Goal: Submit feedback/report problem

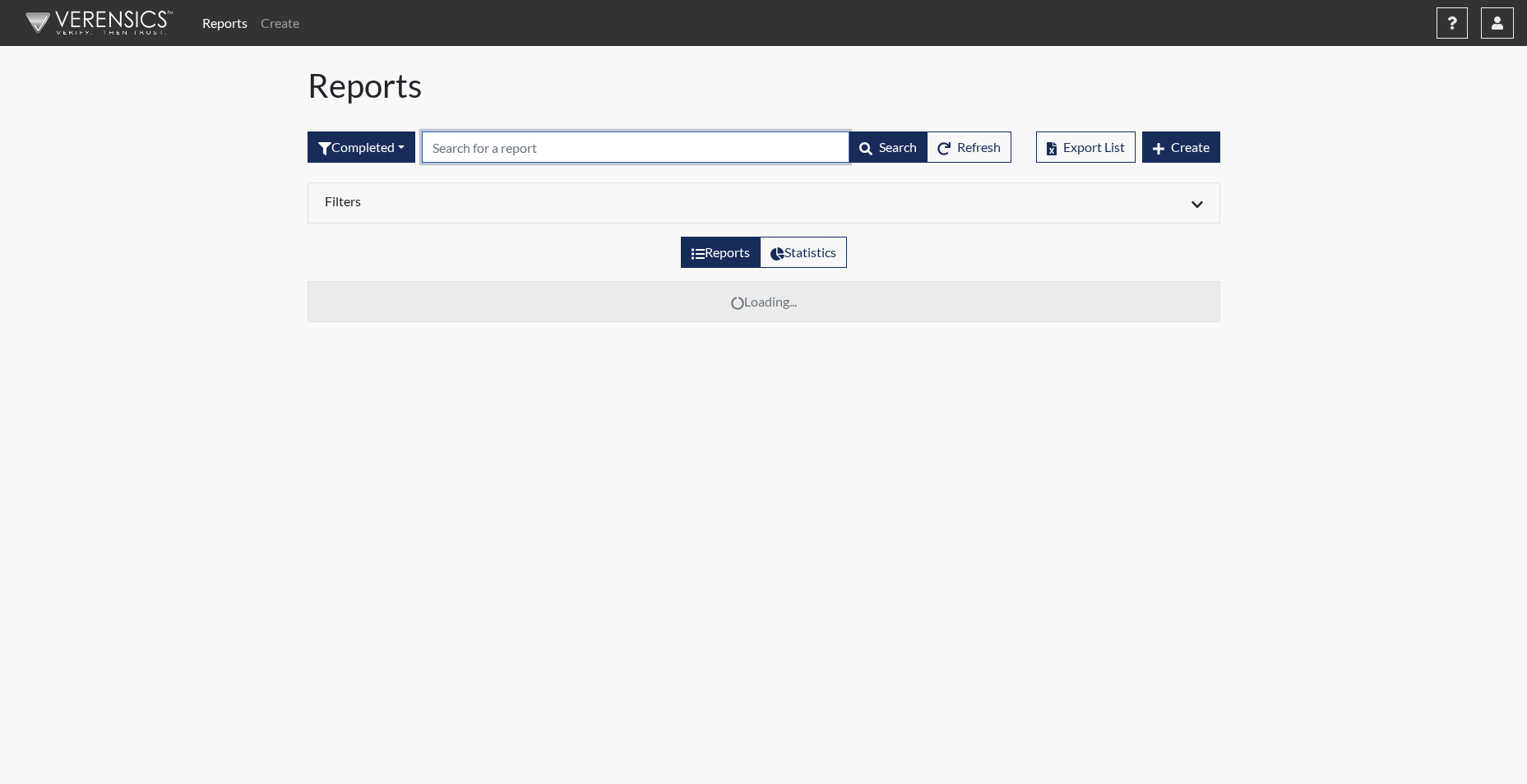
click at [490, 144] on input "text" at bounding box center [635, 147] width 427 height 32
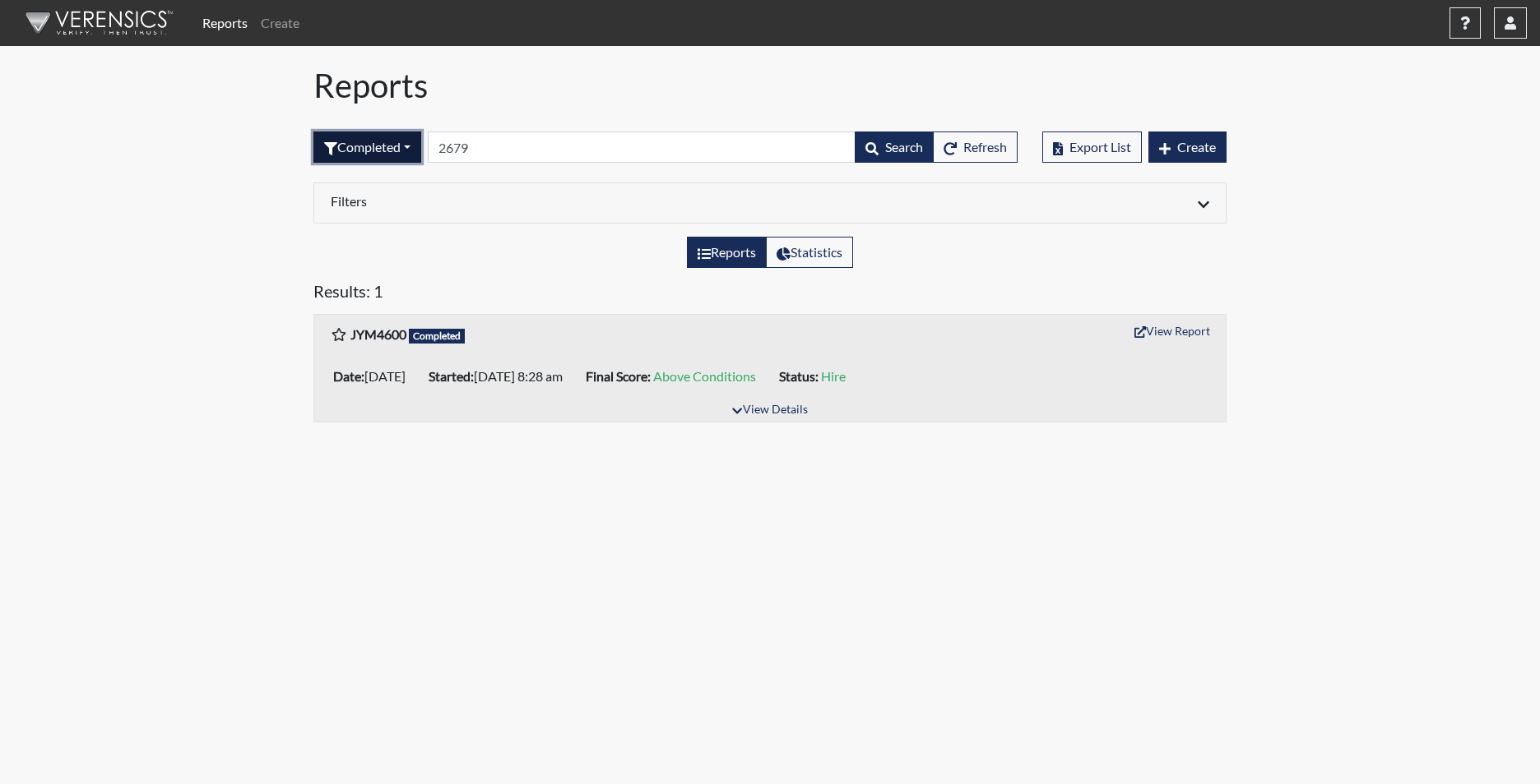
click at [386, 147] on button "Completed" at bounding box center [367, 147] width 108 height 32
click at [386, 234] on button "Sent by email" at bounding box center [379, 237] width 130 height 26
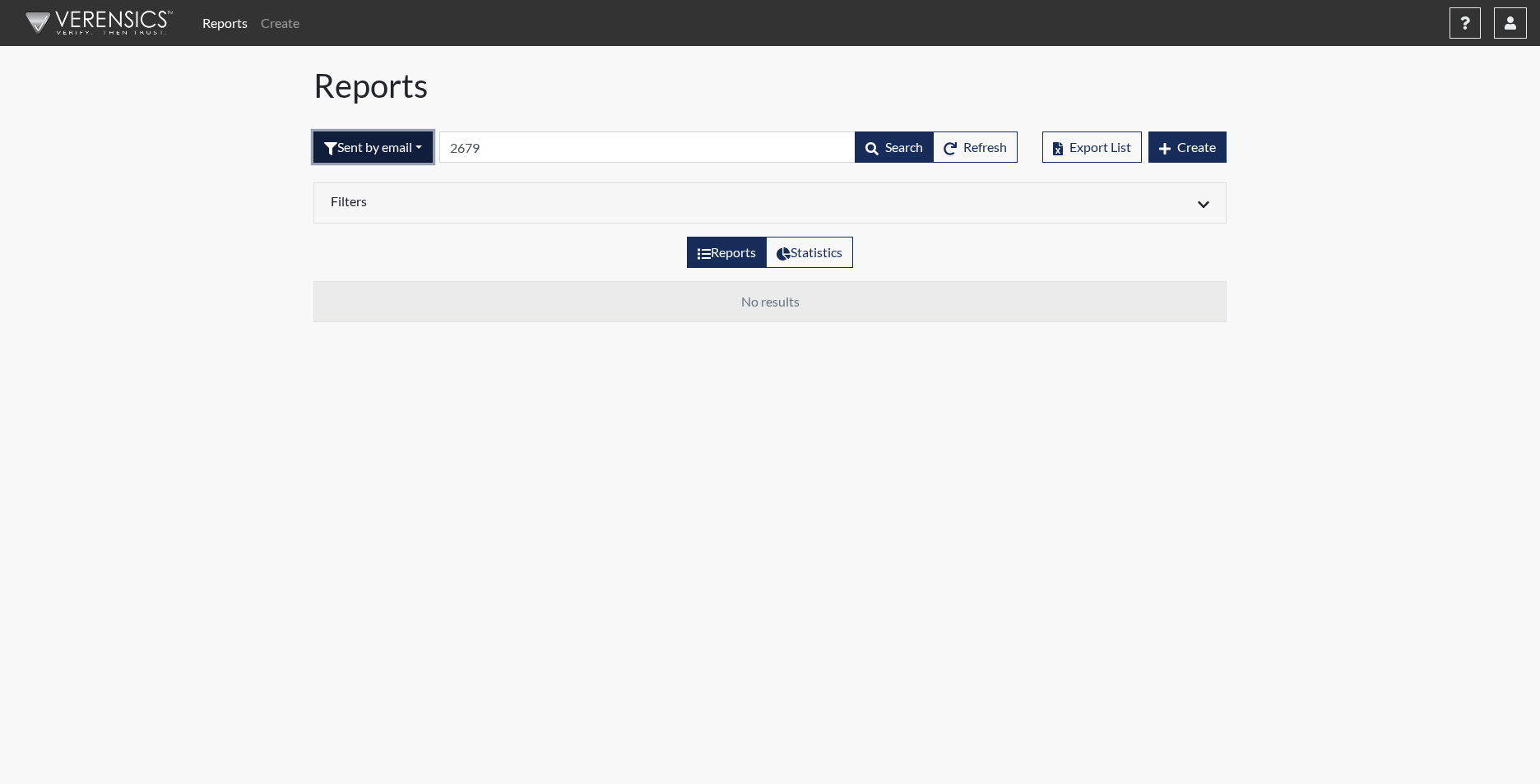
click at [375, 144] on button "Sent by email" at bounding box center [373, 147] width 120 height 32
click at [368, 317] on button "Completed" at bounding box center [379, 316] width 130 height 26
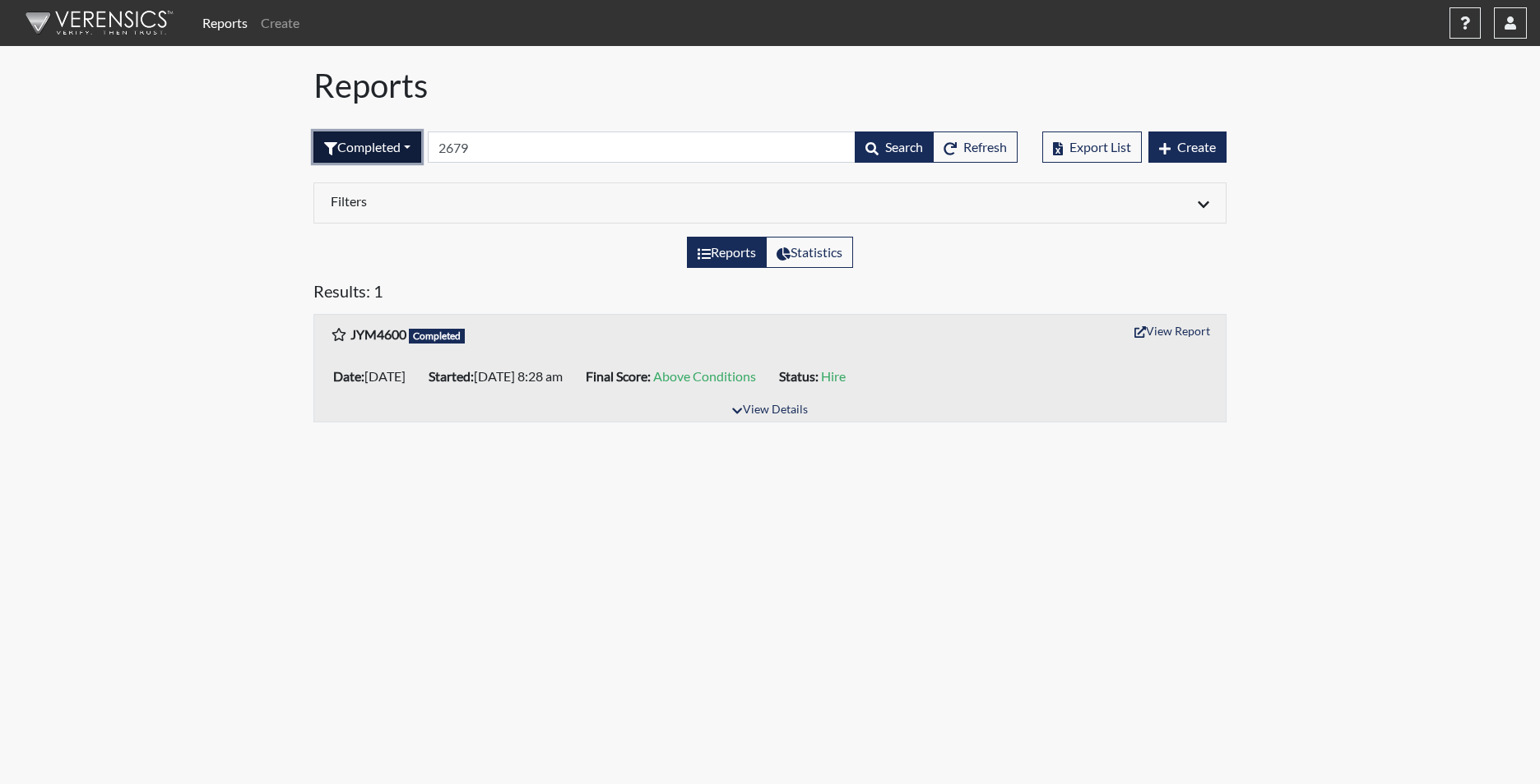
click at [417, 154] on button "Completed" at bounding box center [367, 147] width 108 height 32
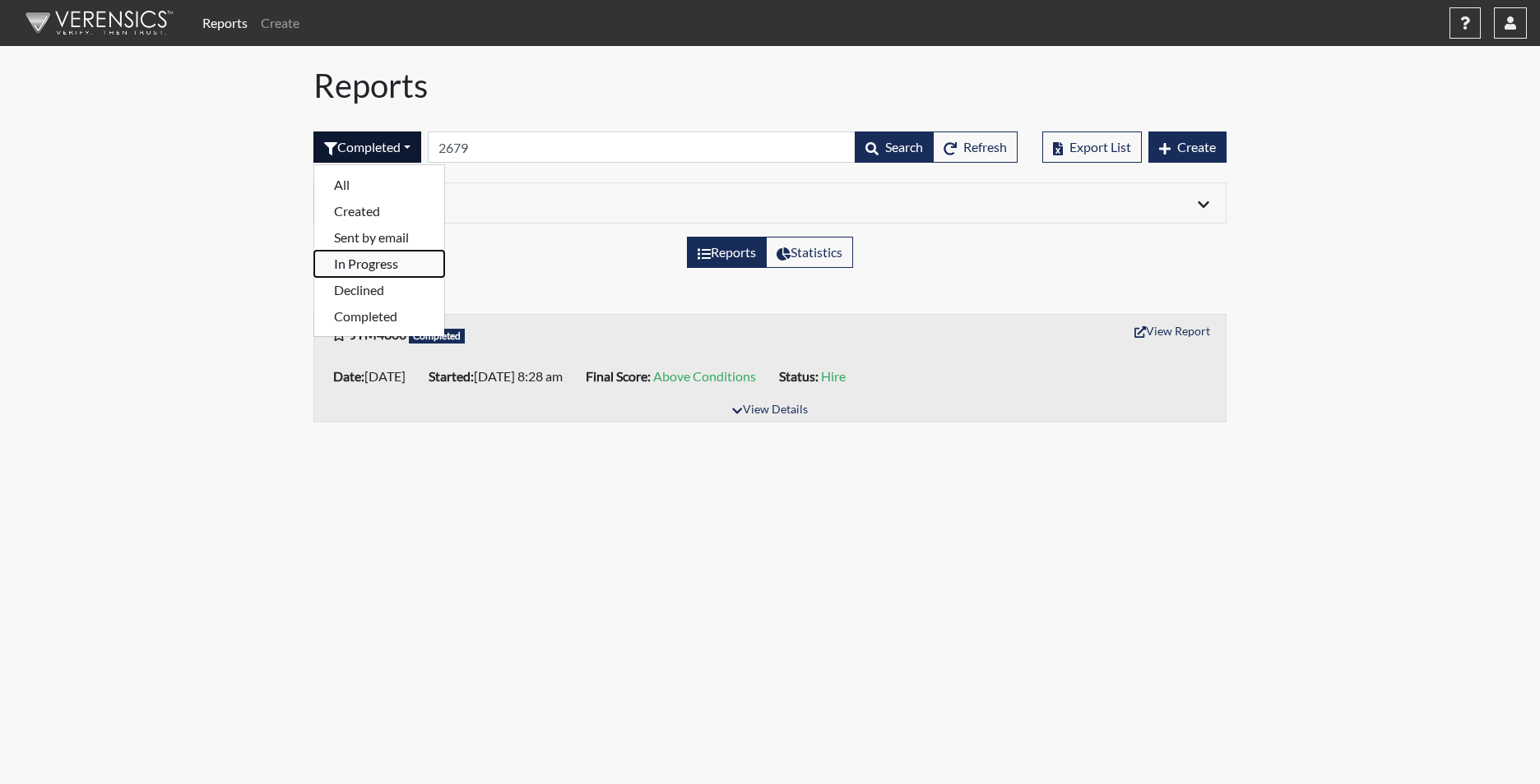
click at [396, 264] on button "In Progress" at bounding box center [379, 264] width 130 height 26
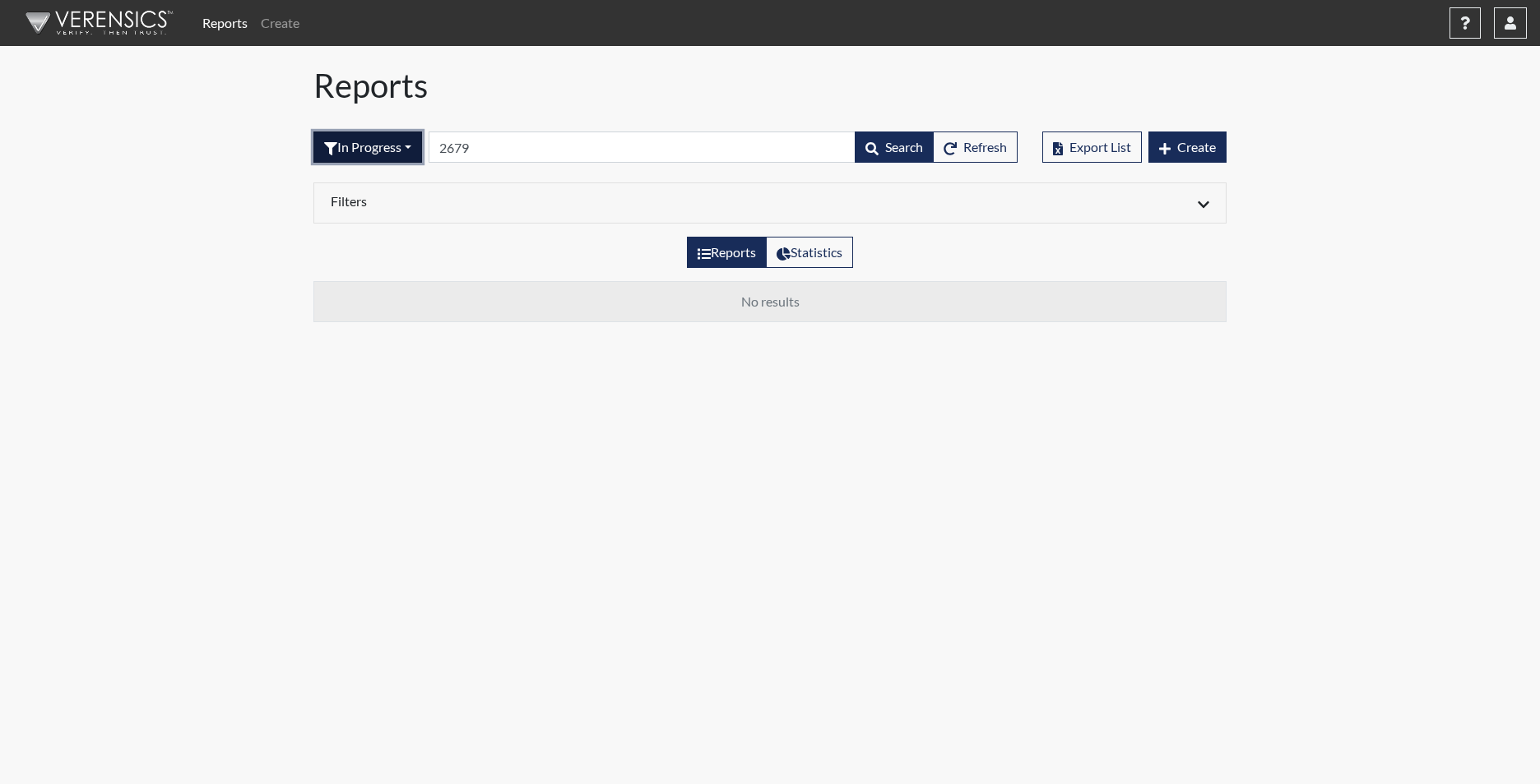
click at [408, 142] on button "In Progress" at bounding box center [367, 147] width 108 height 32
click at [373, 295] on button "Declined" at bounding box center [379, 290] width 130 height 26
click at [397, 142] on button "Declined" at bounding box center [361, 147] width 95 height 32
click at [372, 266] on button "In Progress" at bounding box center [379, 264] width 130 height 26
click at [392, 139] on button "In Progress" at bounding box center [367, 147] width 108 height 32
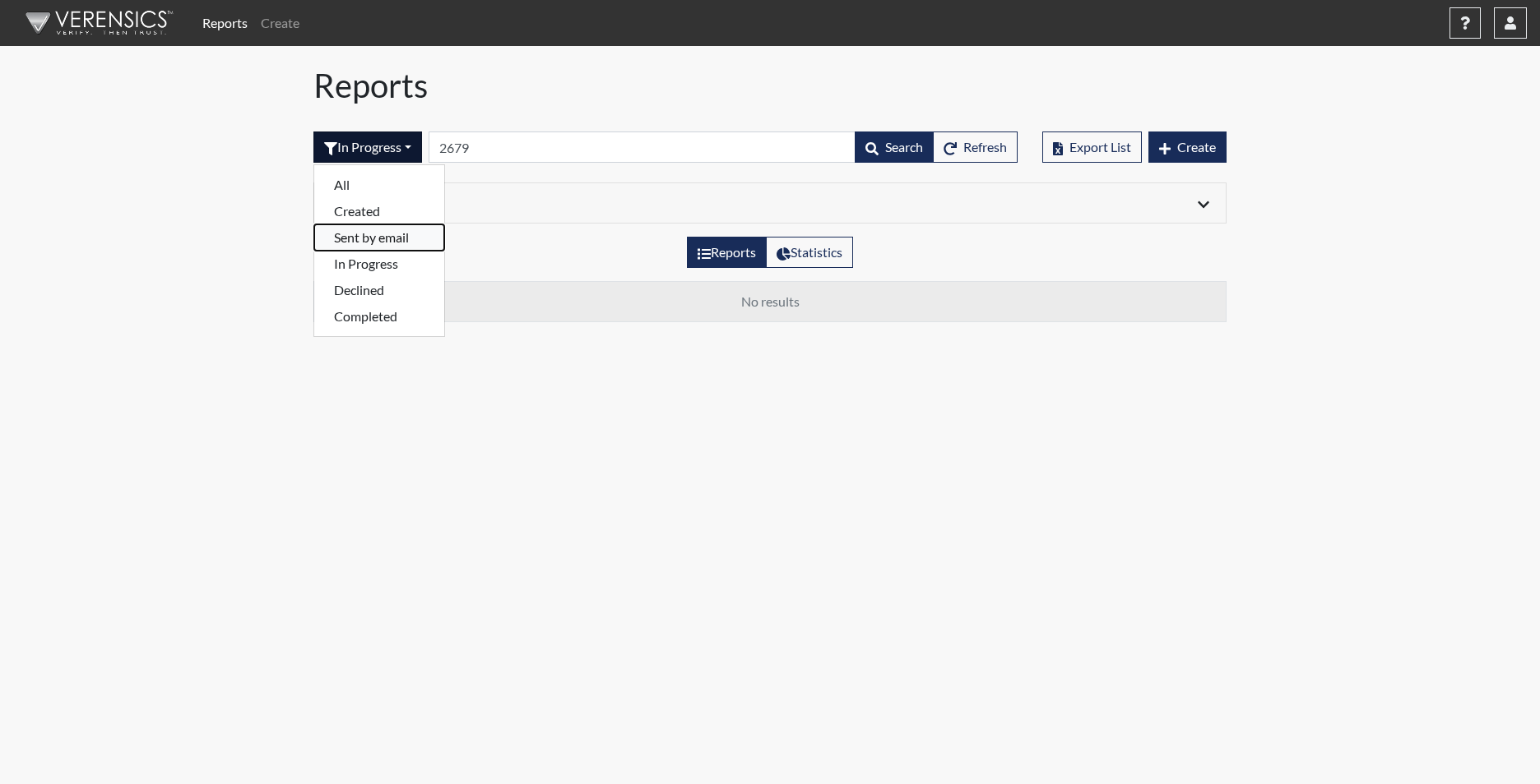
click at [401, 244] on button "Sent by email" at bounding box center [379, 237] width 130 height 26
click at [411, 140] on button "Sent by email" at bounding box center [373, 147] width 120 height 32
click at [400, 154] on button "Sent by email" at bounding box center [373, 147] width 120 height 32
click at [400, 157] on button "Sent by email" at bounding box center [373, 147] width 120 height 32
click at [372, 242] on button "Sent by email" at bounding box center [379, 237] width 130 height 26
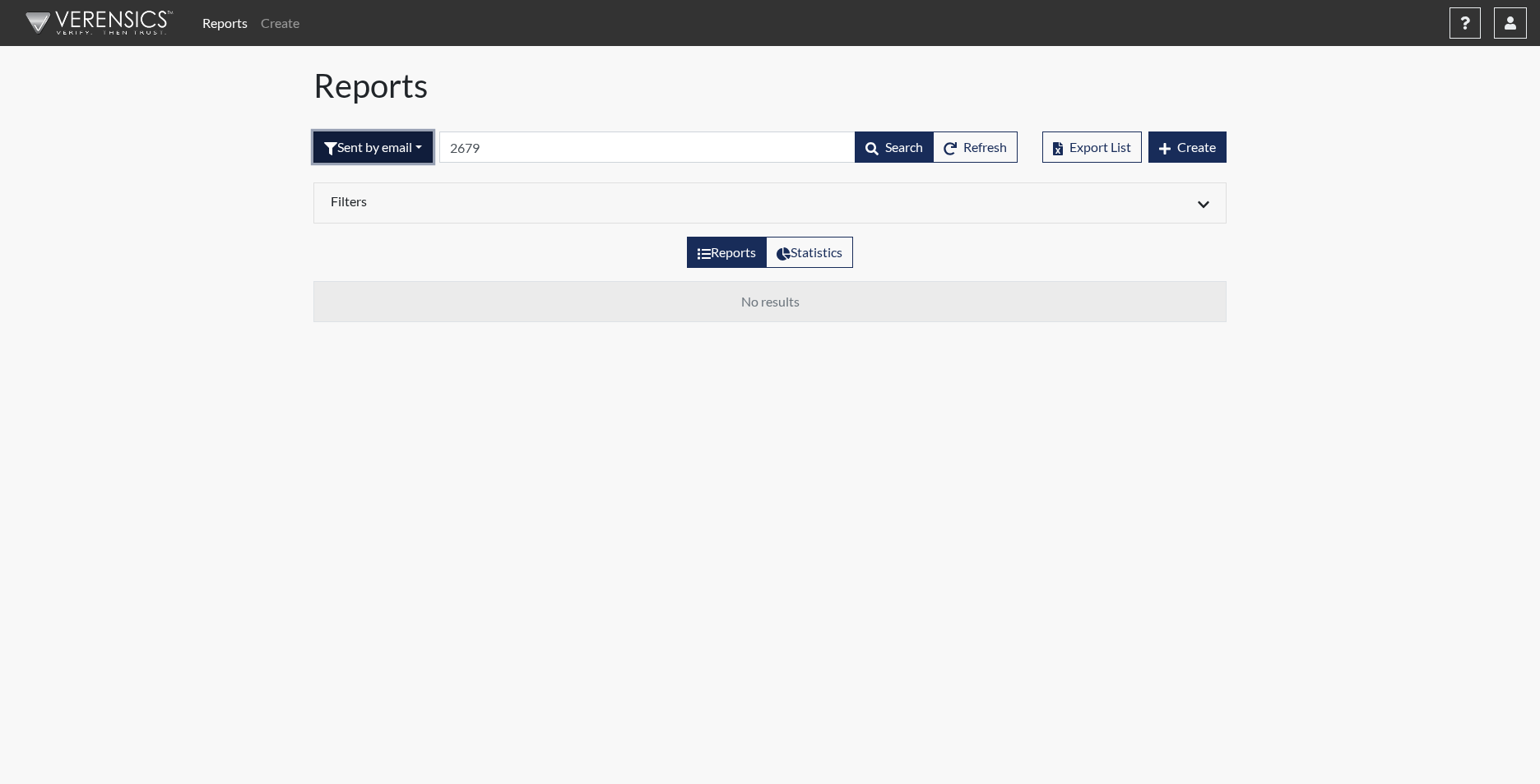
click at [388, 150] on button "Sent by email" at bounding box center [373, 147] width 120 height 32
click at [376, 262] on button "In Progress" at bounding box center [379, 264] width 130 height 26
click at [383, 137] on button "In Progress" at bounding box center [367, 147] width 108 height 32
click at [378, 298] on button "Declined" at bounding box center [379, 290] width 130 height 26
click at [382, 137] on button "Declined" at bounding box center [361, 147] width 95 height 32
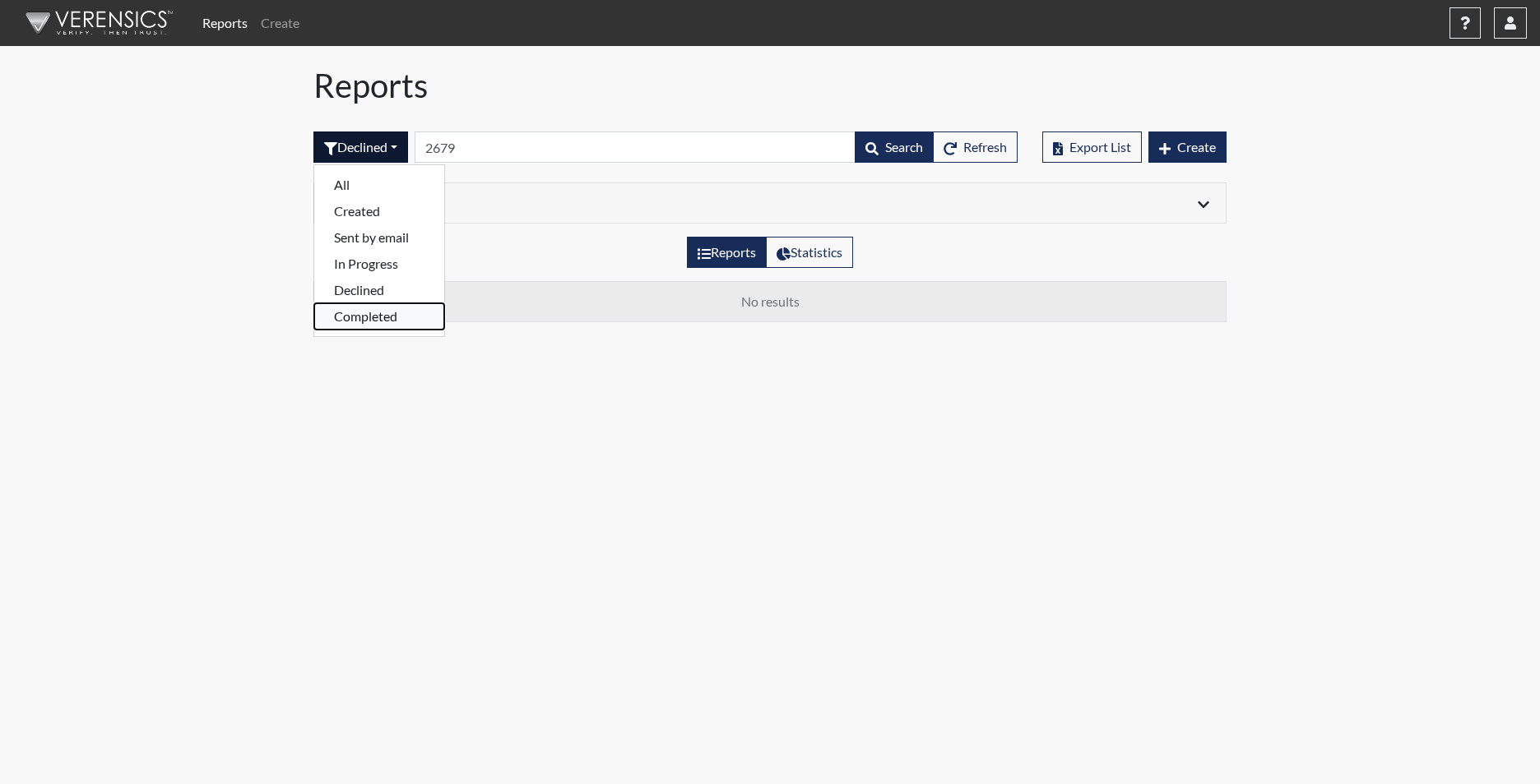
click at [369, 311] on button "Completed" at bounding box center [379, 316] width 130 height 26
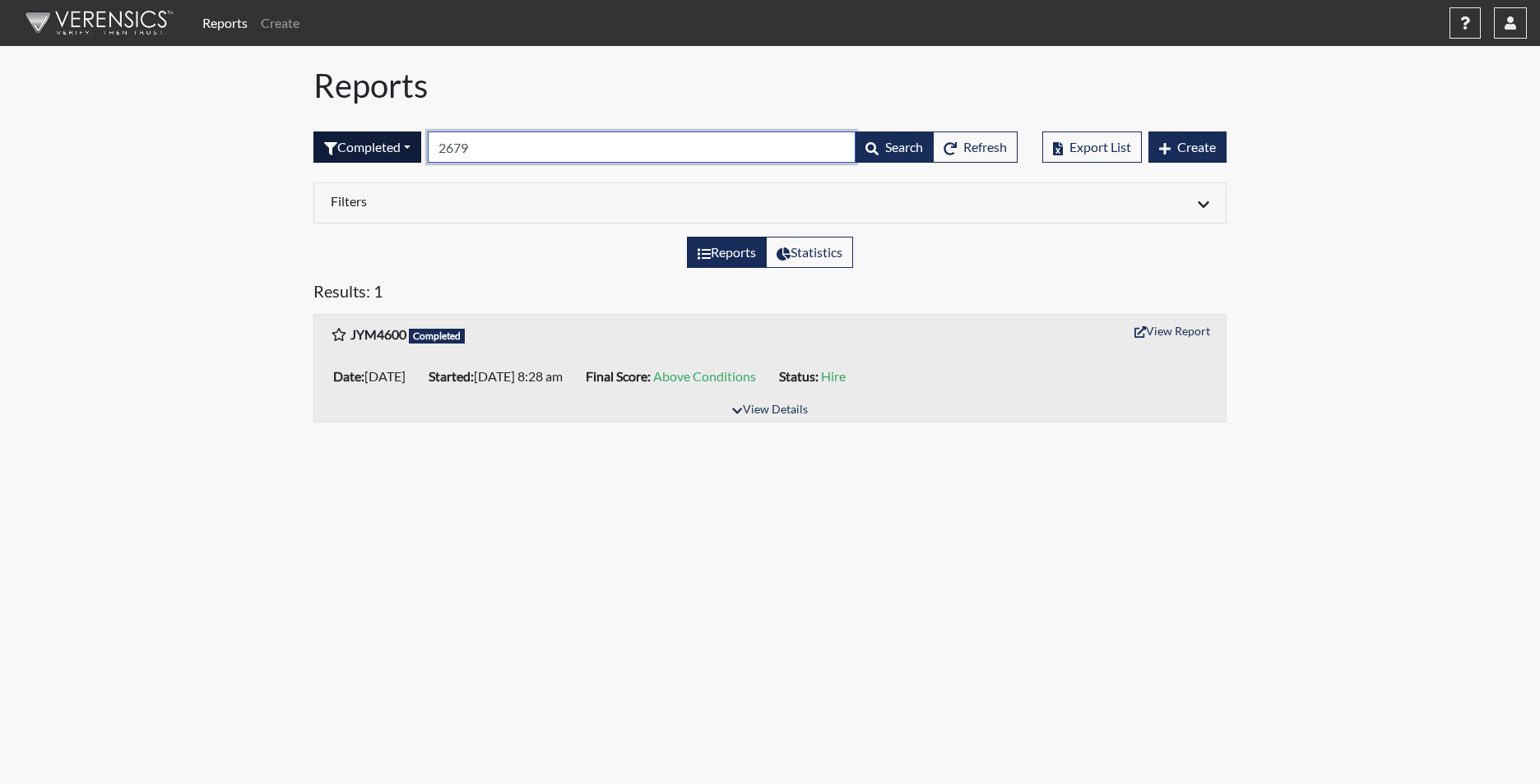
drag, startPoint x: 531, startPoint y: 150, endPoint x: 388, endPoint y: 143, distance: 143.2
click at [388, 143] on form "Completed All Created Sent by email In Progress Declined Completed 2679 Search …" at bounding box center [665, 147] width 704 height 32
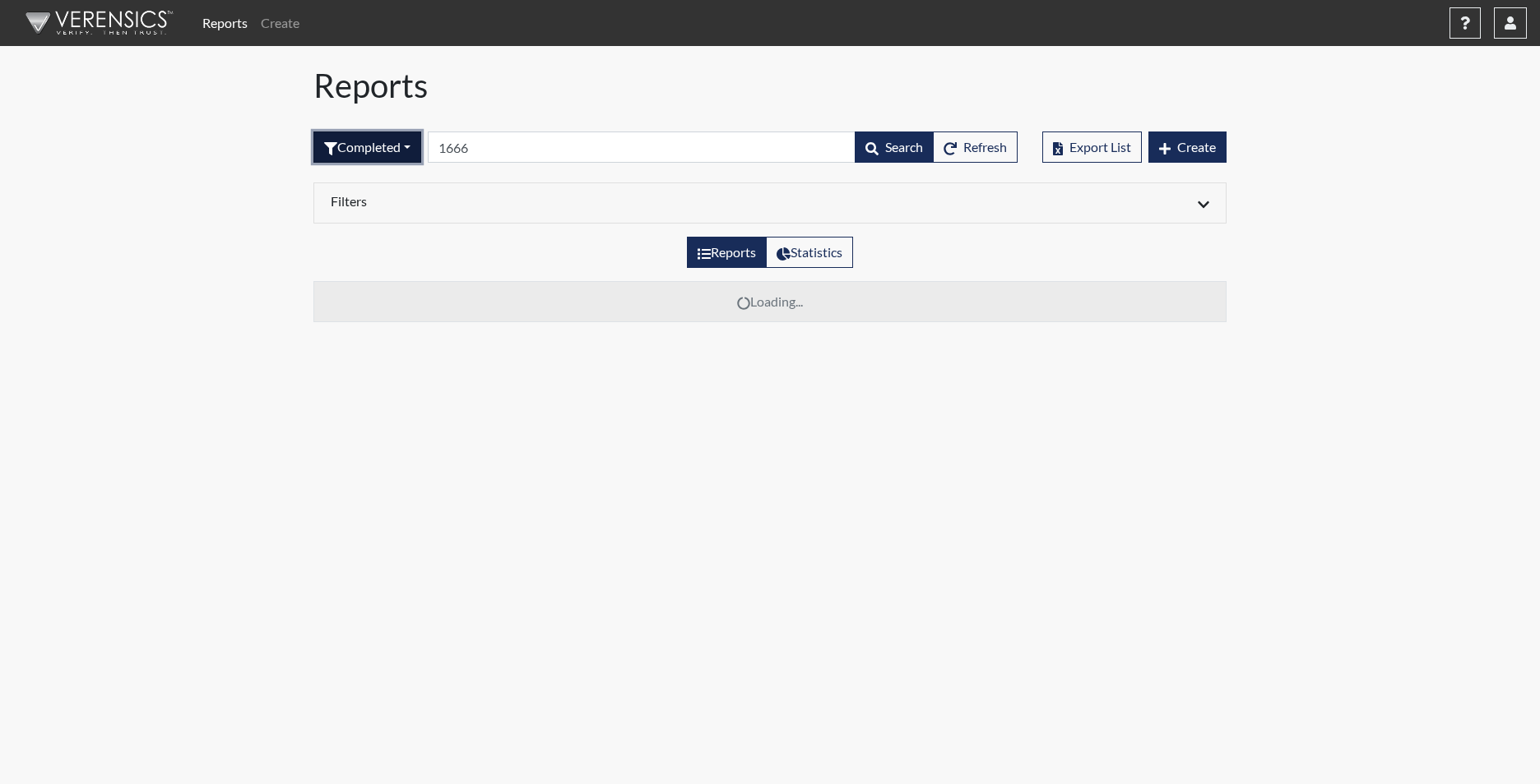
click at [369, 151] on button "Completed" at bounding box center [367, 147] width 108 height 32
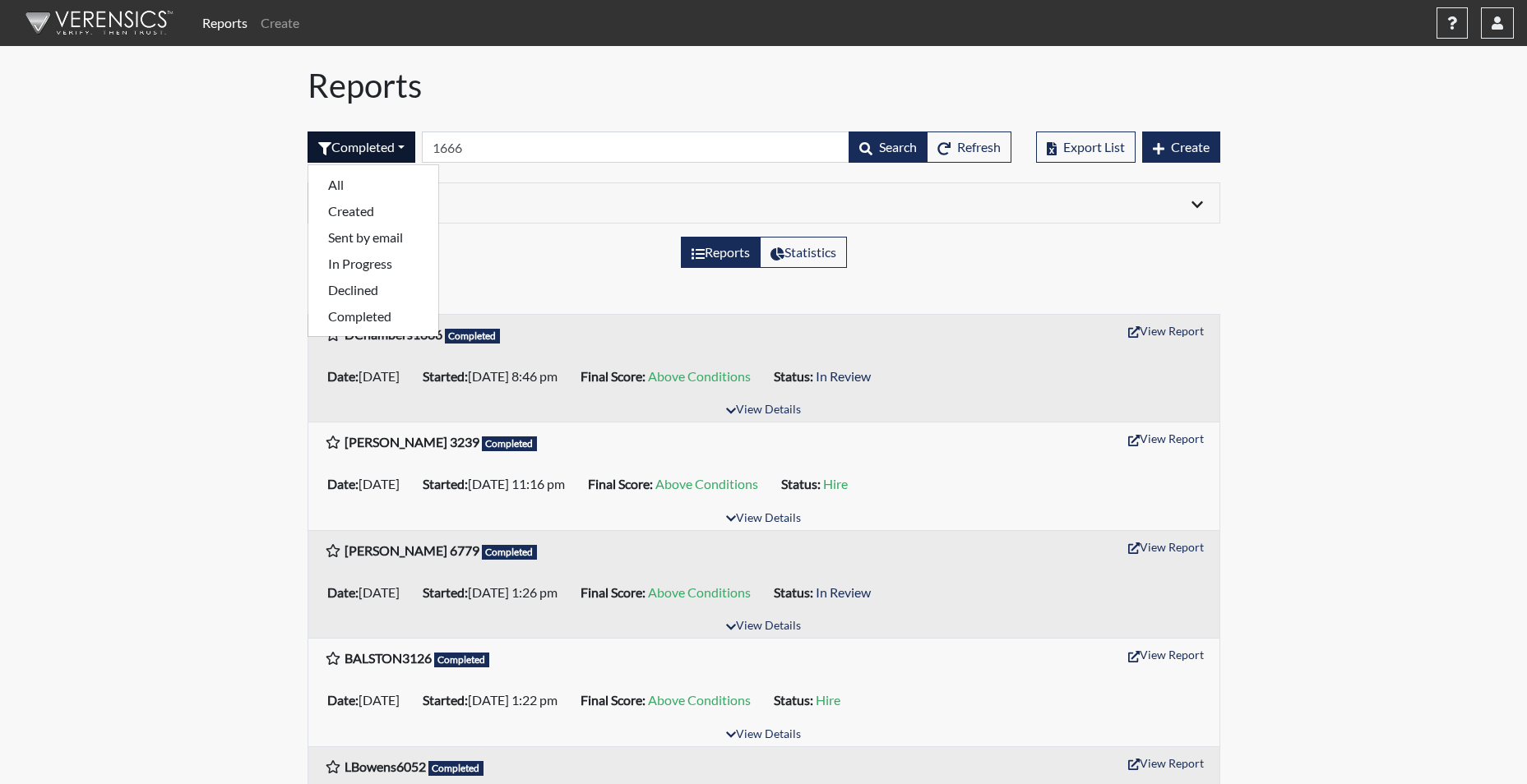
click at [523, 273] on div "Reports Statistics" at bounding box center [763, 259] width 937 height 44
click at [387, 157] on button "Completed" at bounding box center [362, 147] width 108 height 32
click at [377, 238] on button "Sent by email" at bounding box center [374, 237] width 130 height 26
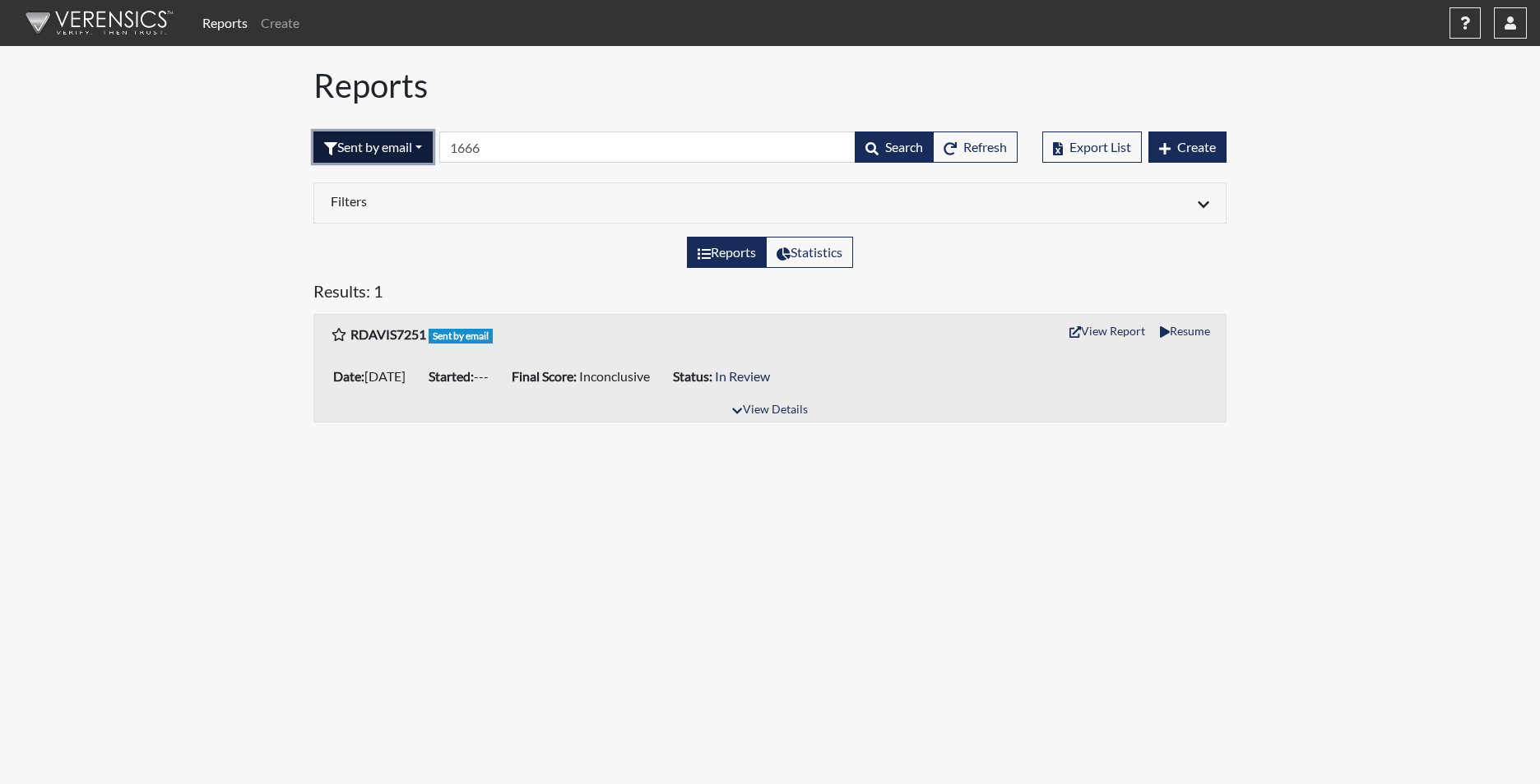
click at [375, 144] on button "Sent by email" at bounding box center [373, 147] width 120 height 32
click at [363, 287] on button "Declined" at bounding box center [379, 290] width 130 height 26
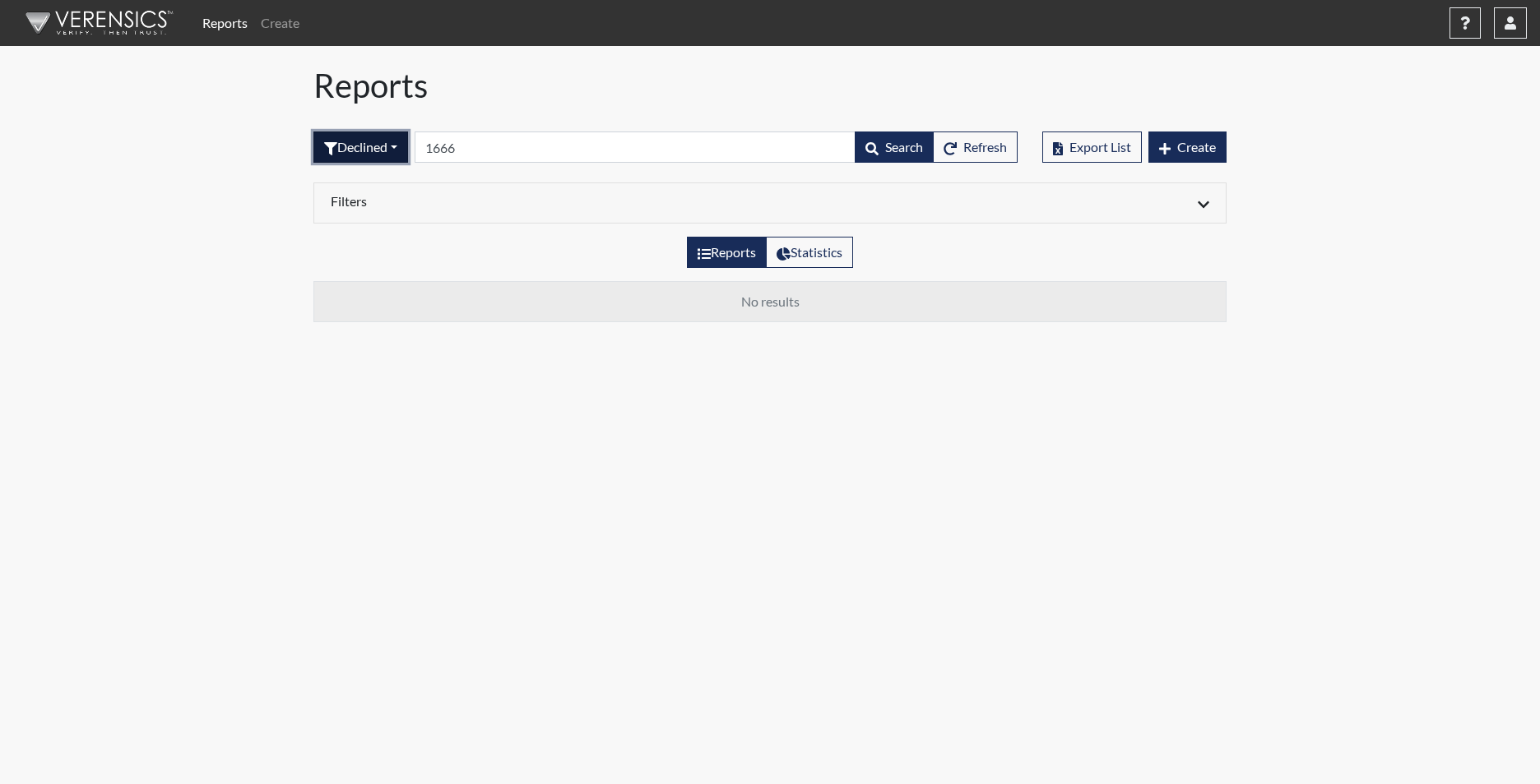
click at [357, 148] on button "Declined" at bounding box center [361, 147] width 95 height 32
click at [364, 262] on button "In Progress" at bounding box center [379, 264] width 130 height 26
click at [364, 153] on button "In Progress" at bounding box center [367, 147] width 108 height 32
click at [348, 320] on button "Completed" at bounding box center [379, 316] width 130 height 26
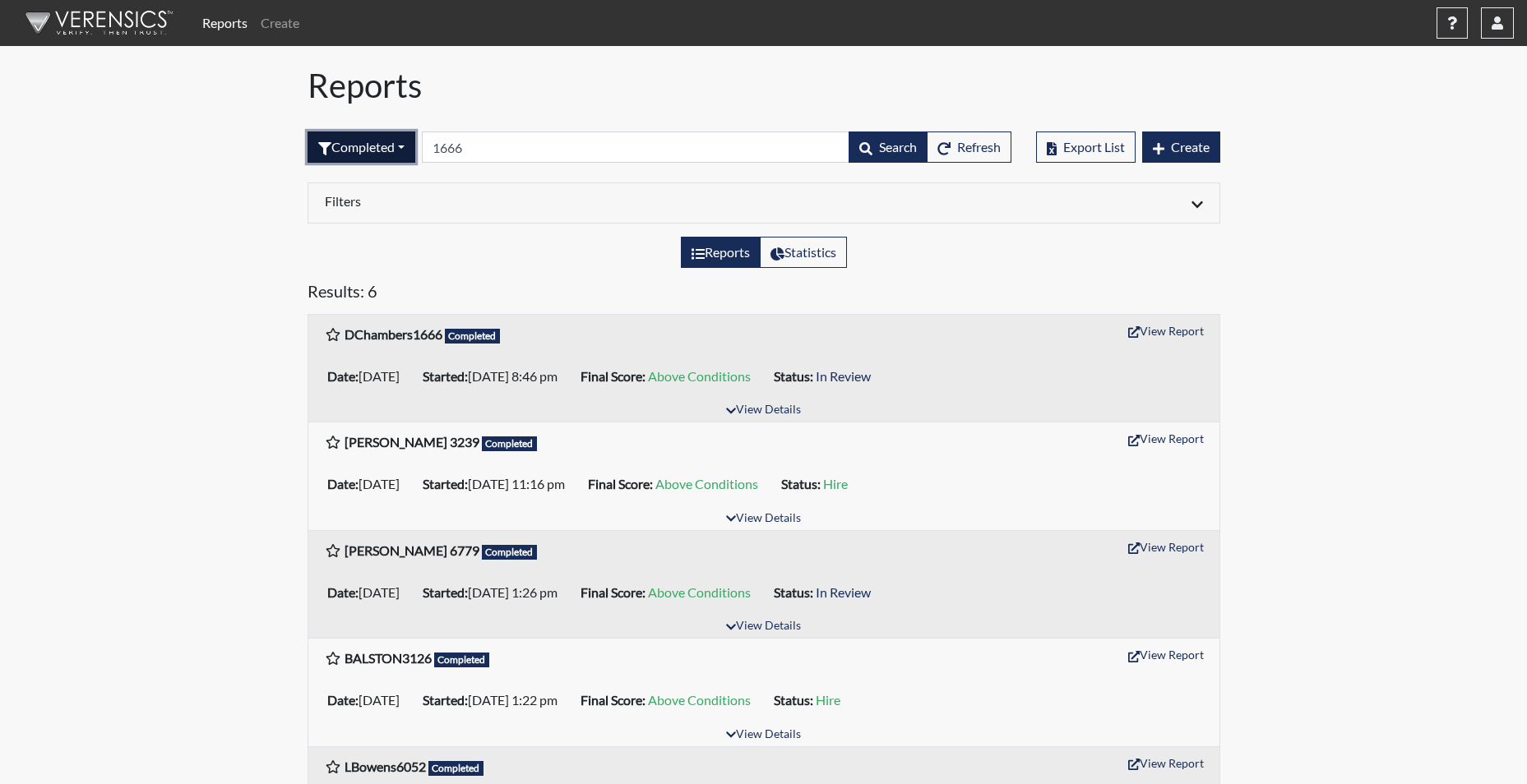
click at [375, 145] on button "Completed" at bounding box center [362, 147] width 108 height 32
click at [374, 235] on button "Sent by email" at bounding box center [374, 237] width 130 height 26
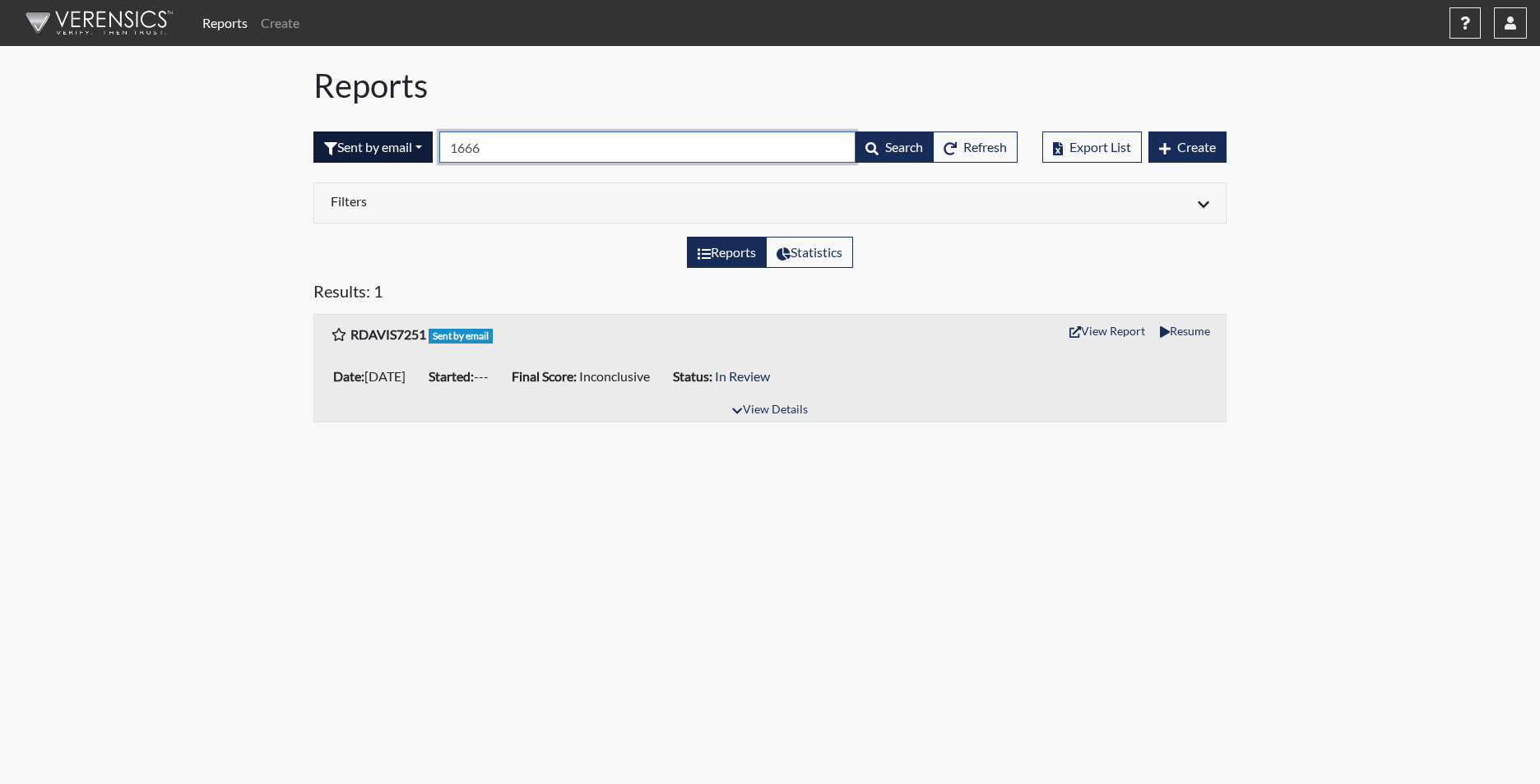
drag, startPoint x: 503, startPoint y: 157, endPoint x: 419, endPoint y: 133, distance: 87.4
click at [419, 133] on form "Sent by email All Created Sent by email In Progress Declined Completed 1666 Sea…" at bounding box center [665, 147] width 704 height 32
type input "dchamber"
drag, startPoint x: 536, startPoint y: 155, endPoint x: 448, endPoint y: 143, distance: 88.8
click at [448, 143] on input "dchamber" at bounding box center [647, 147] width 416 height 32
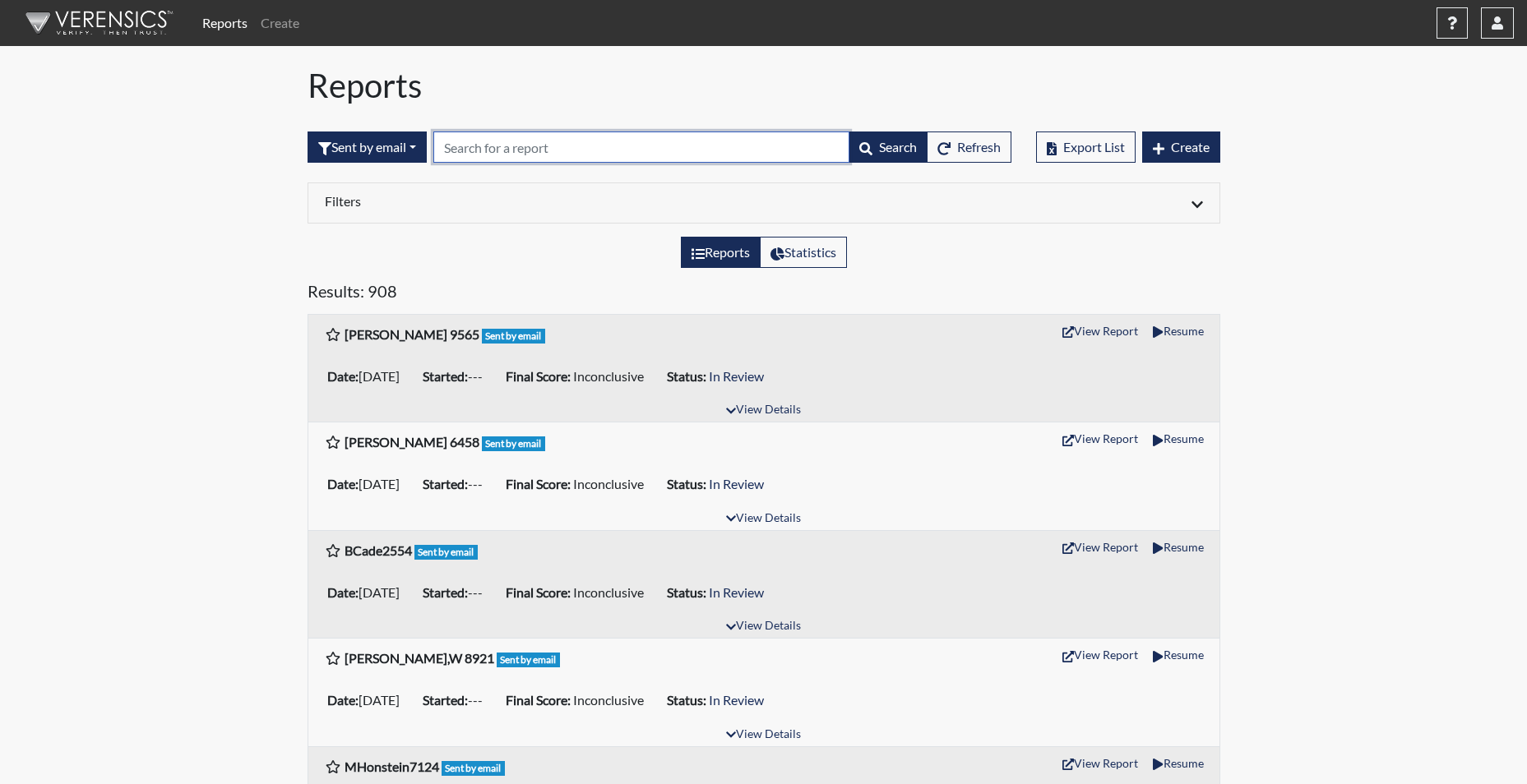
click at [444, 147] on input "text" at bounding box center [642, 147] width 416 height 32
click at [447, 152] on input "text" at bounding box center [642, 147] width 416 height 32
type input "1666"
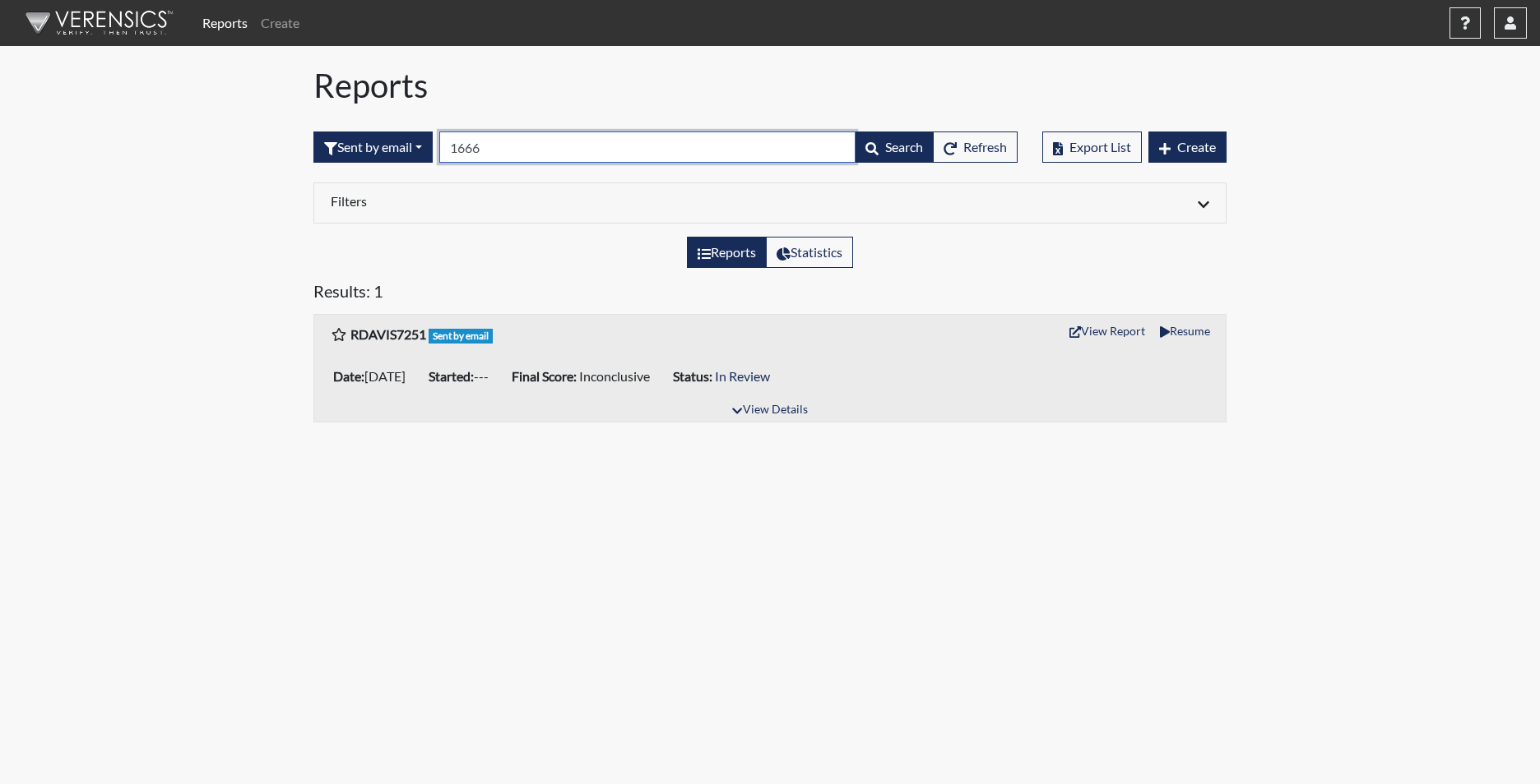
drag, startPoint x: 488, startPoint y: 147, endPoint x: 440, endPoint y: 147, distance: 48.0
click at [440, 147] on form "Sent by email All Created Sent by email In Progress Declined Completed 1666 Sea…" at bounding box center [665, 147] width 704 height 32
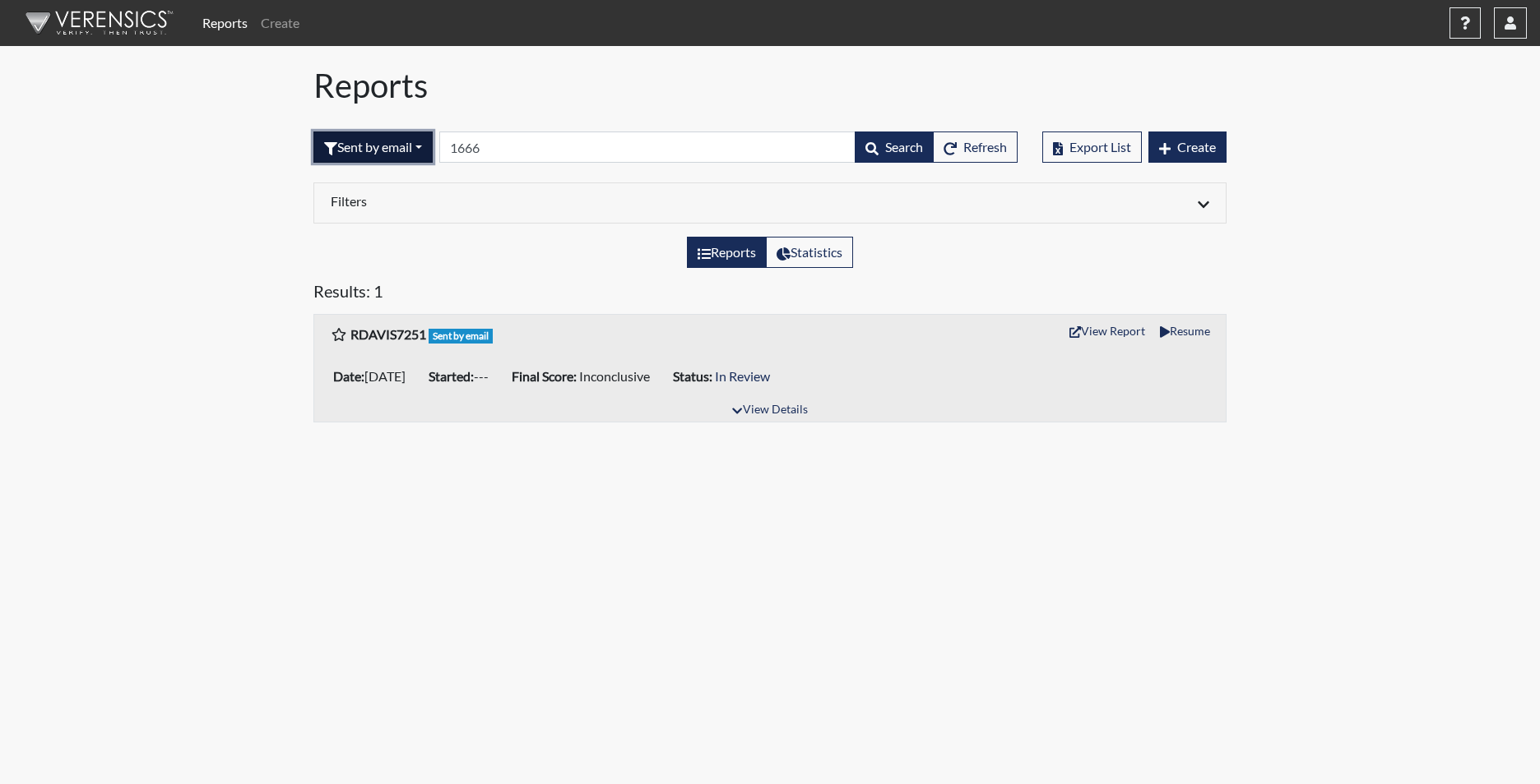
click at [376, 140] on button "Sent by email" at bounding box center [373, 147] width 120 height 32
click at [363, 314] on button "Completed" at bounding box center [379, 316] width 130 height 26
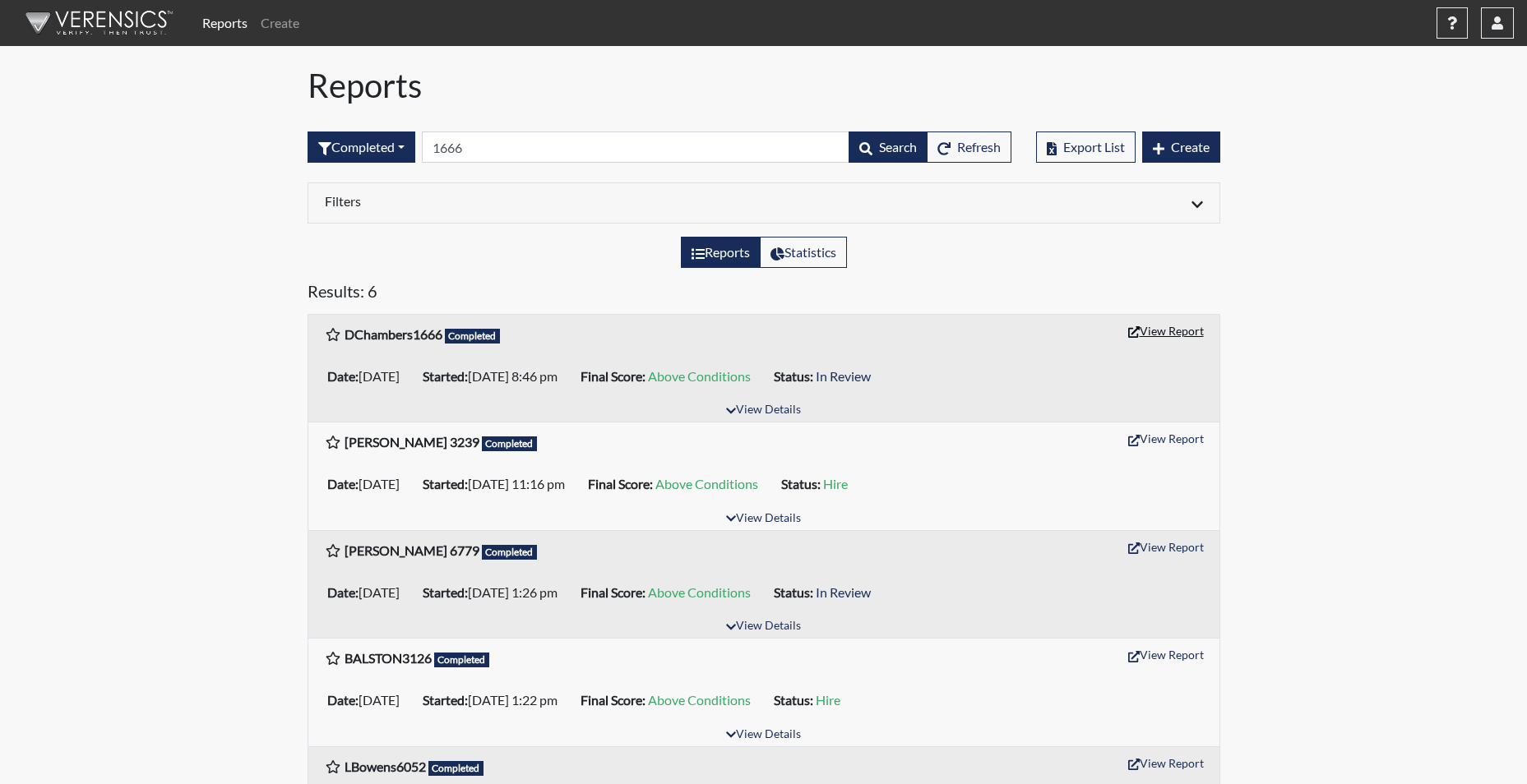
click at [1177, 335] on button "View Report" at bounding box center [1166, 331] width 91 height 26
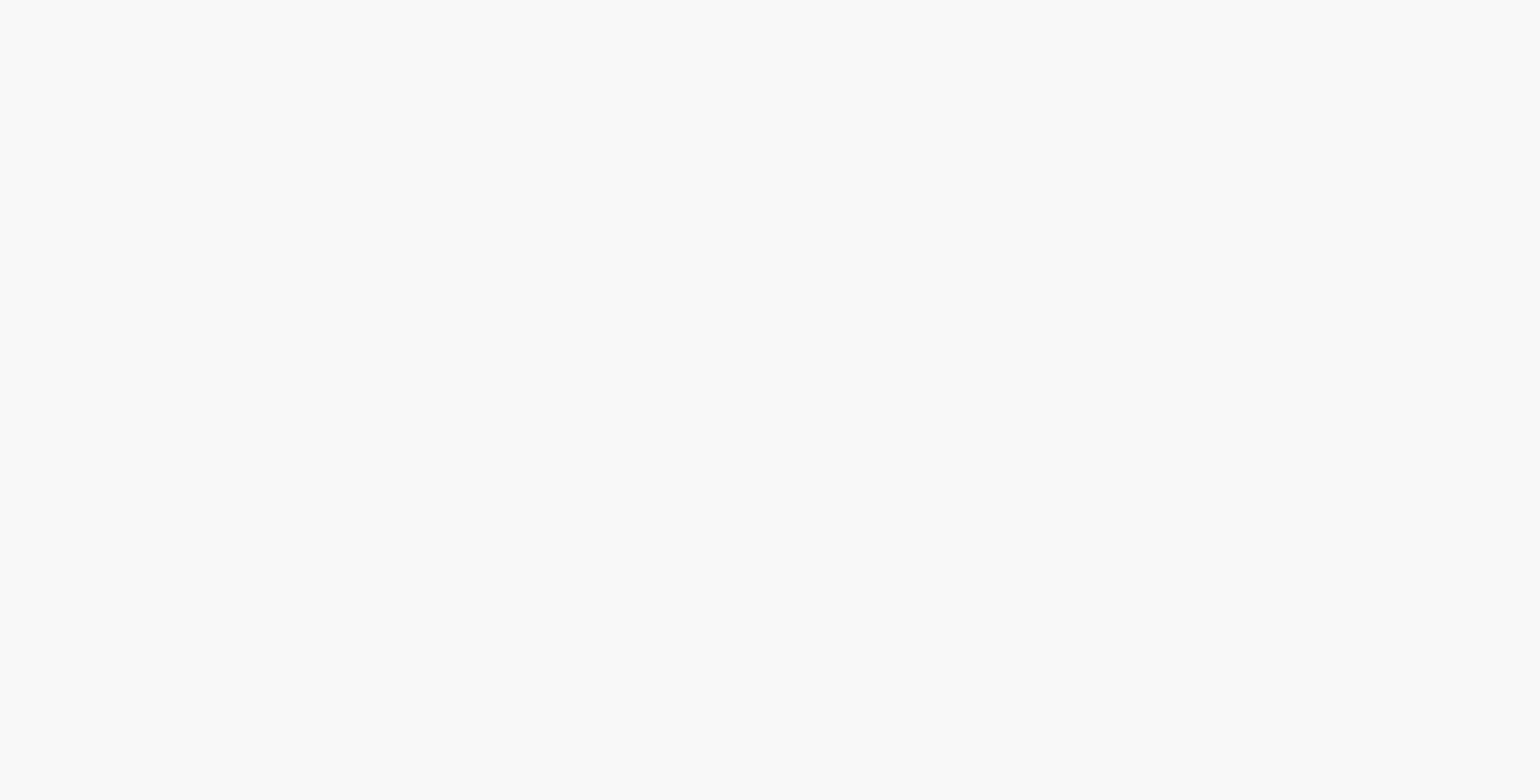
select select
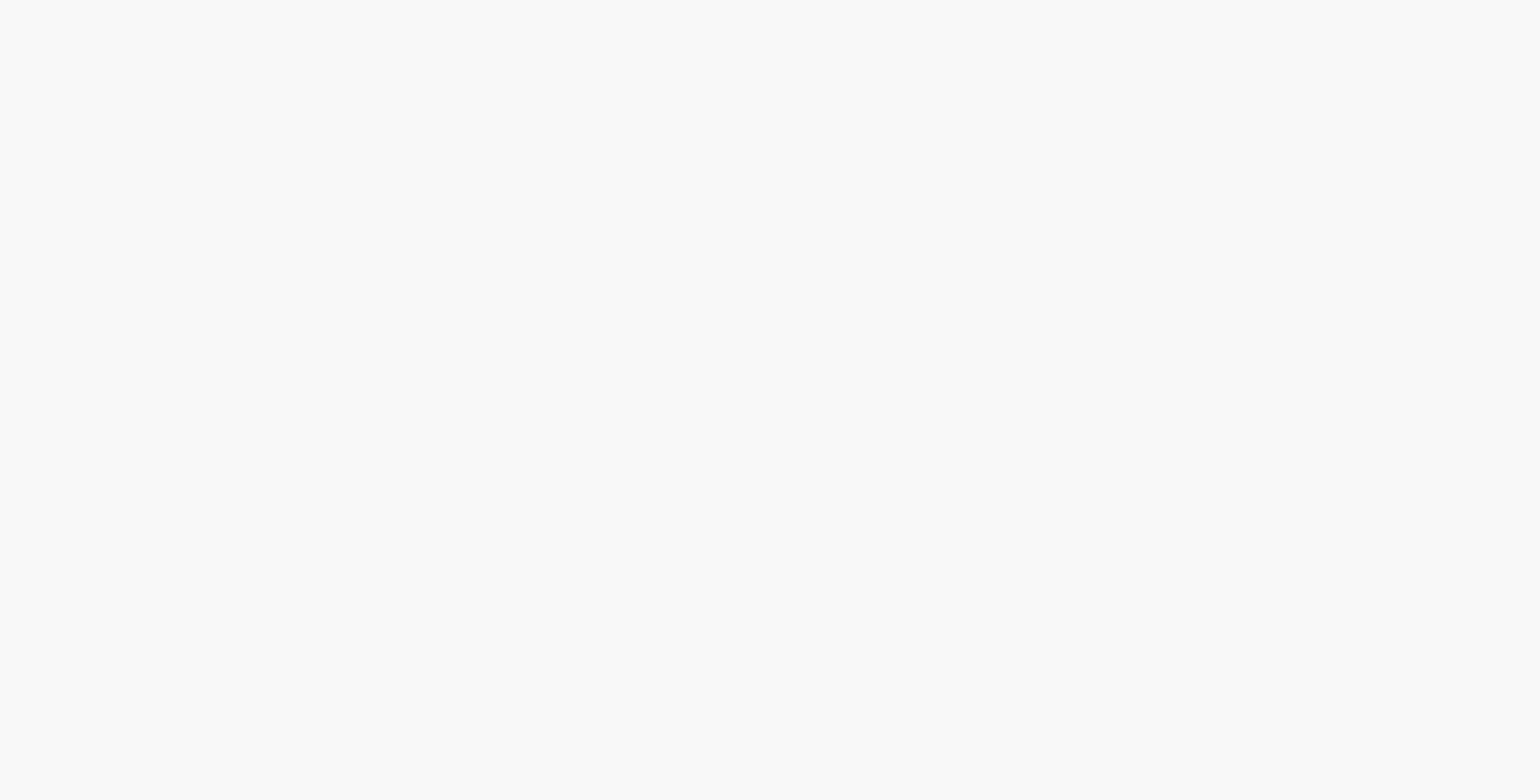
select select
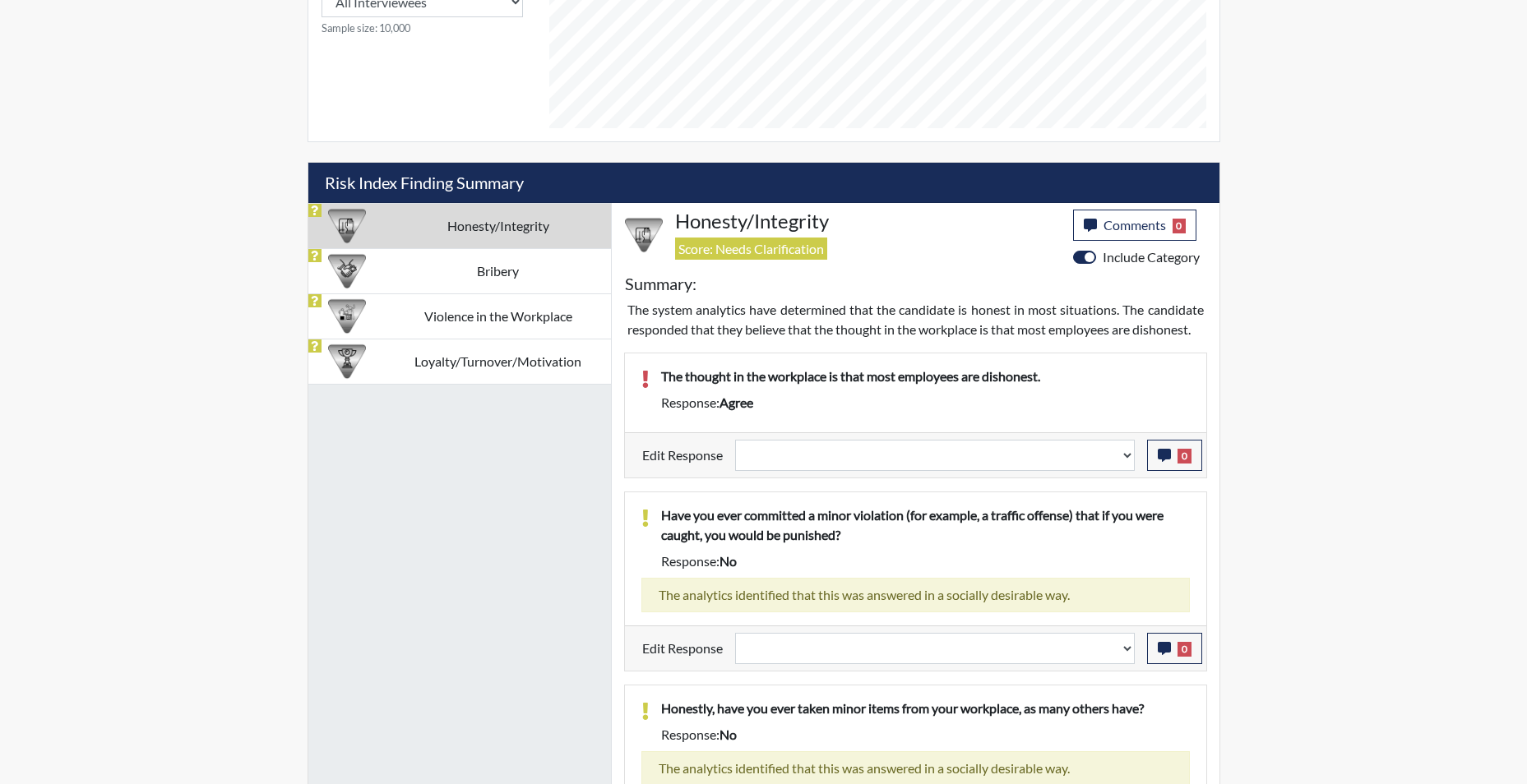
scroll to position [904, 0]
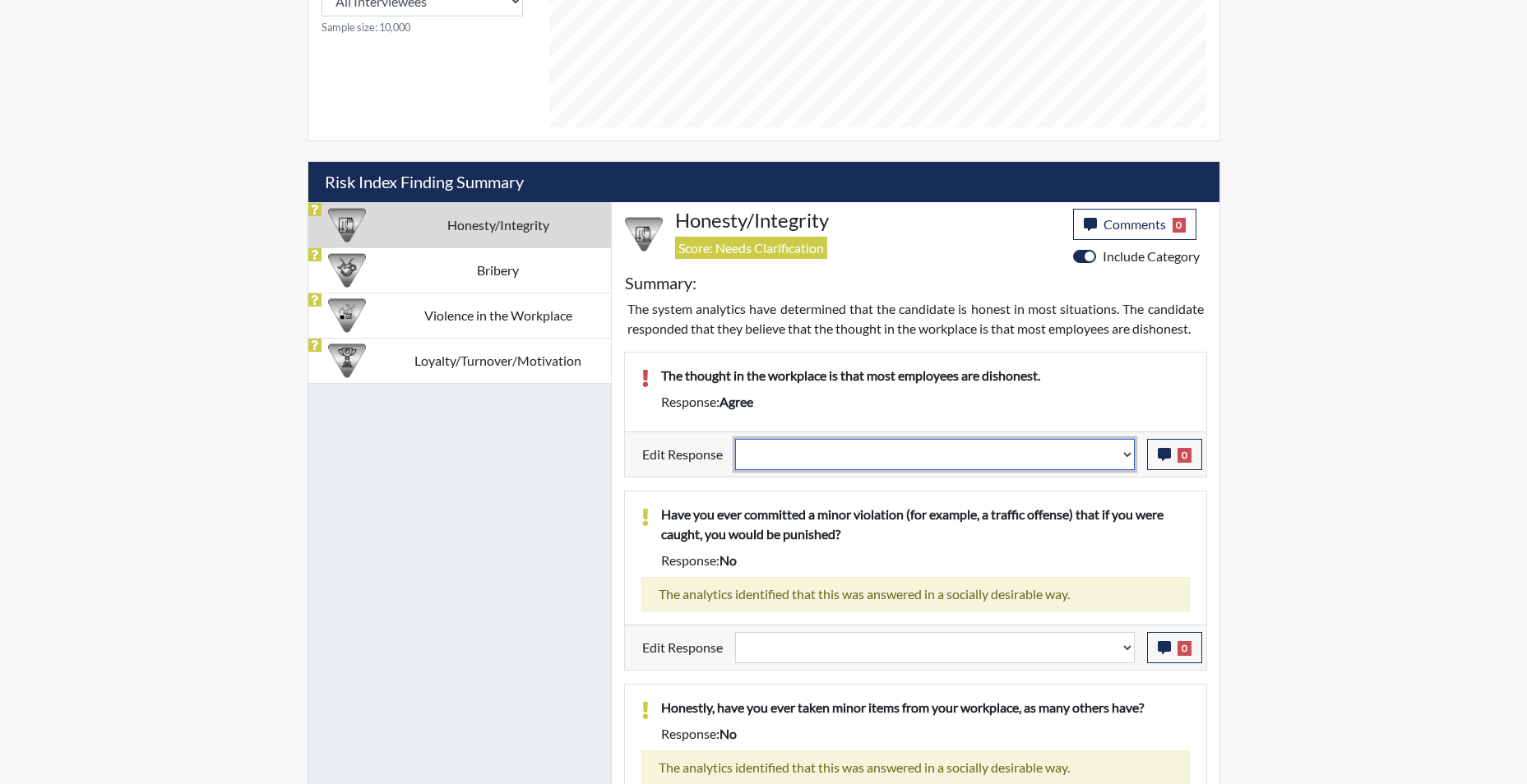
click at [1126, 458] on select "Question is not relevant. Results will be updated. Reasonable explanation provi…" at bounding box center [935, 455] width 400 height 32
select select "reasonable-explanation-provided"
click at [735, 439] on select "Question is not relevant. Results will be updated. Reasonable explanation provi…" at bounding box center [935, 455] width 400 height 32
select select
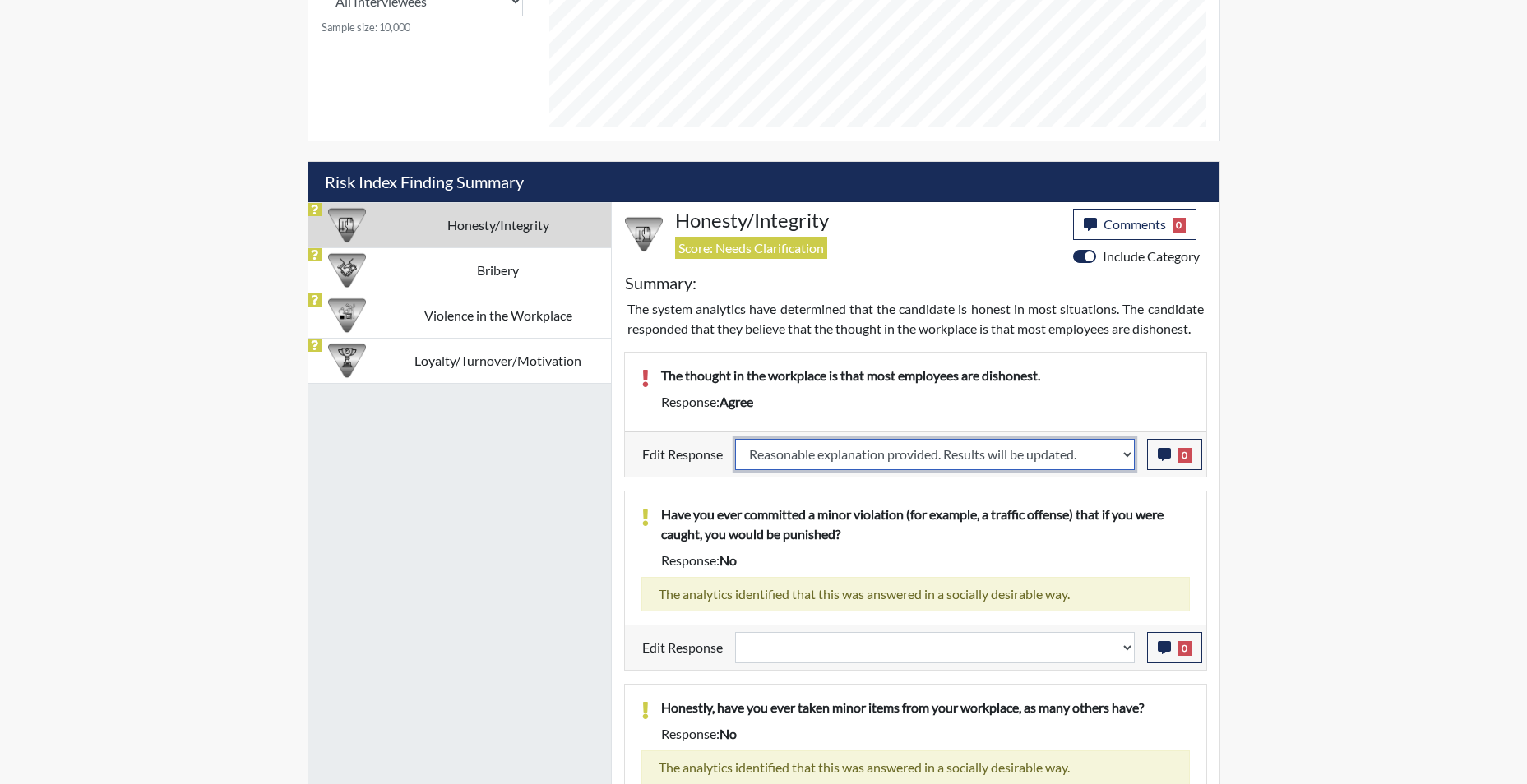
select select
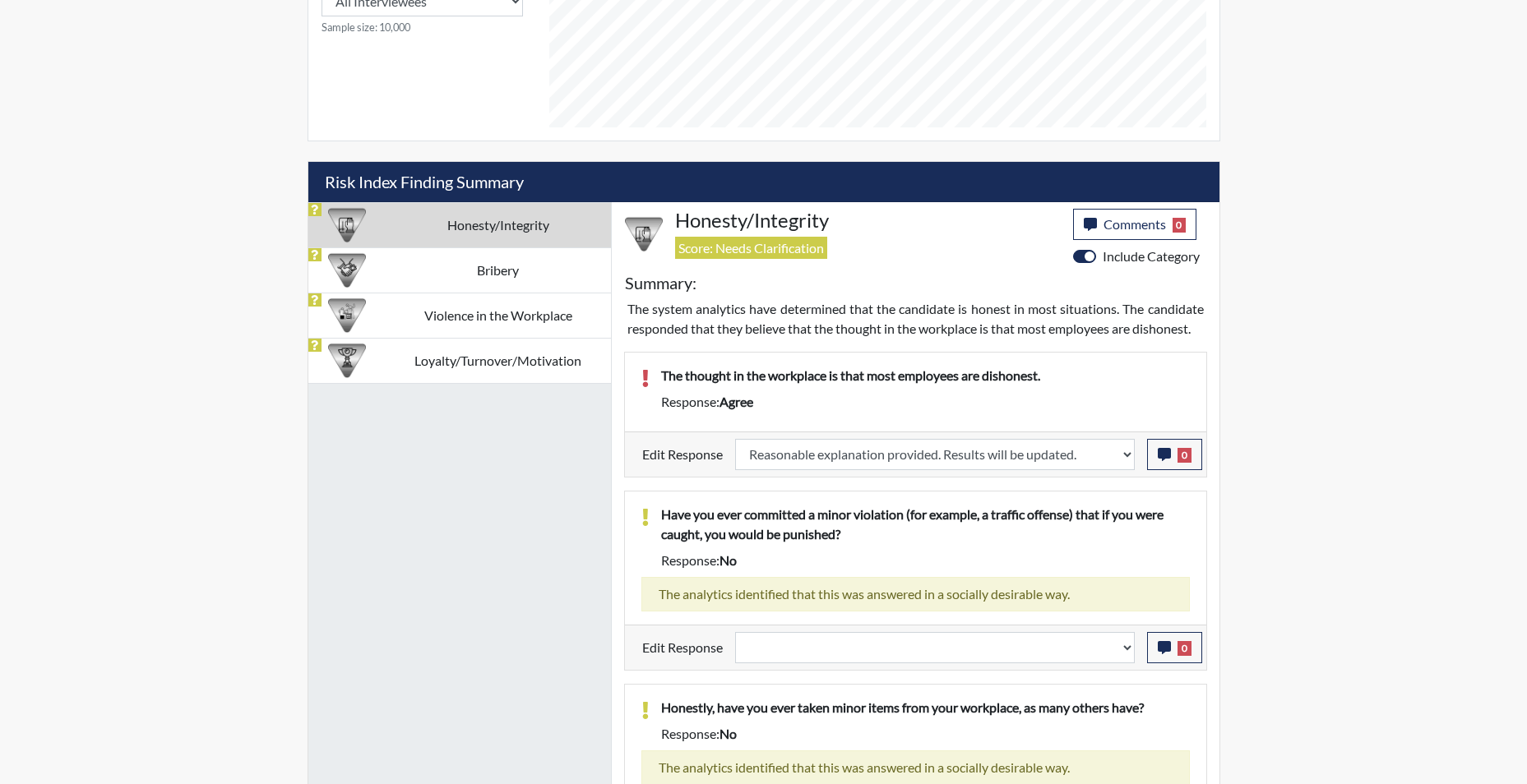
select select
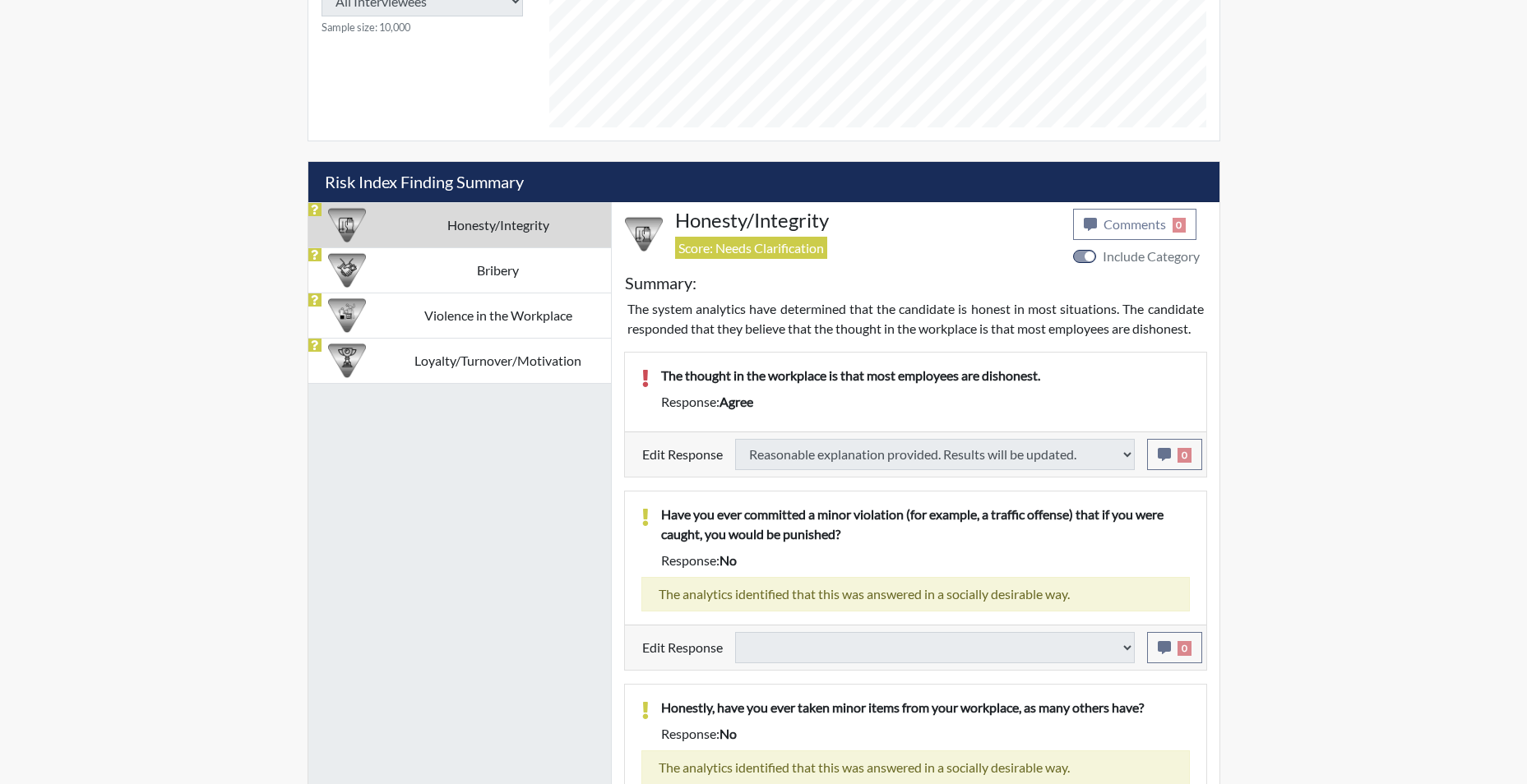
select select
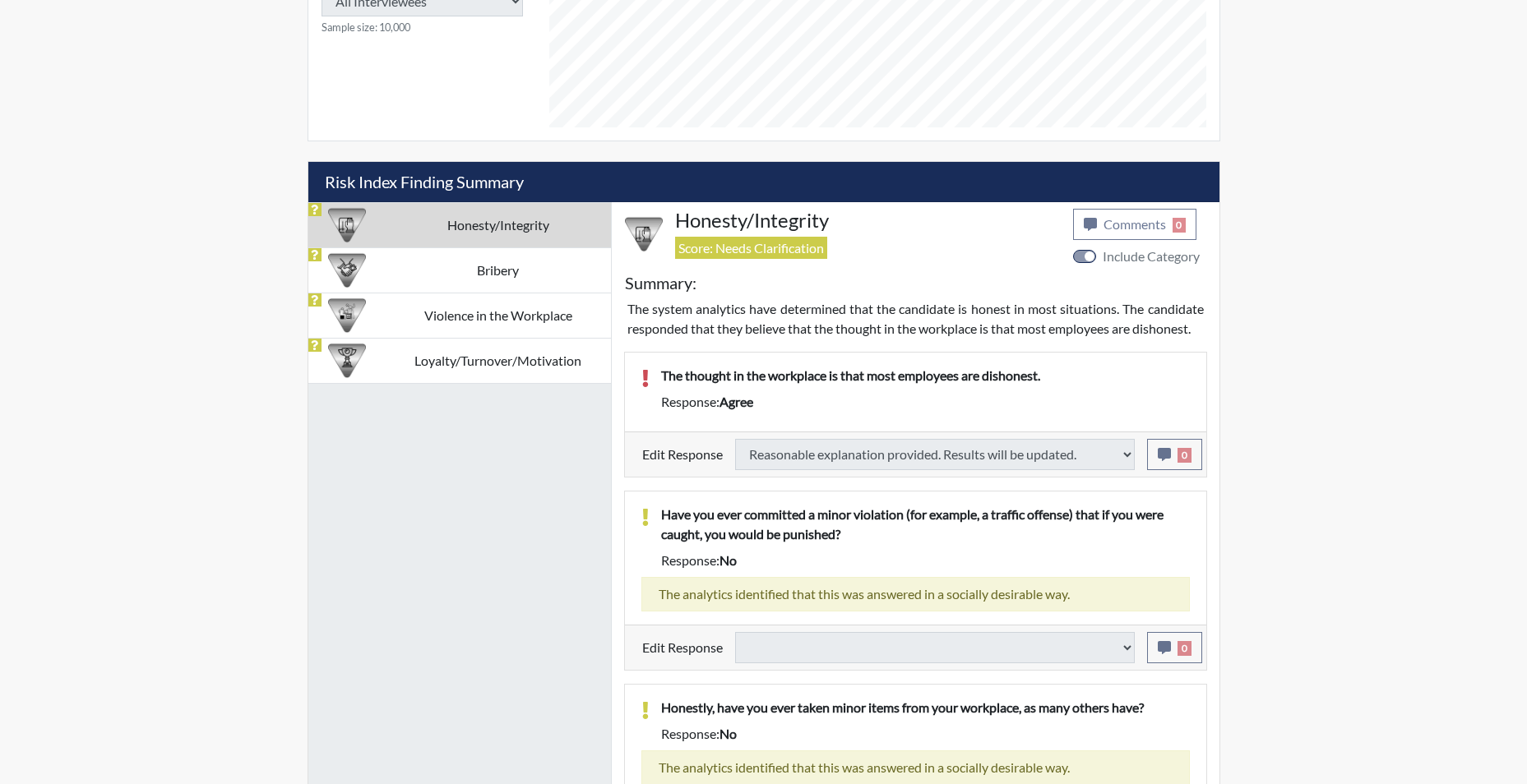
select select
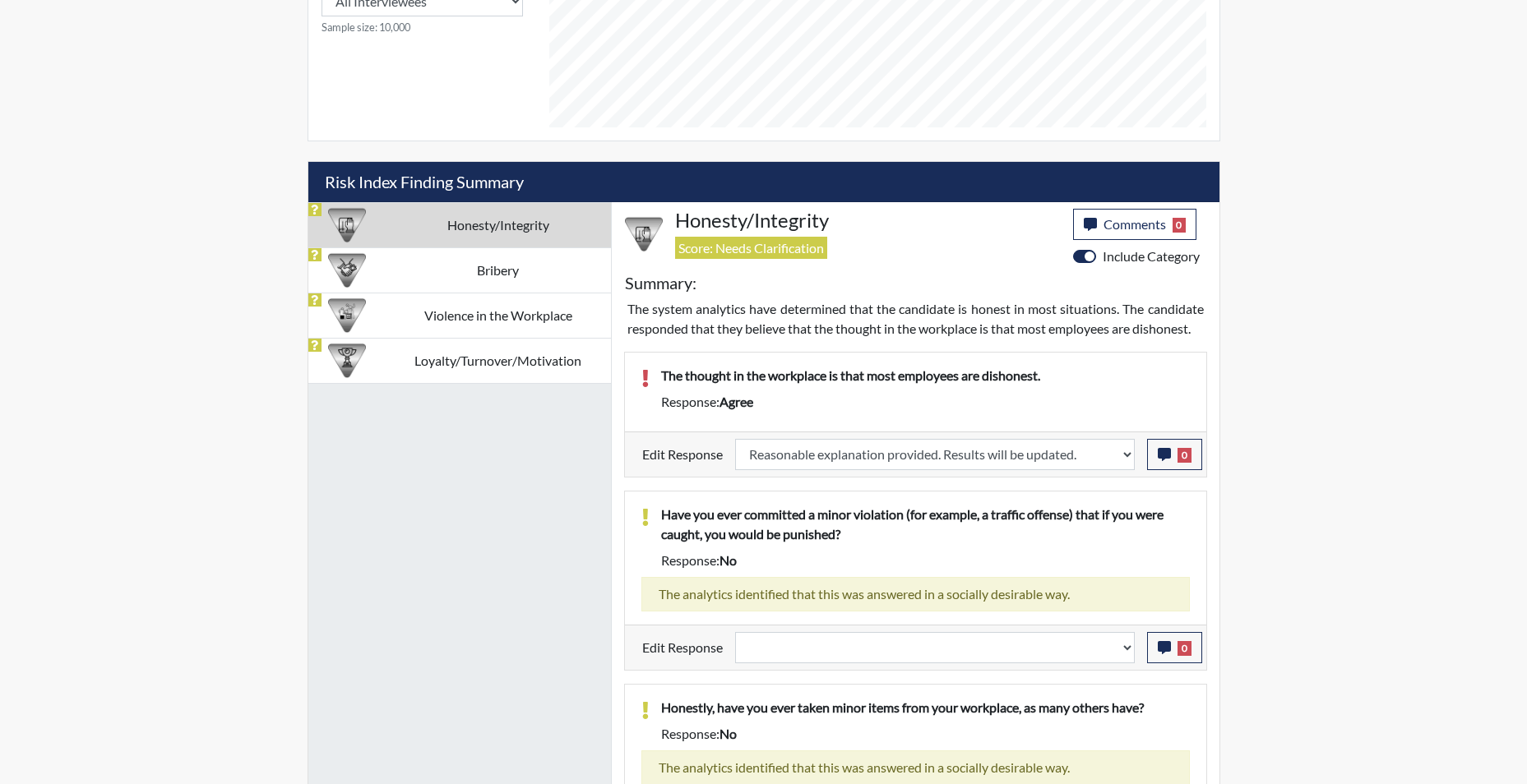
scroll to position [273, 683]
click at [1127, 651] on select "Question is not relevant. Results will be updated. Reasonable explanation provi…" at bounding box center [935, 648] width 400 height 32
select select "reasonable-explanation-provided"
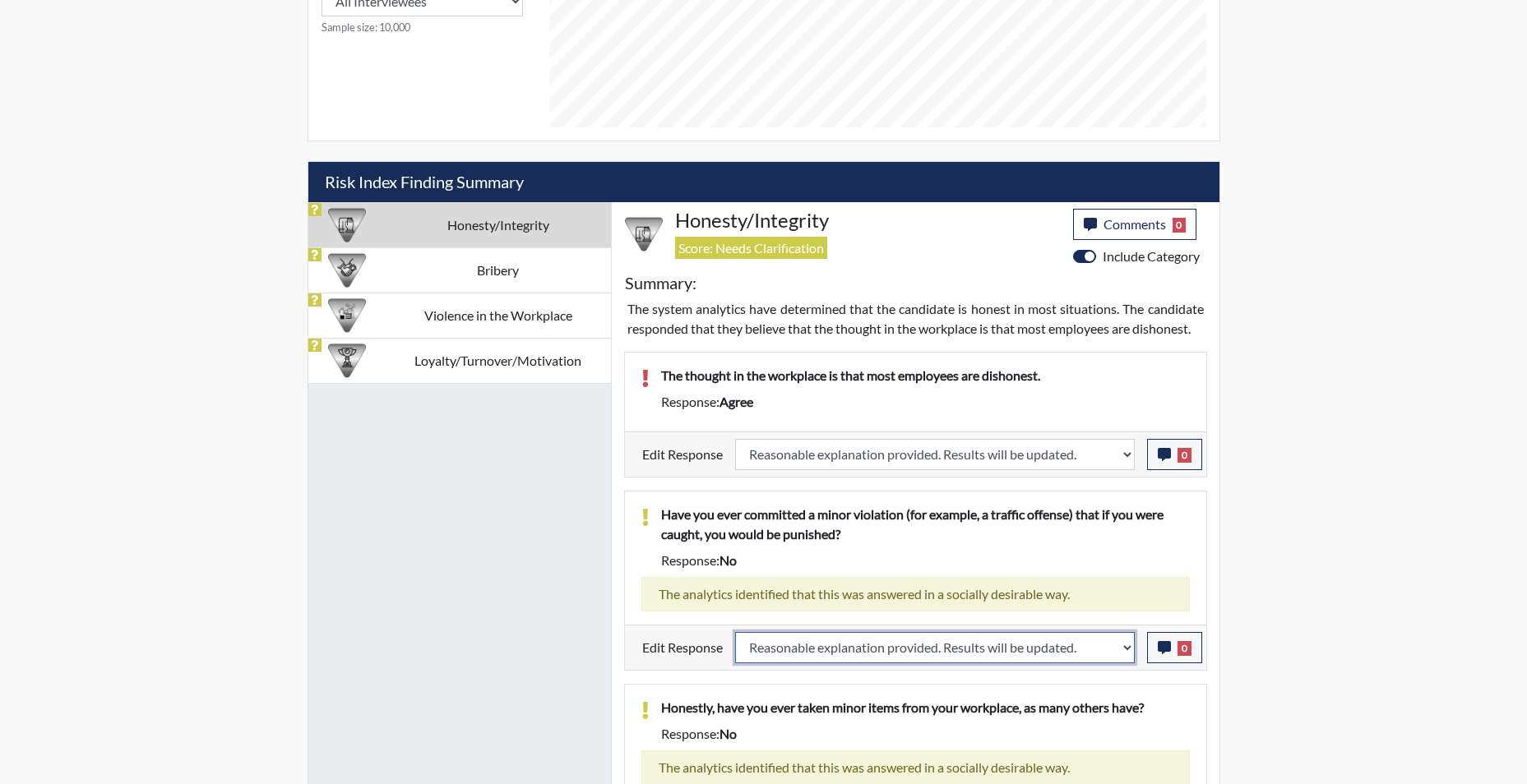
click at [735, 632] on select "Question is not relevant. Results will be updated. Reasonable explanation provi…" at bounding box center [935, 648] width 400 height 32
select select
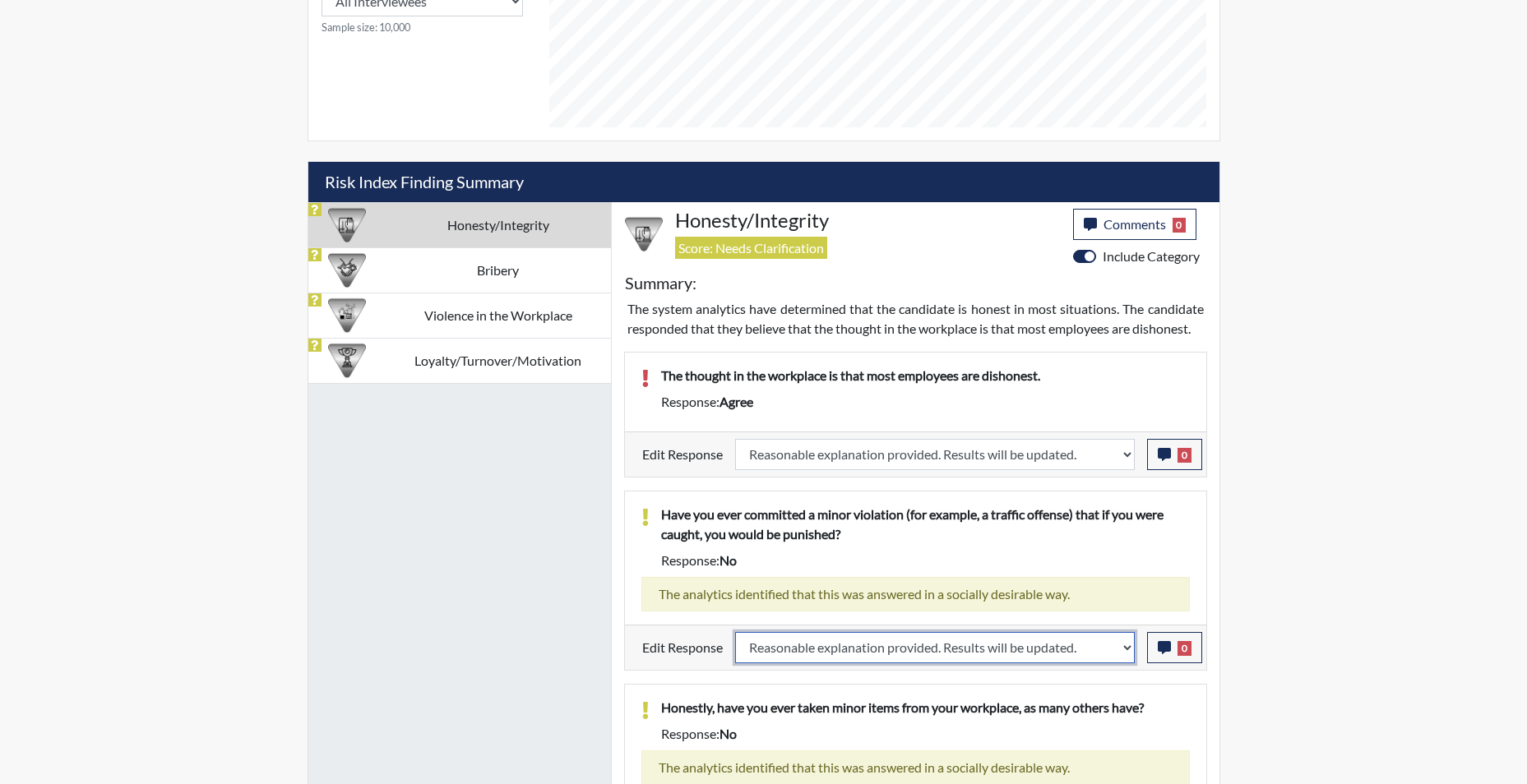
select select
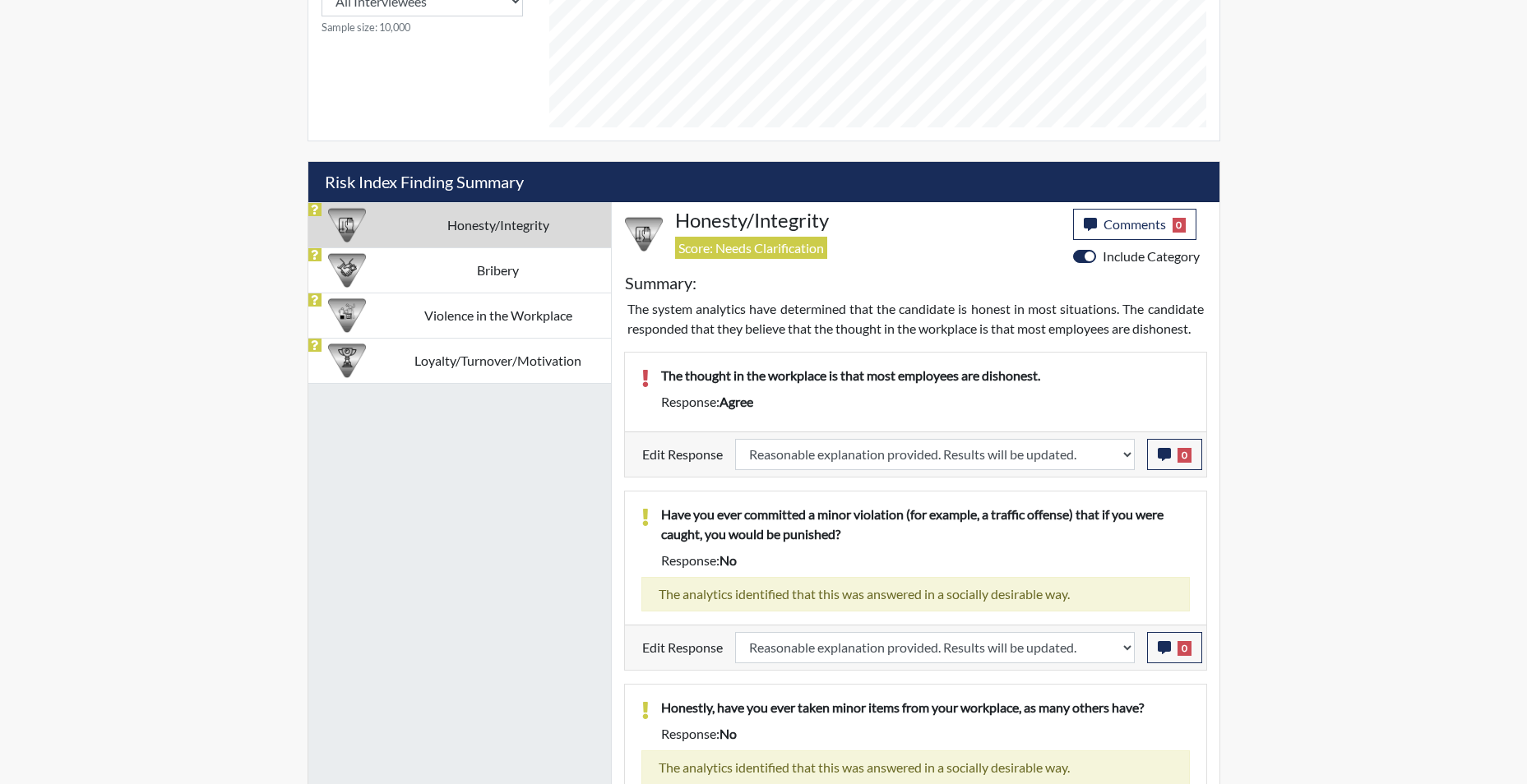
select select
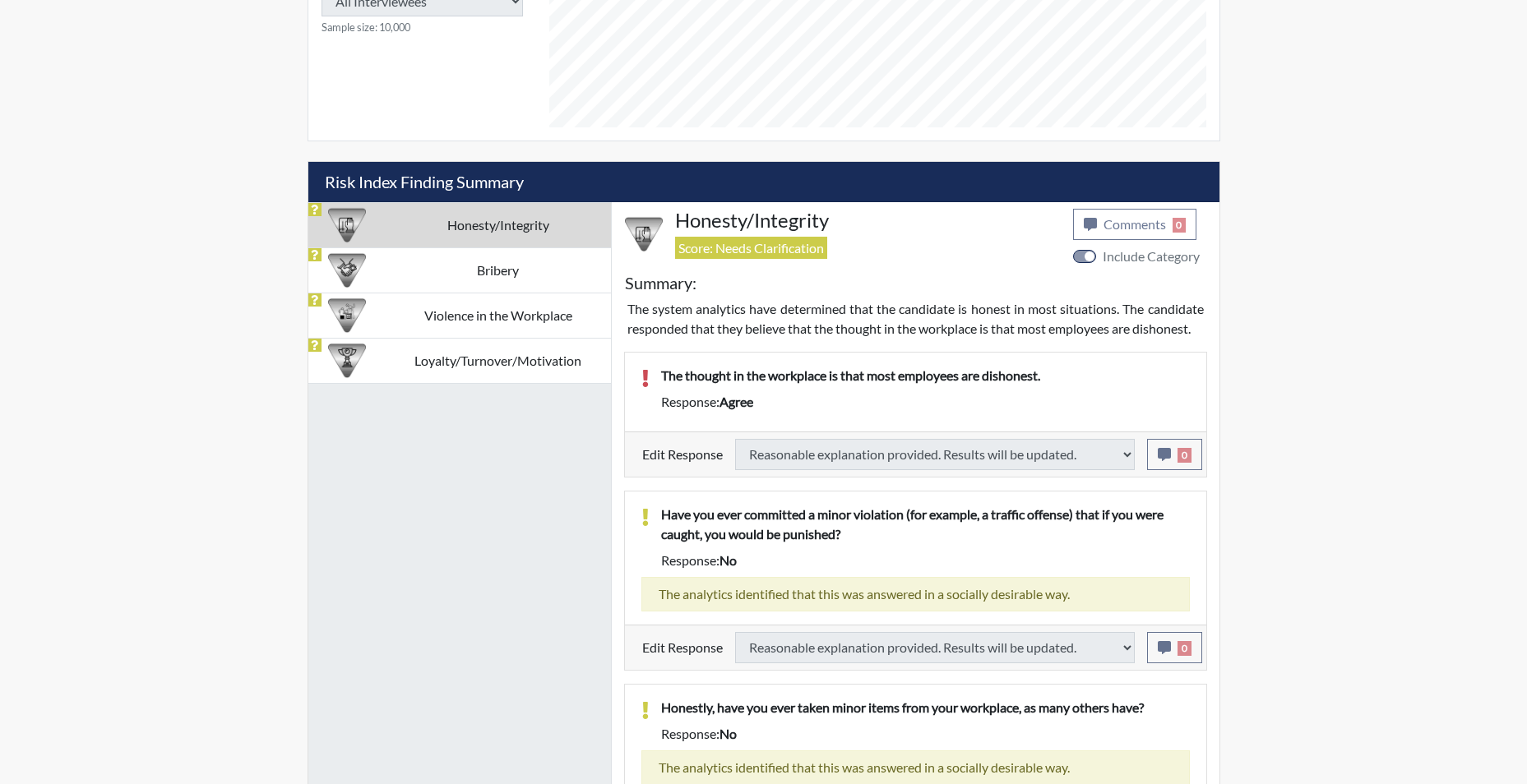
select select
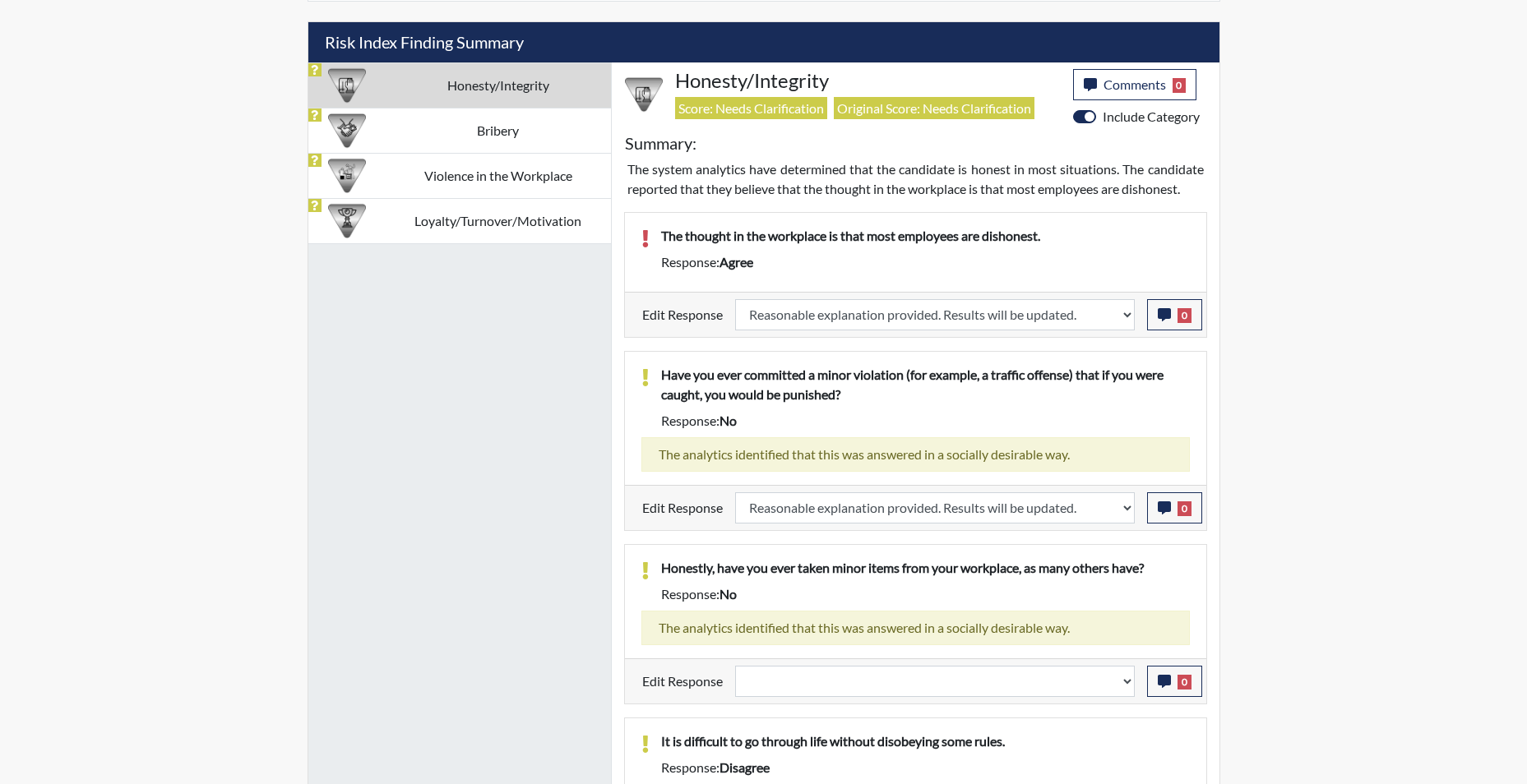
scroll to position [1069, 0]
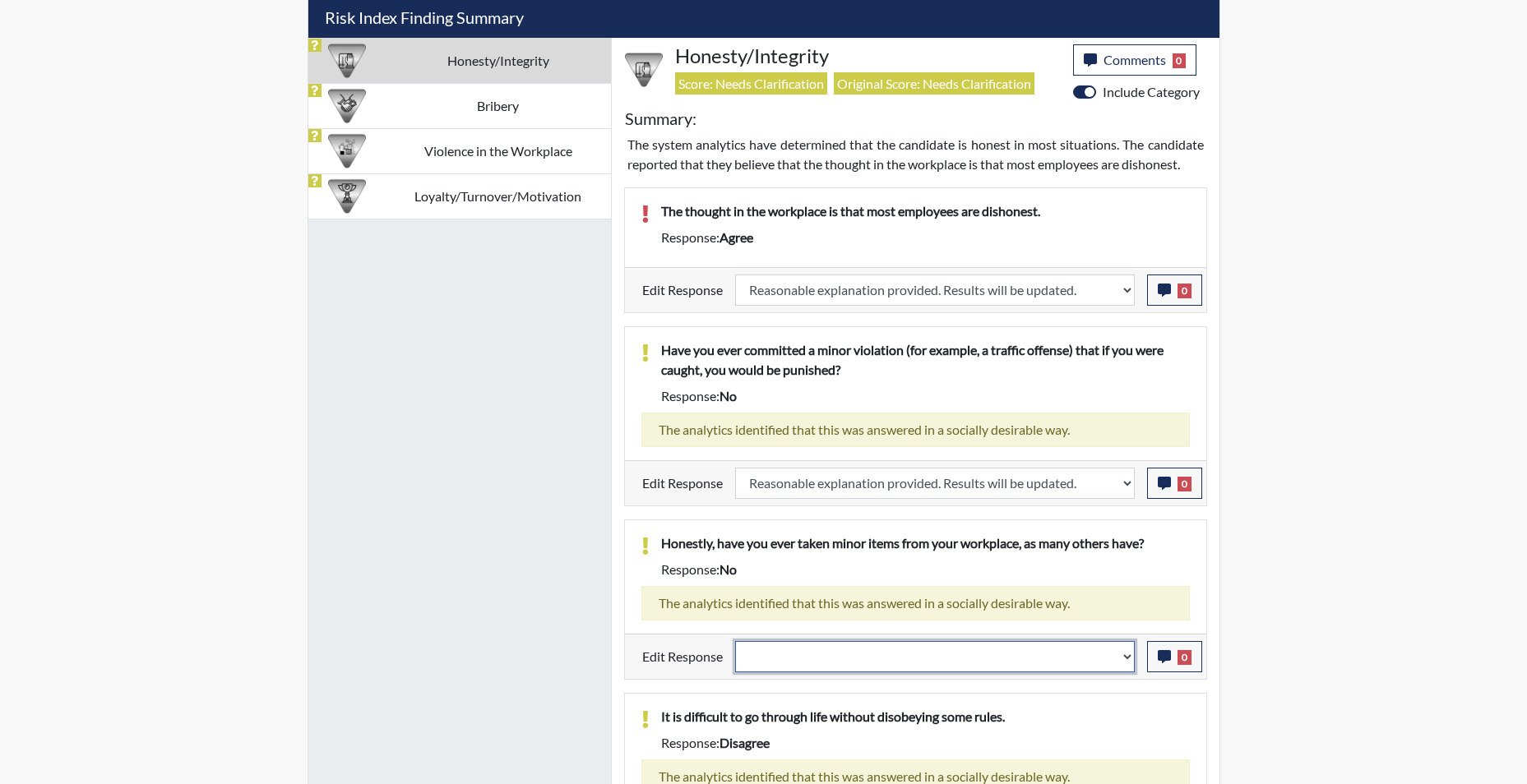
click at [1130, 666] on select "Question is not relevant. Results will be updated. Reasonable explanation provi…" at bounding box center [935, 657] width 400 height 32
select select "reasonable-explanation-provided"
click at [735, 641] on select "Question is not relevant. Results will be updated. Reasonable explanation provi…" at bounding box center [935, 657] width 400 height 32
select select
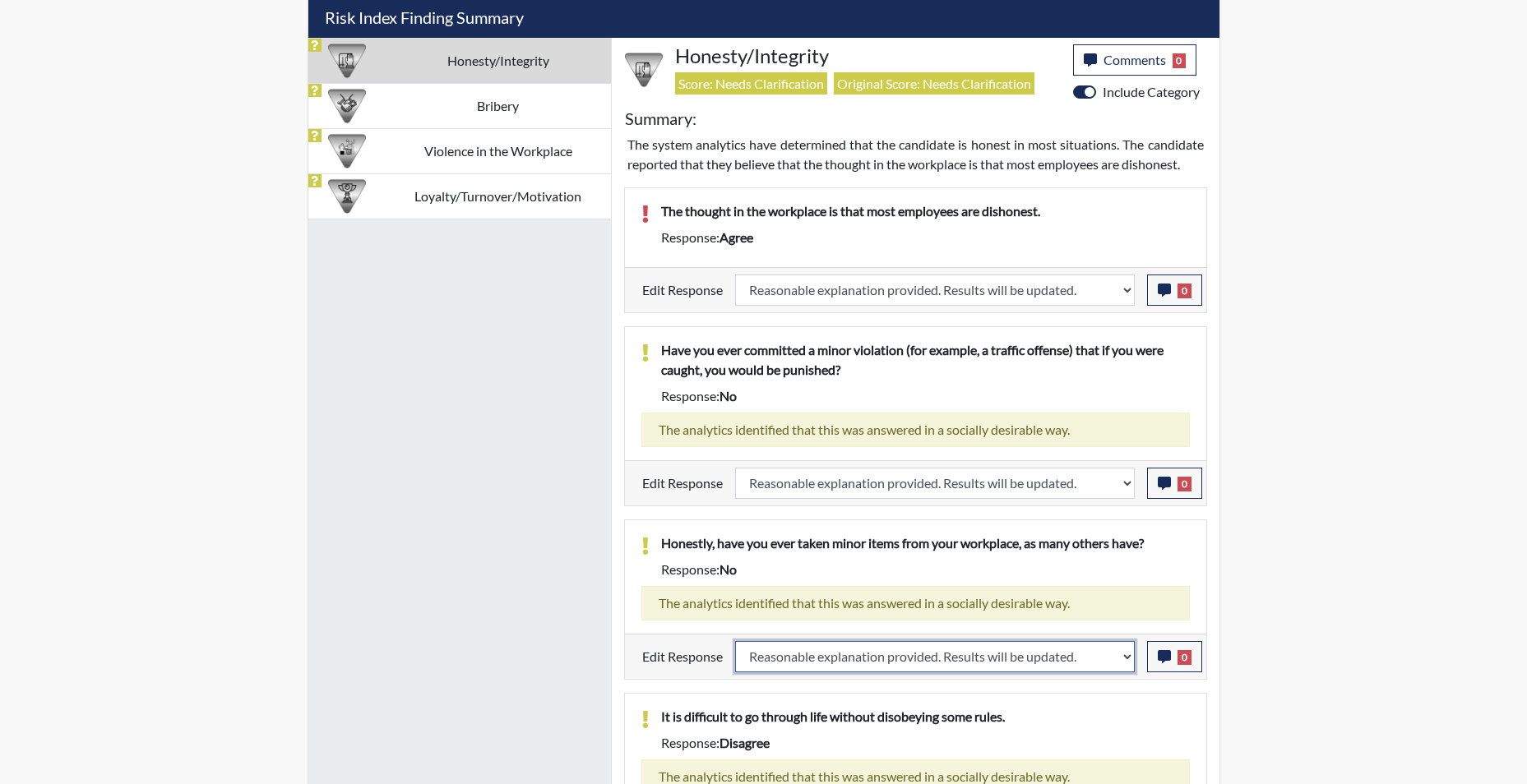
select select
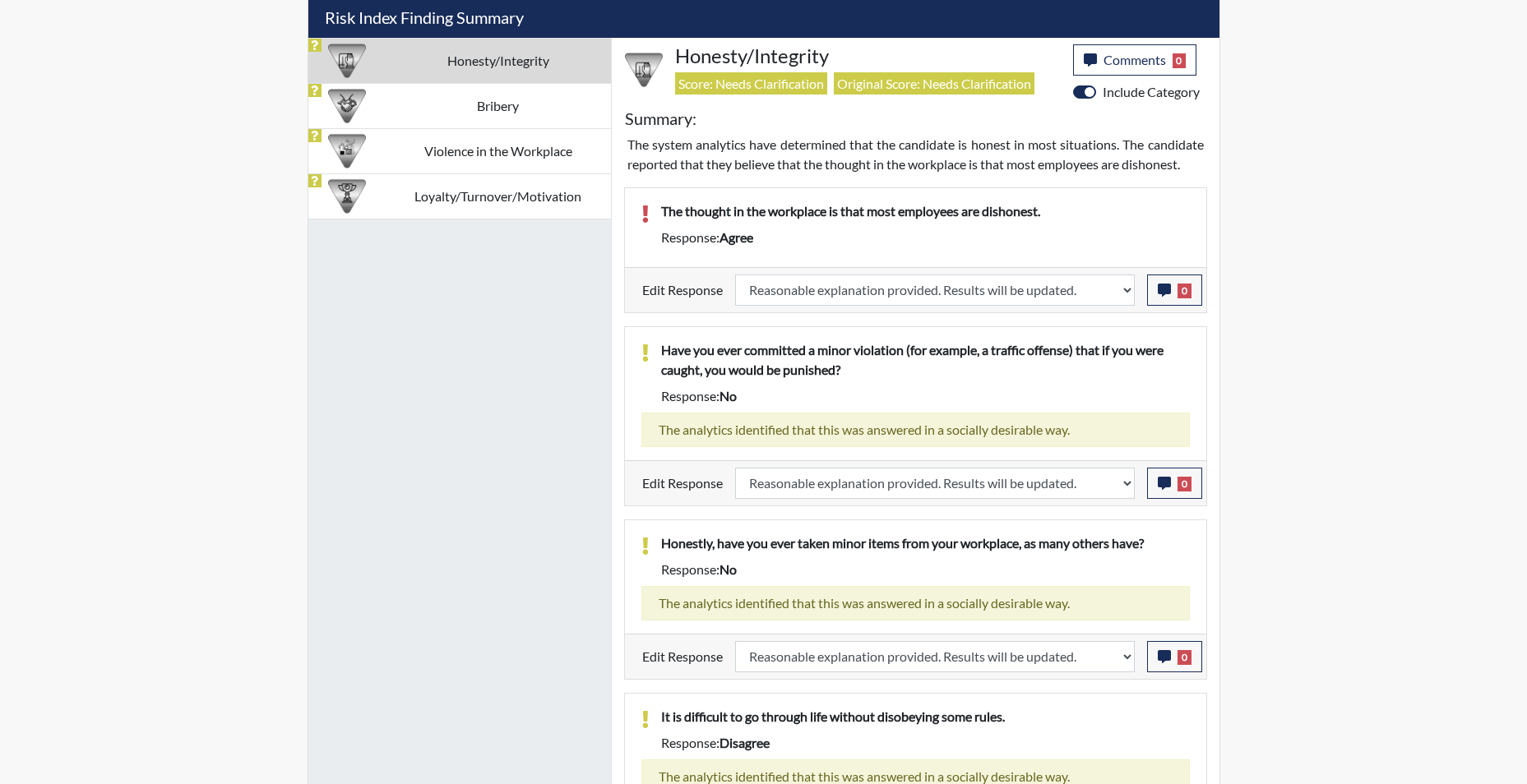
select select
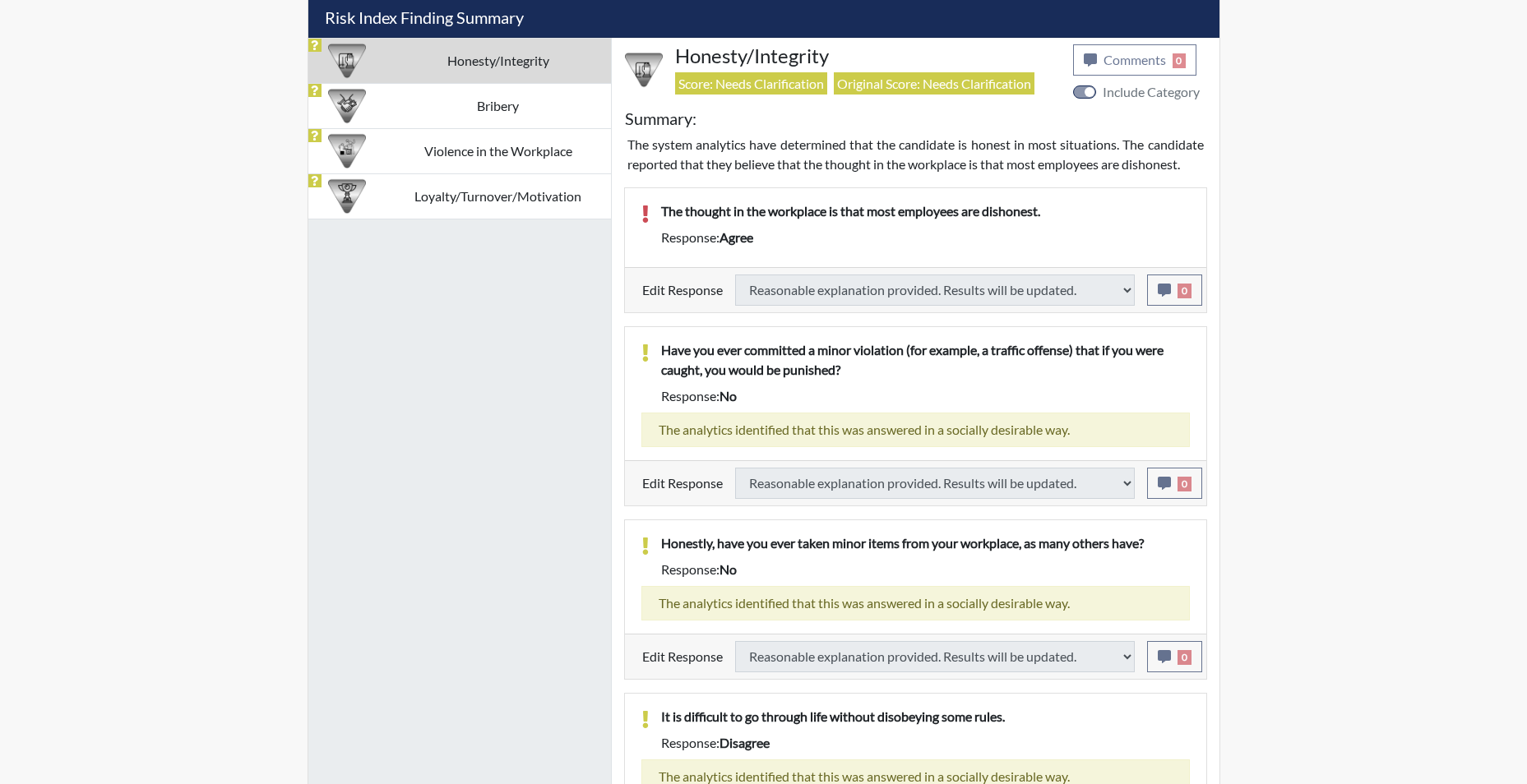
select select
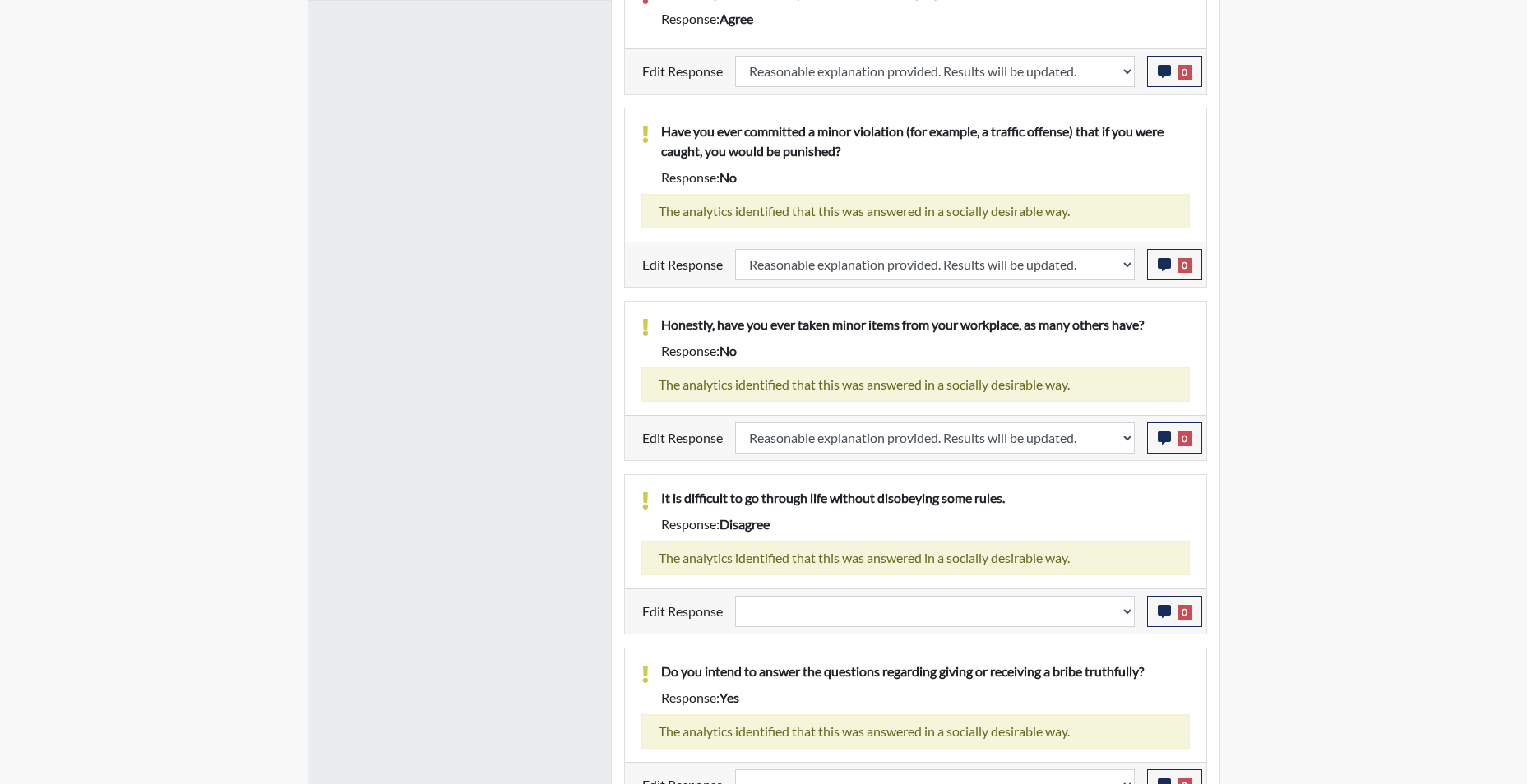
scroll to position [1315, 0]
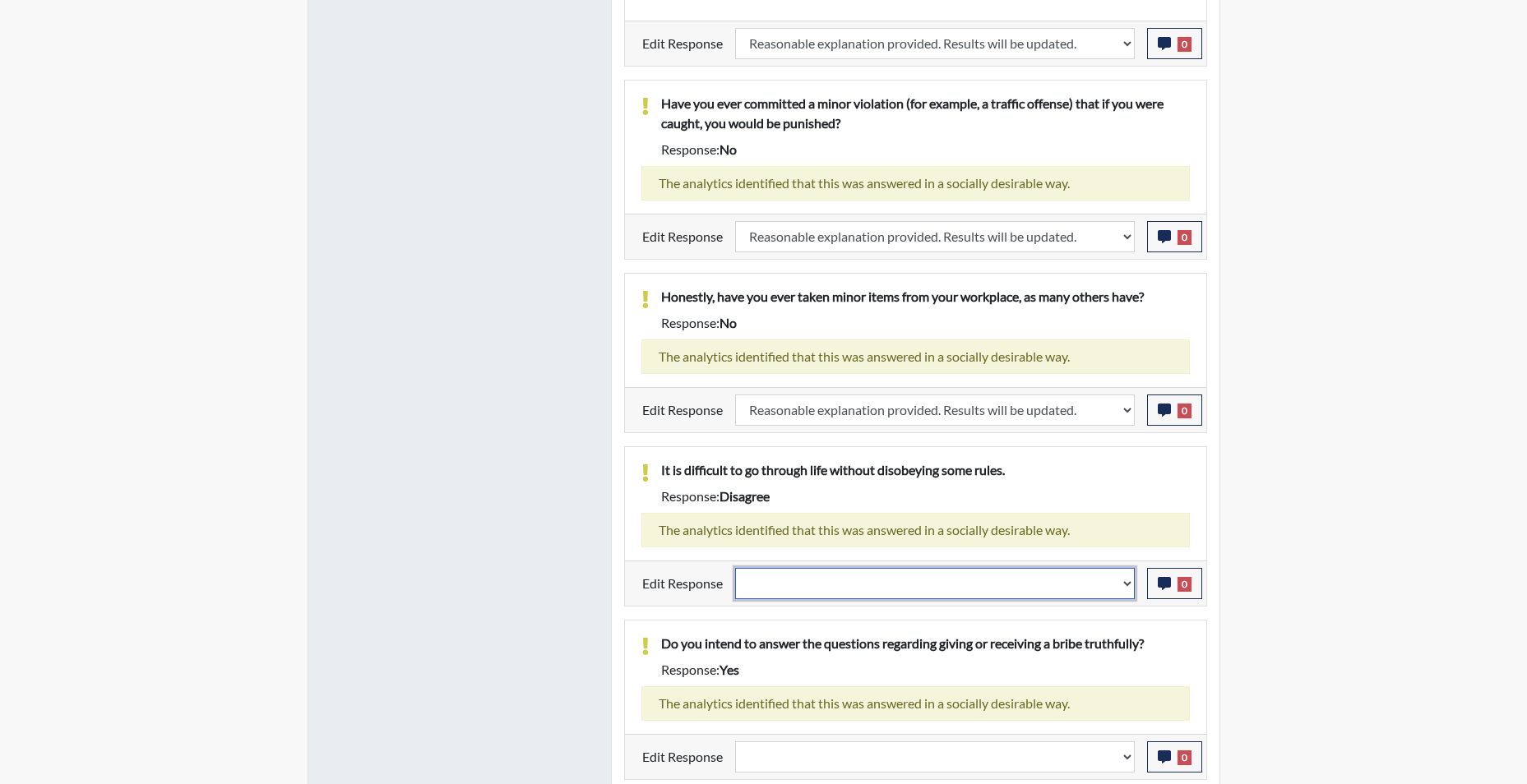
click at [1127, 585] on select "Question is not relevant. Results will be updated. Reasonable explanation provi…" at bounding box center [935, 584] width 400 height 32
select select "reasonable-explanation-provided"
click at [735, 568] on select "Question is not relevant. Results will be updated. Reasonable explanation provi…" at bounding box center [935, 584] width 400 height 32
select select
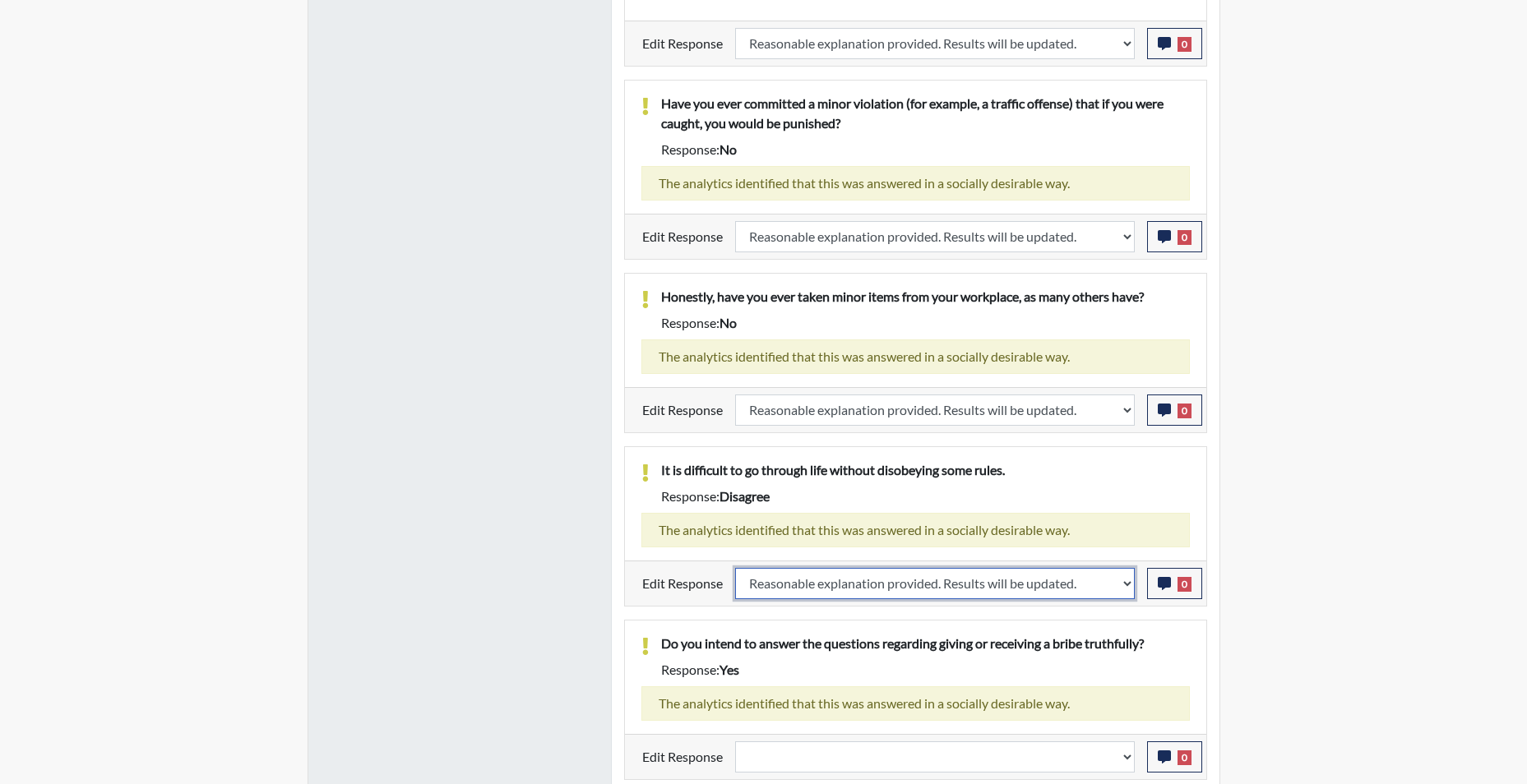
select select
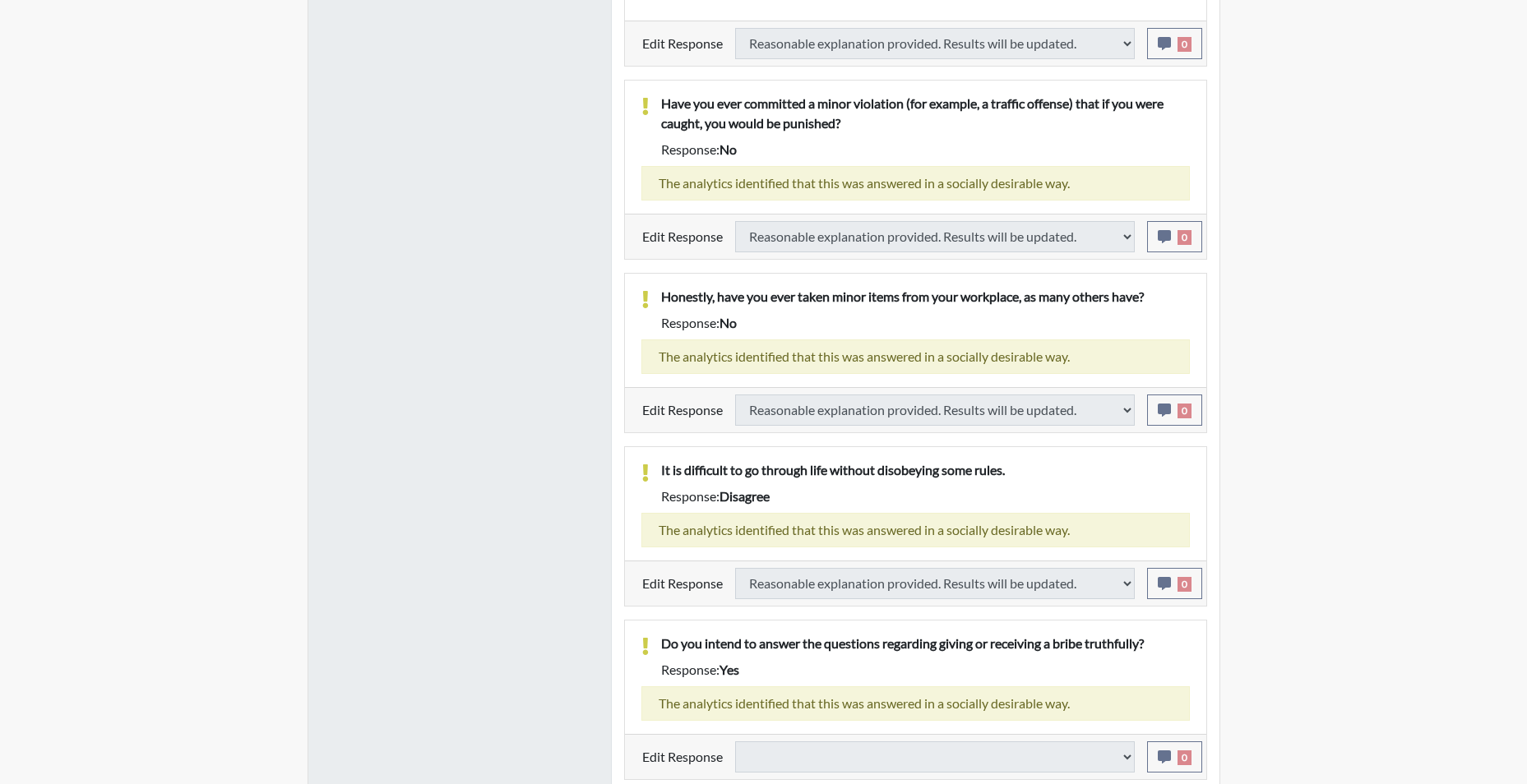
select select
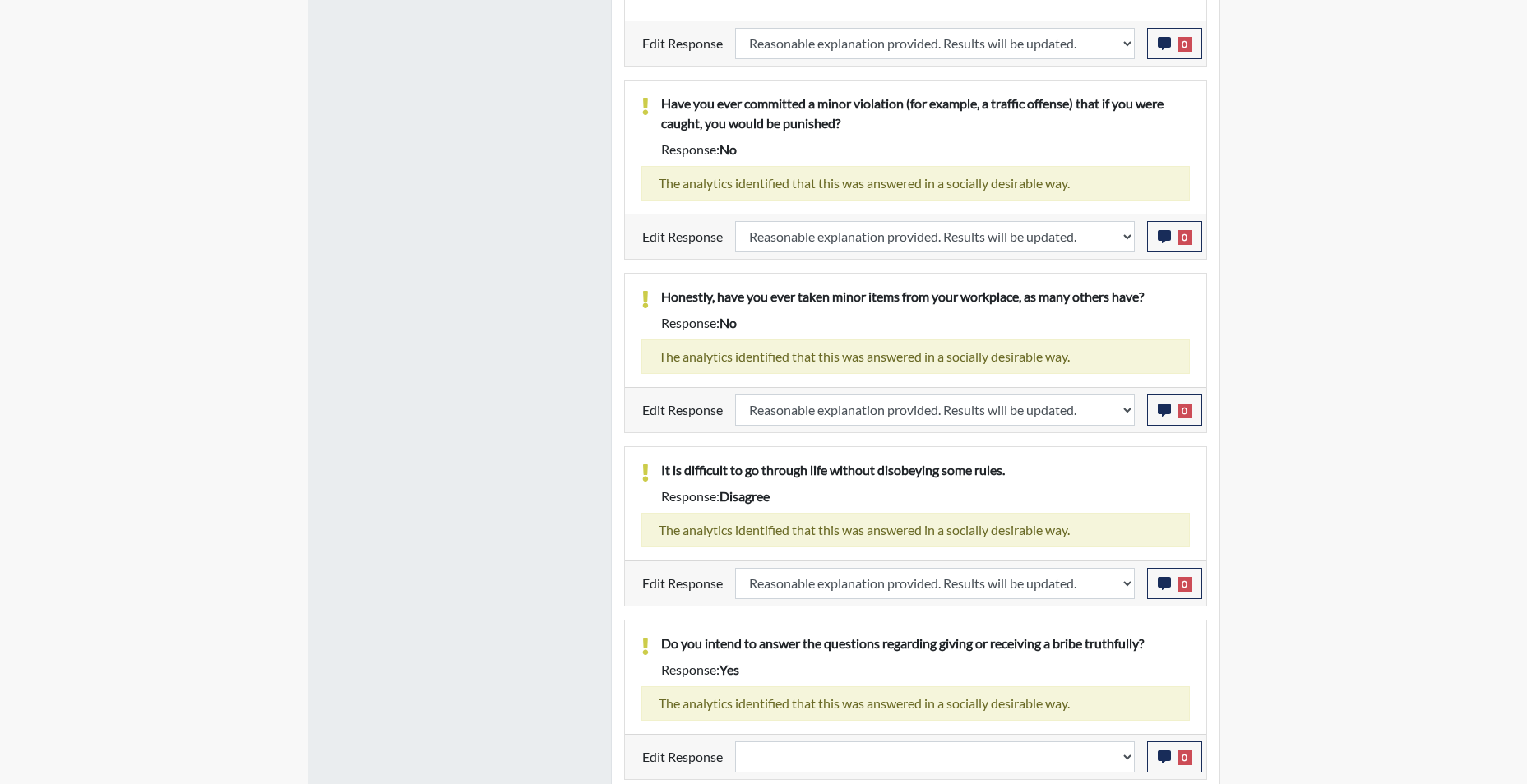
scroll to position [273, 683]
click at [1129, 762] on select "Question is not relevant. Results will be updated. Reasonable explanation provi…" at bounding box center [935, 757] width 400 height 32
select select "reasonable-explanation-provided"
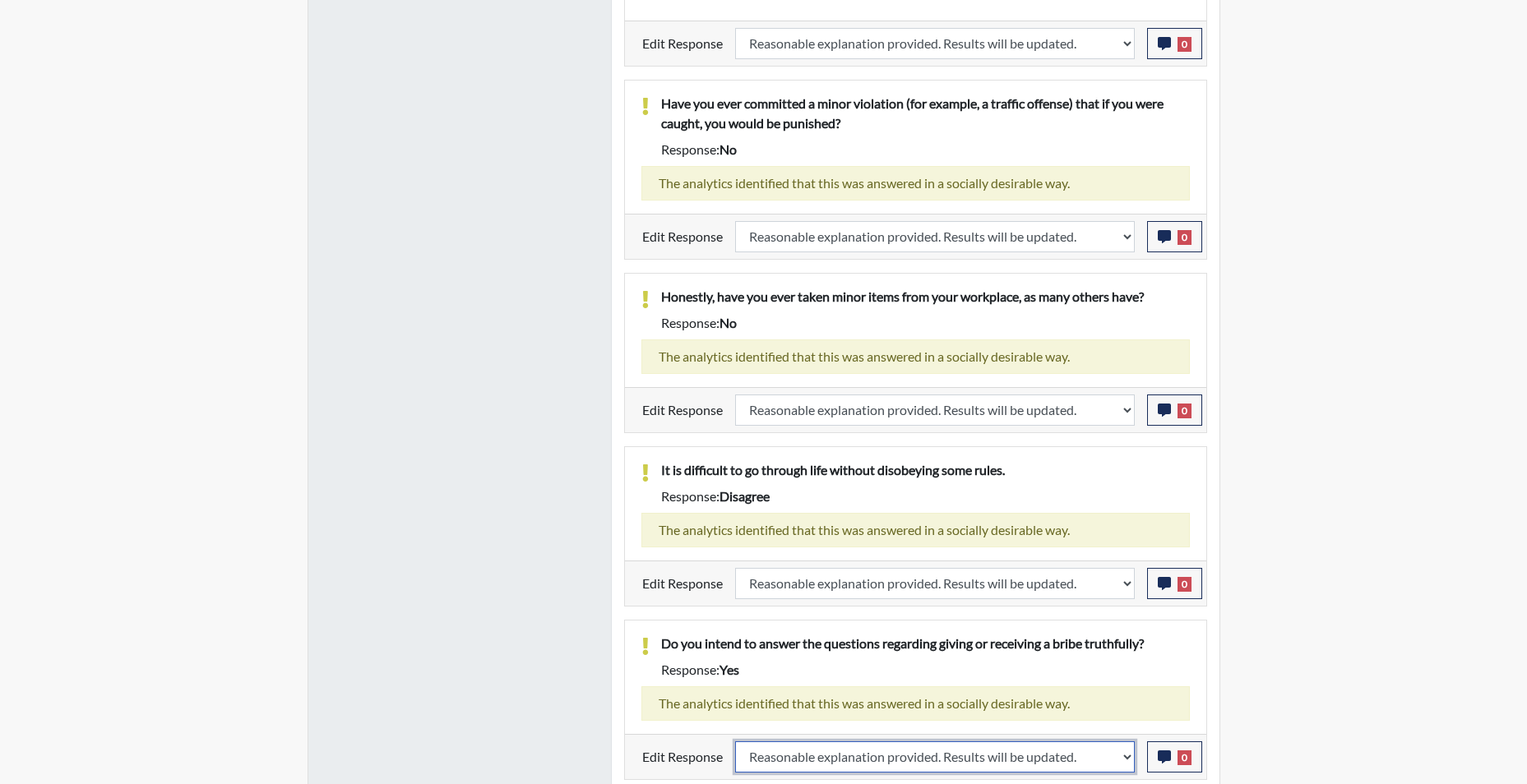
click at [735, 741] on select "Question is not relevant. Results will be updated. Reasonable explanation provi…" at bounding box center [935, 757] width 400 height 32
select select
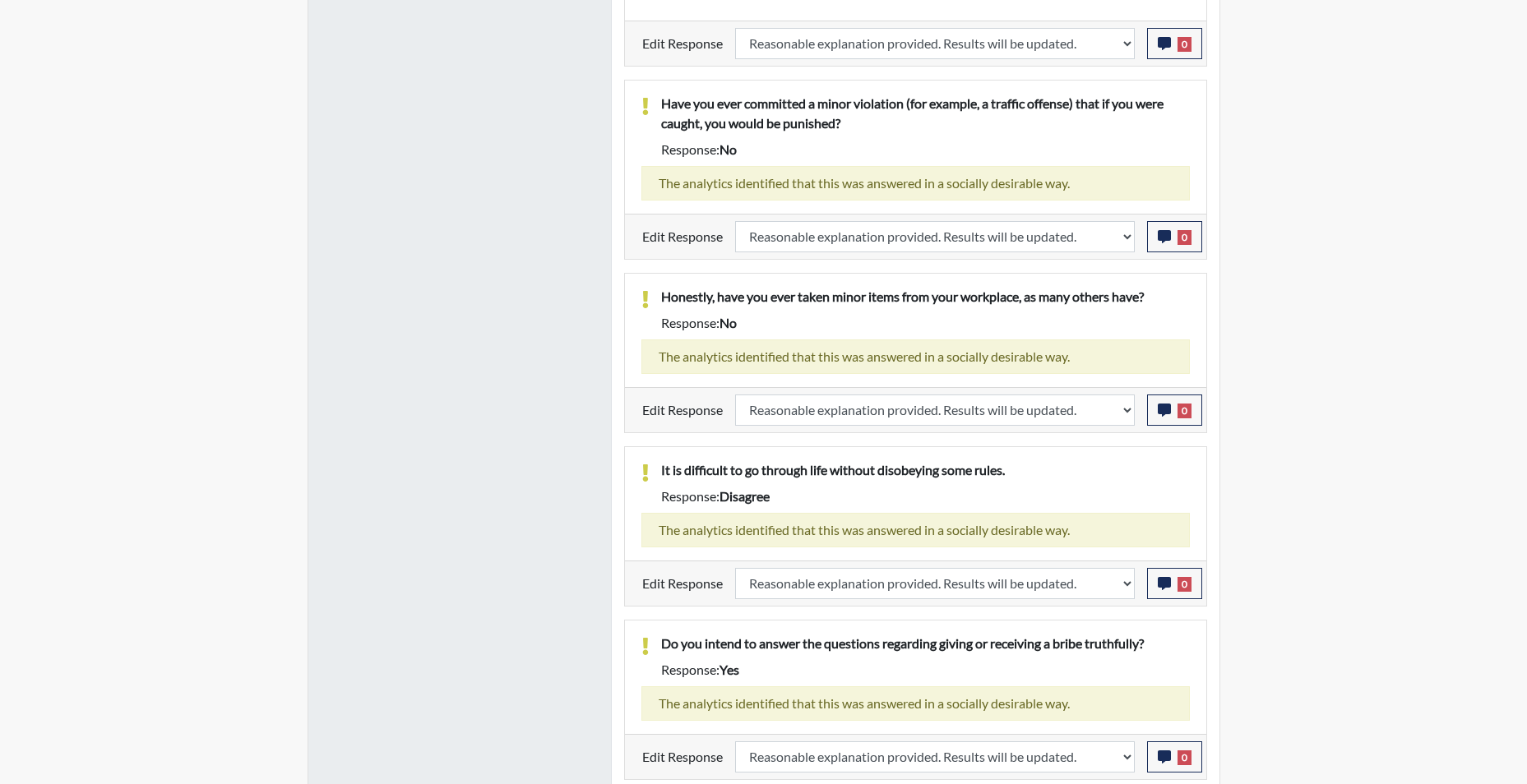
select select
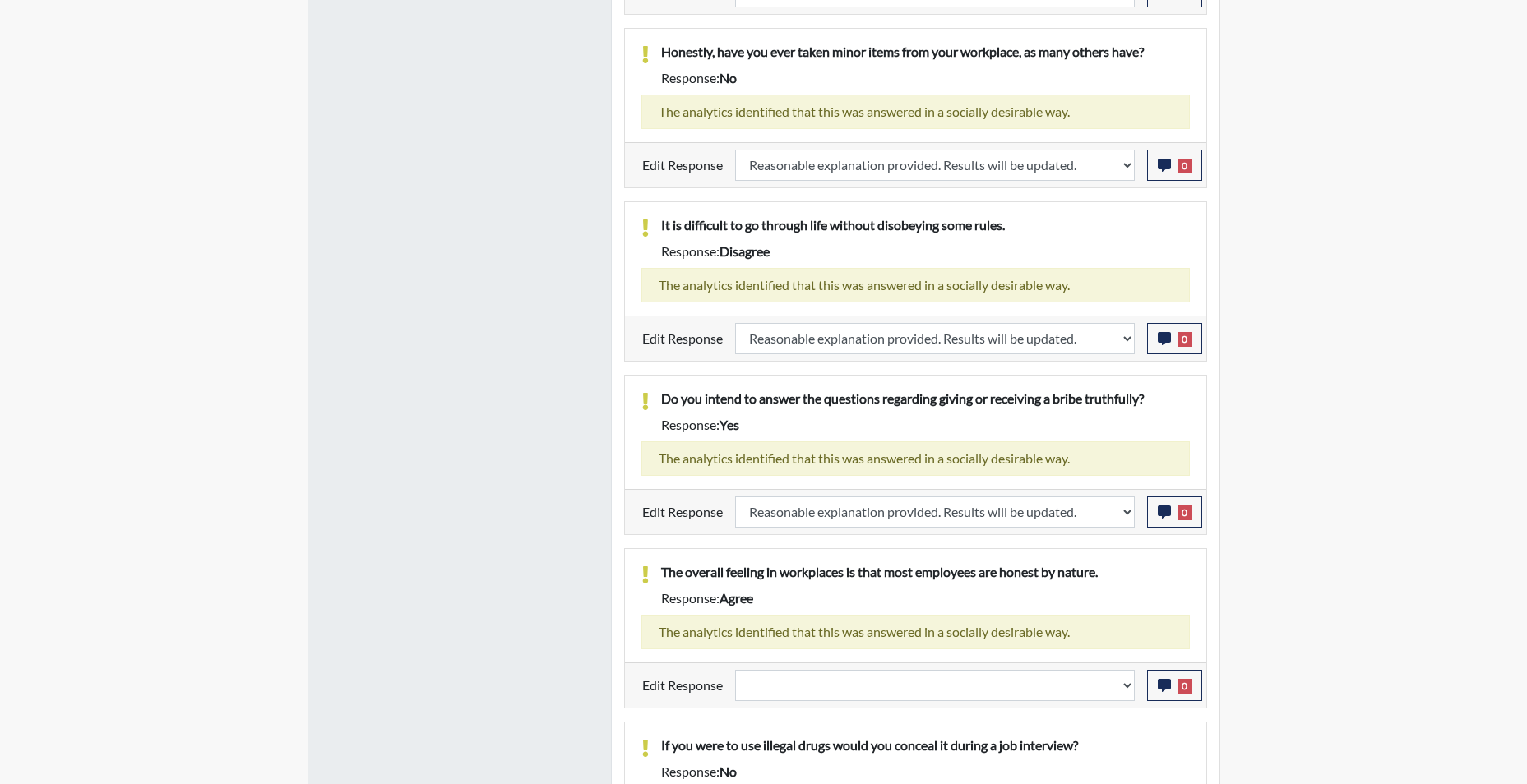
scroll to position [1562, 0]
click at [1129, 690] on select "Question is not relevant. Results will be updated. Reasonable explanation provi…" at bounding box center [935, 684] width 400 height 32
select select "reasonable-explanation-provided"
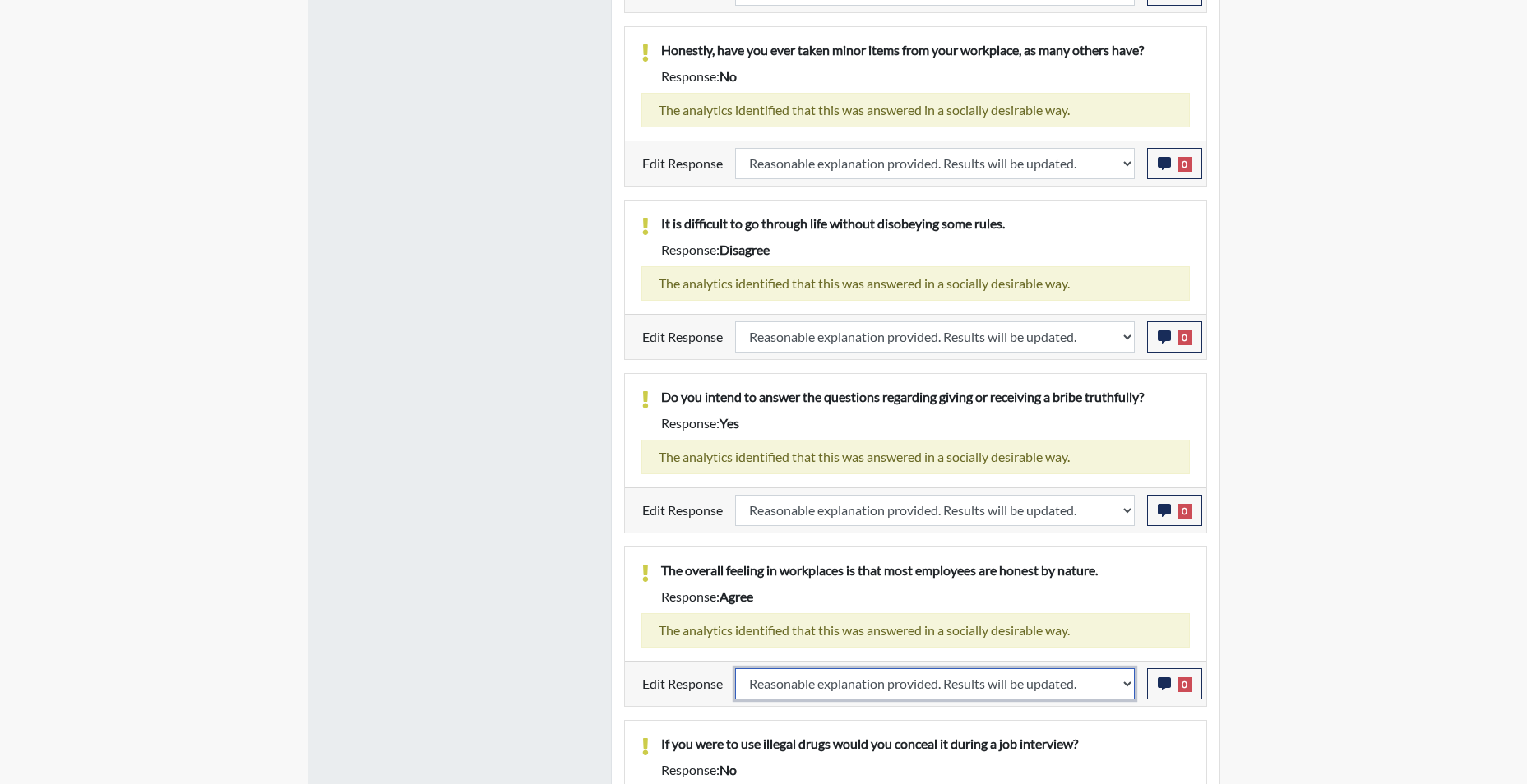
click at [735, 668] on select "Question is not relevant. Results will be updated. Reasonable explanation provi…" at bounding box center [935, 684] width 400 height 32
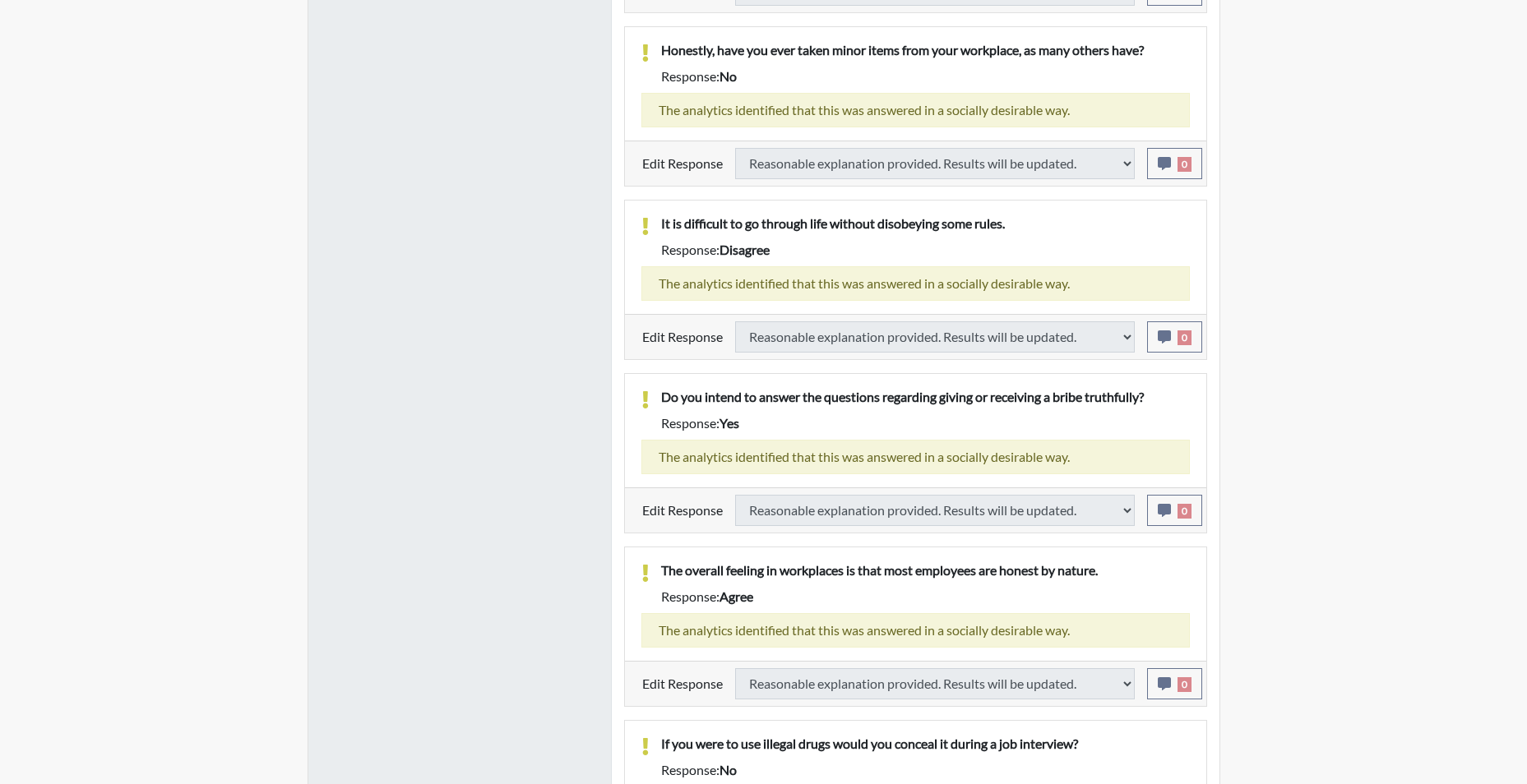
select select
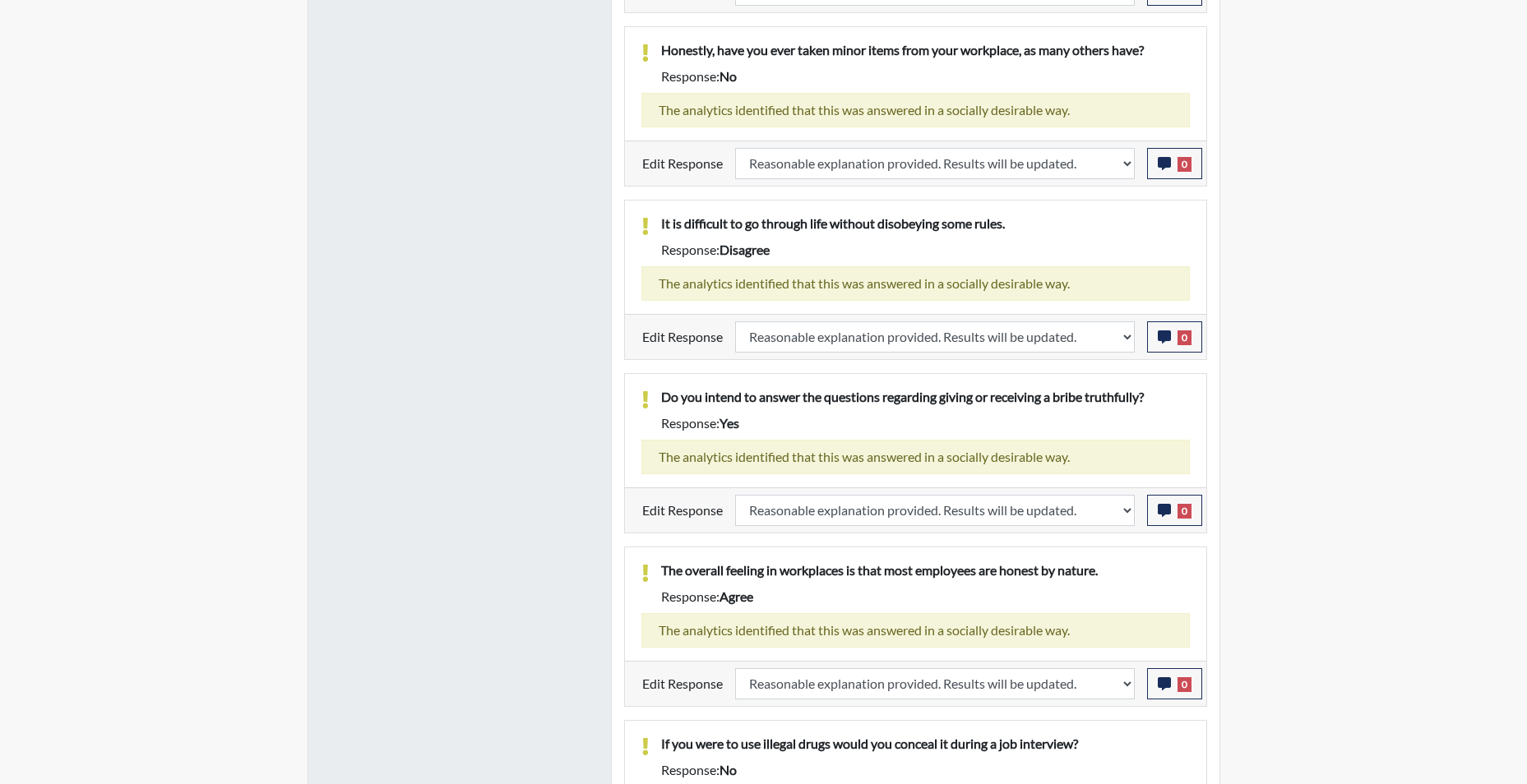
scroll to position [273, 683]
click at [1166, 682] on icon "button" at bounding box center [1164, 684] width 13 height 13
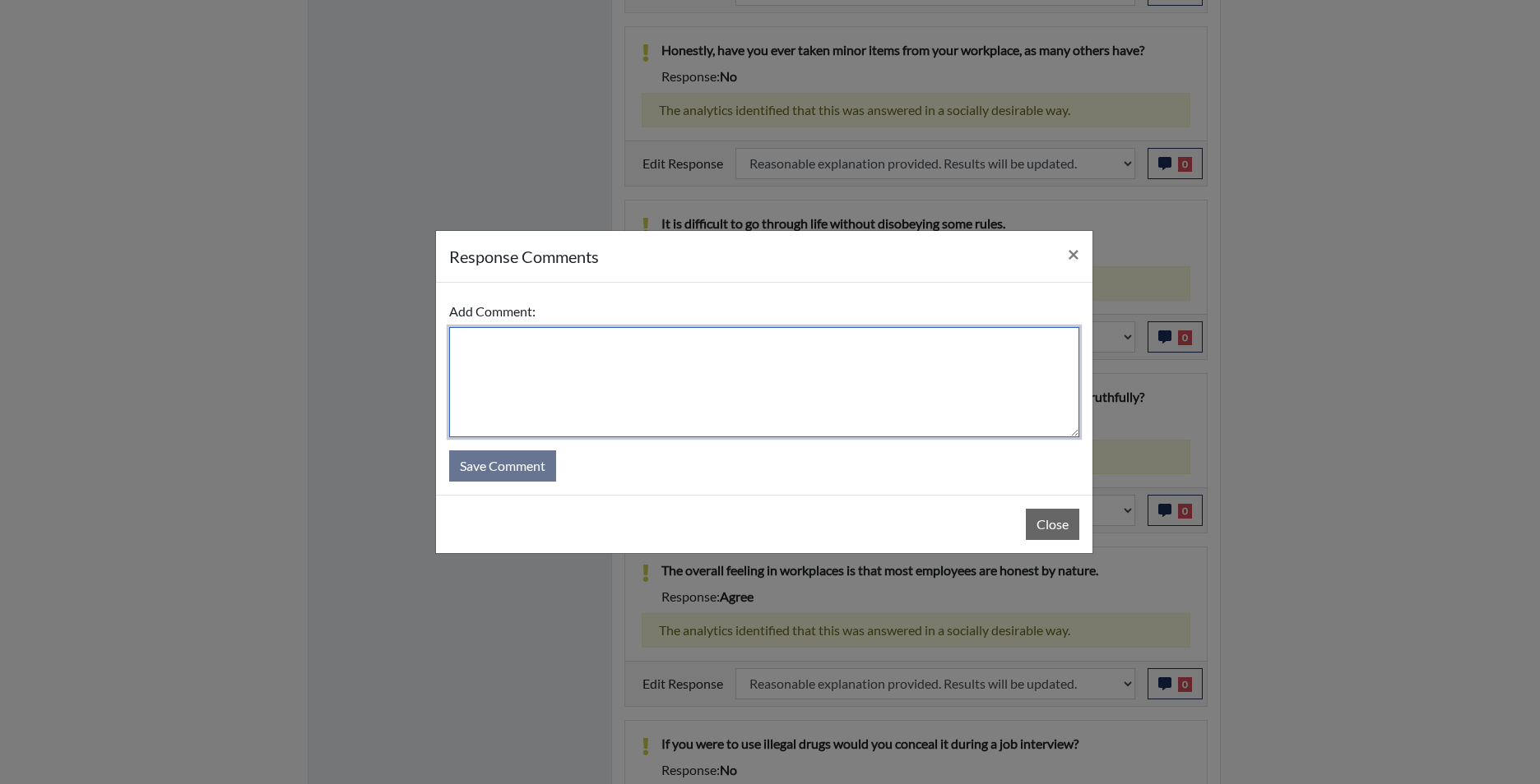
click at [781, 387] on textarea at bounding box center [764, 382] width 630 height 110
type textarea "app states disagree"
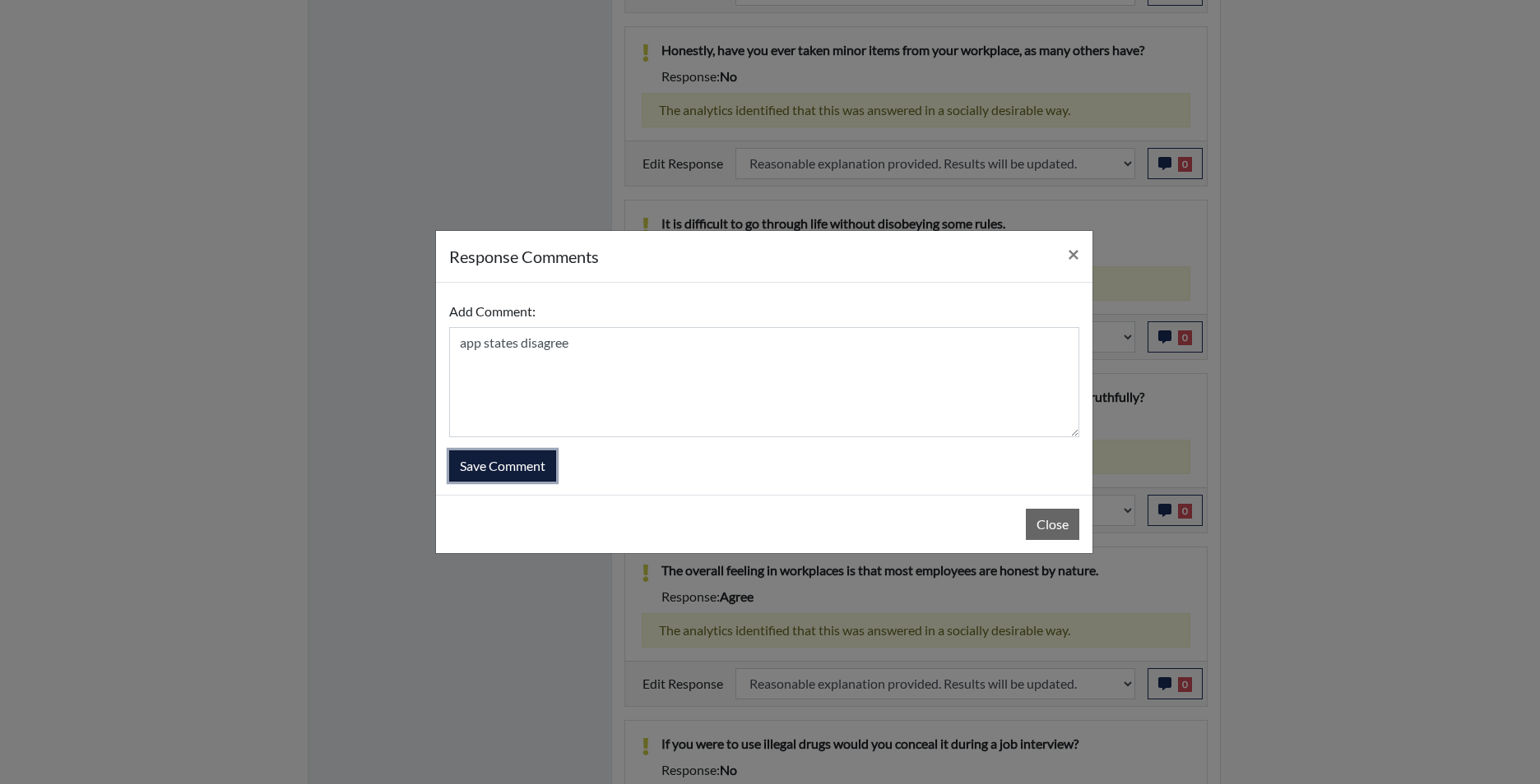
click at [507, 457] on button "Save Comment" at bounding box center [502, 466] width 107 height 32
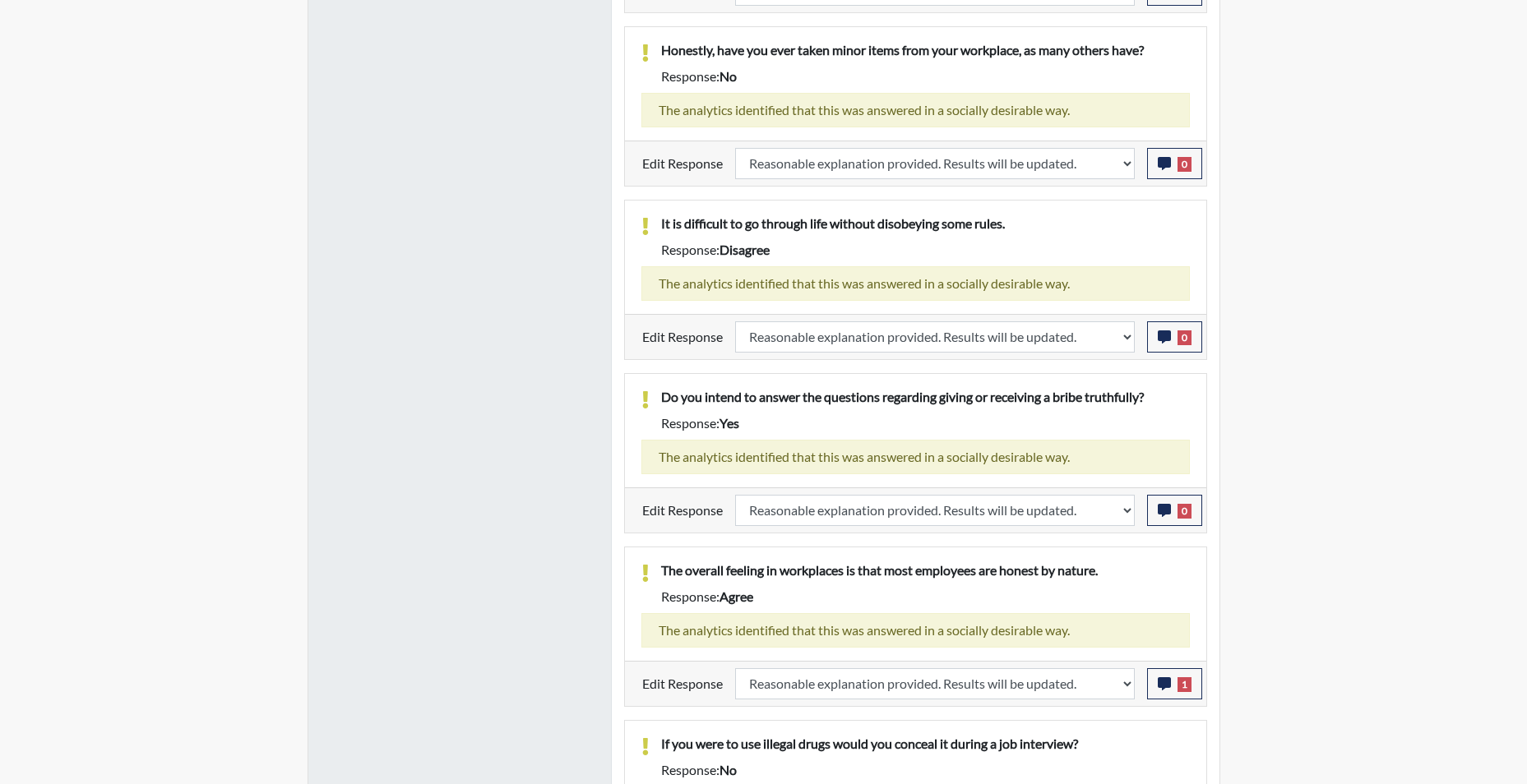
scroll to position [1659, 0]
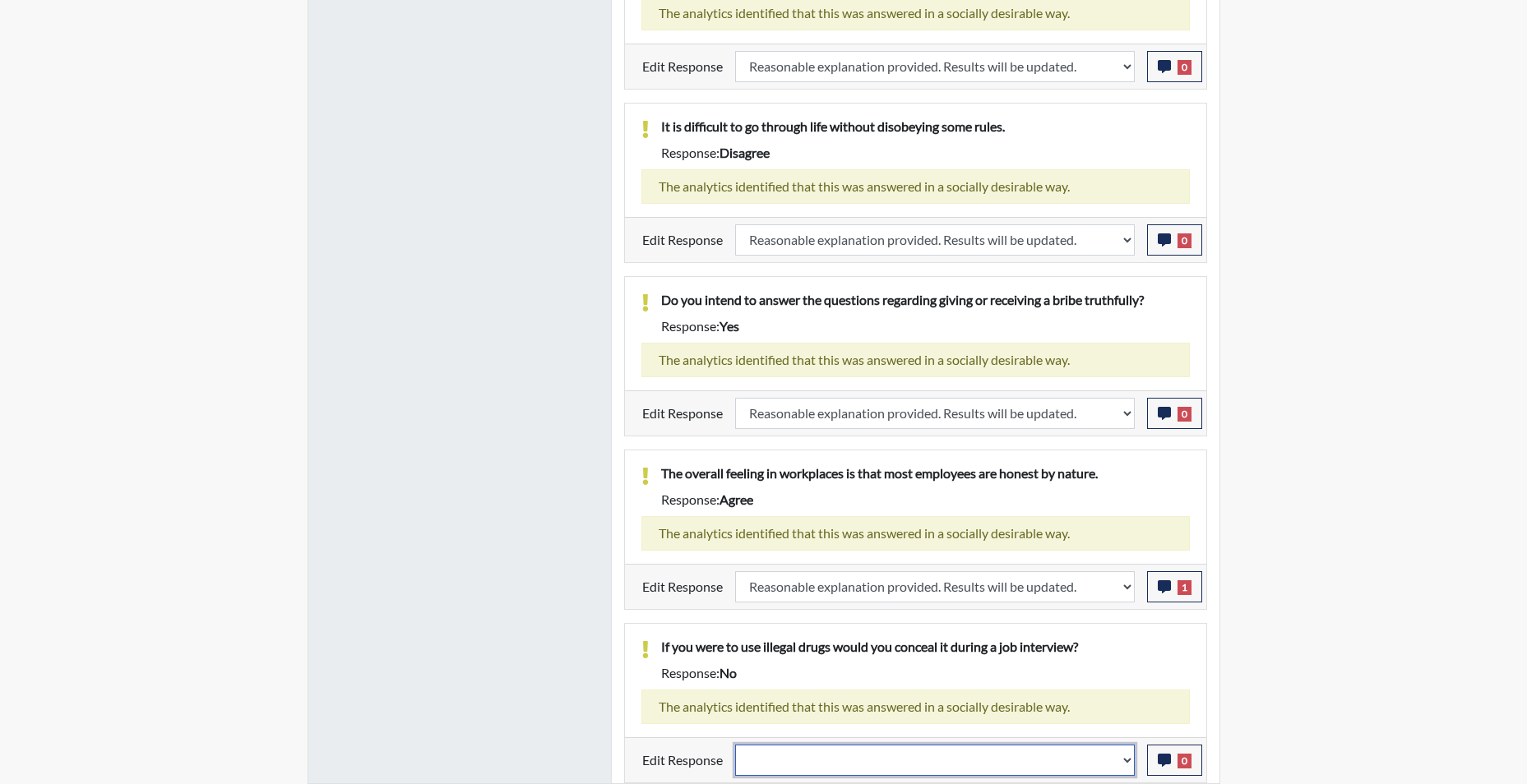
click at [1126, 765] on select "Question is not relevant. Results will be updated. Reasonable explanation provi…" at bounding box center [935, 761] width 400 height 32
select select "reasonable-explanation-provided"
click at [735, 745] on select "Question is not relevant. Results will be updated. Reasonable explanation provi…" at bounding box center [935, 761] width 400 height 32
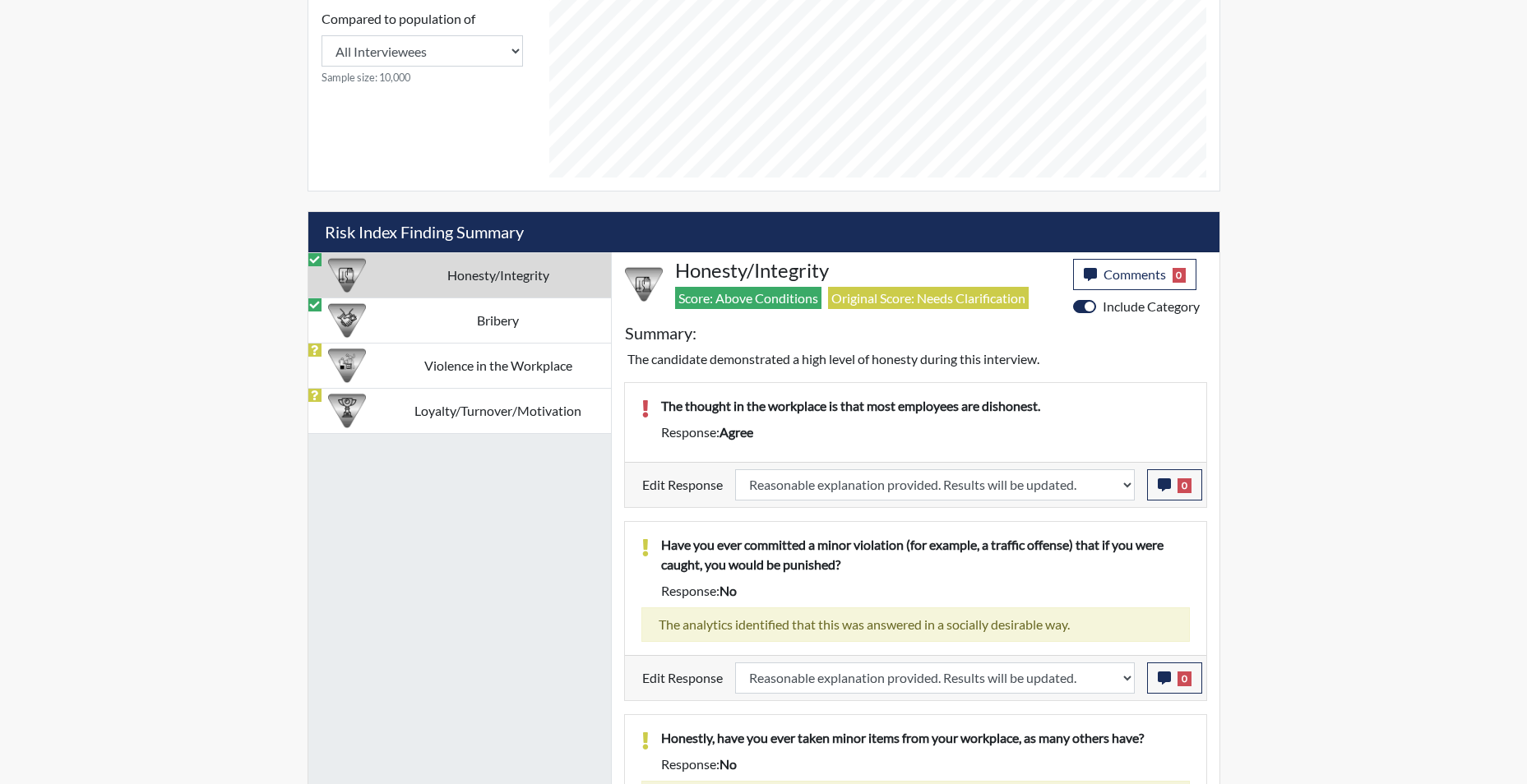
scroll to position [817, 0]
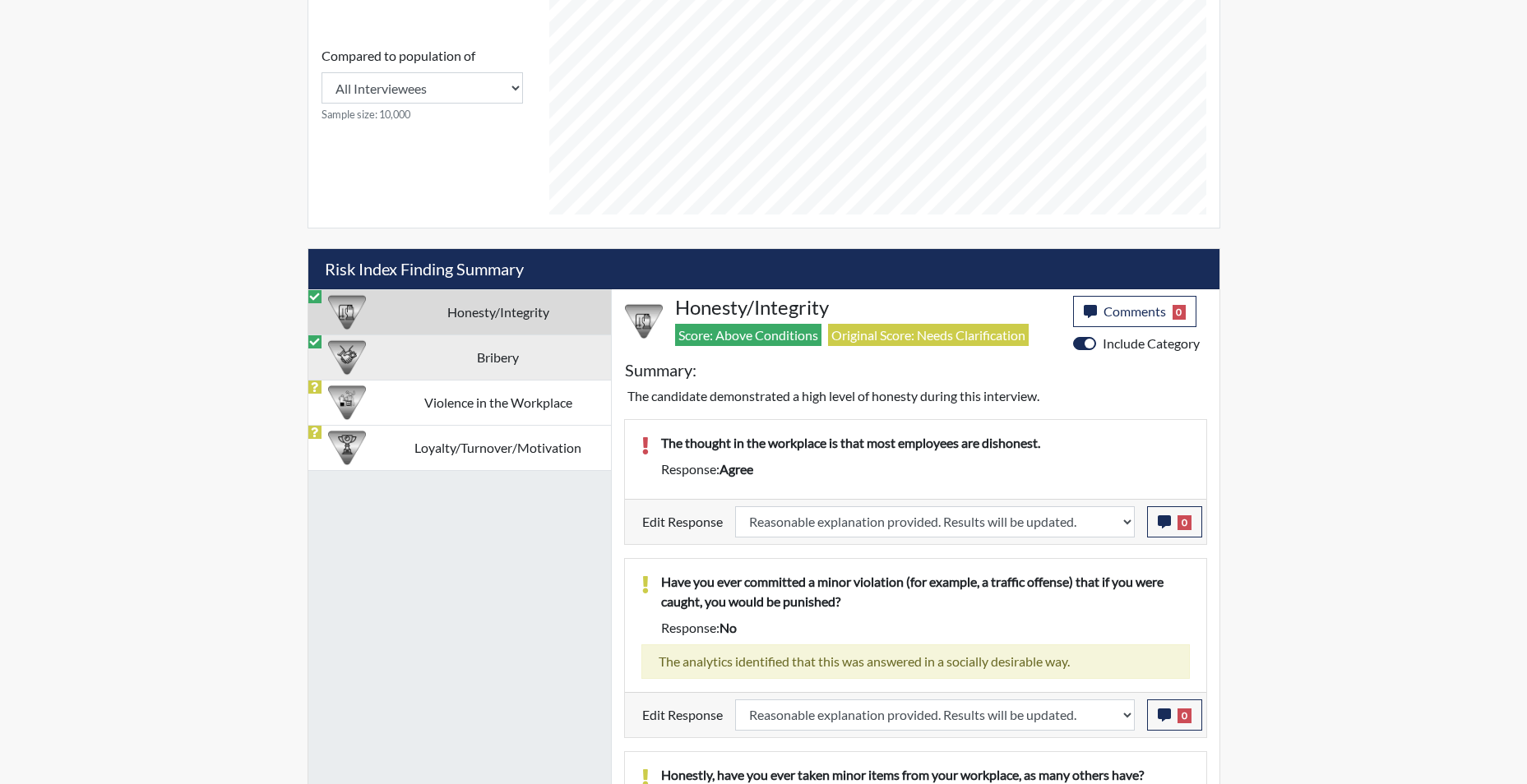
click at [510, 350] on td "Bribery" at bounding box center [498, 357] width 225 height 45
select select "reasonable-explanation-provided"
select select
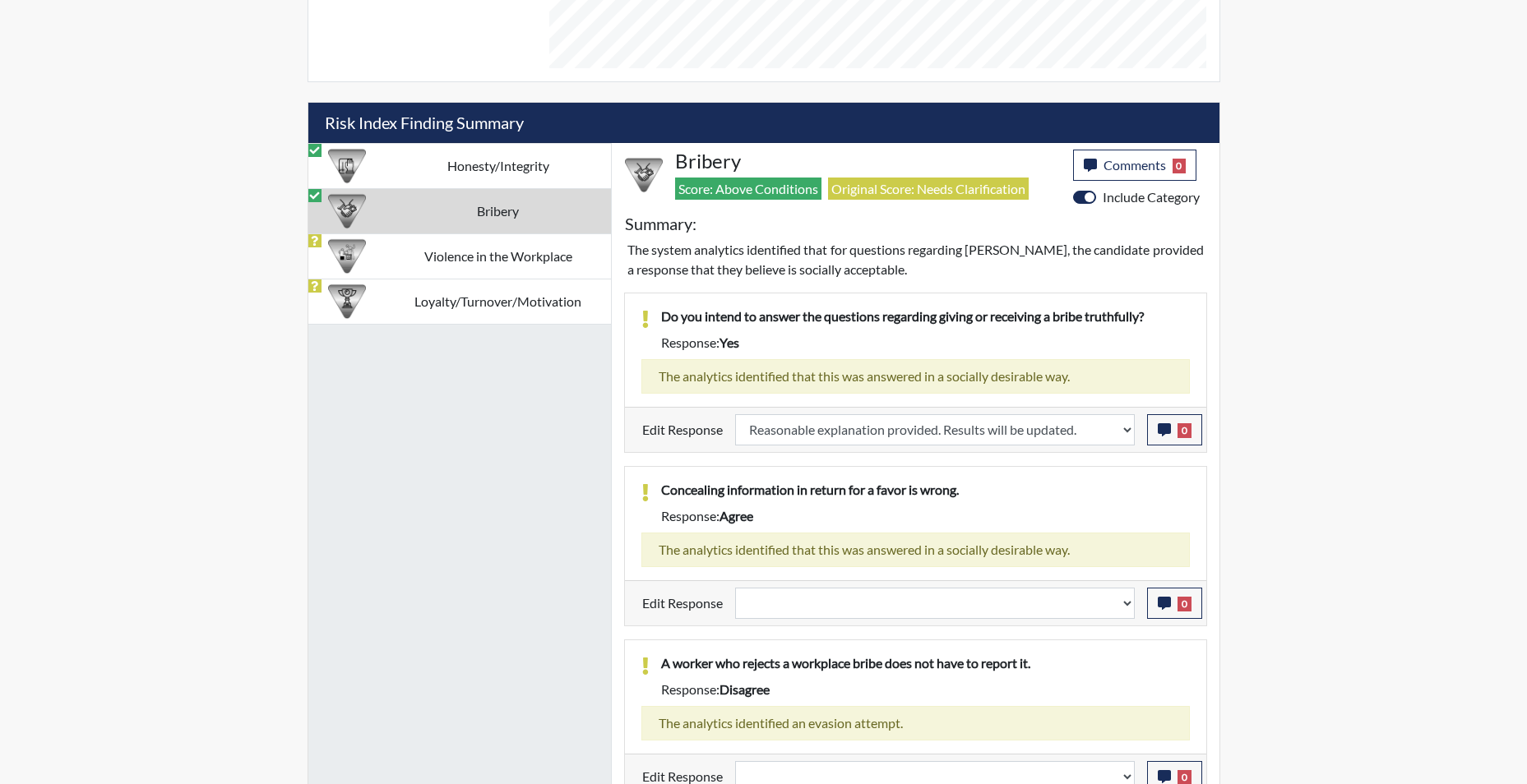
scroll to position [980, 0]
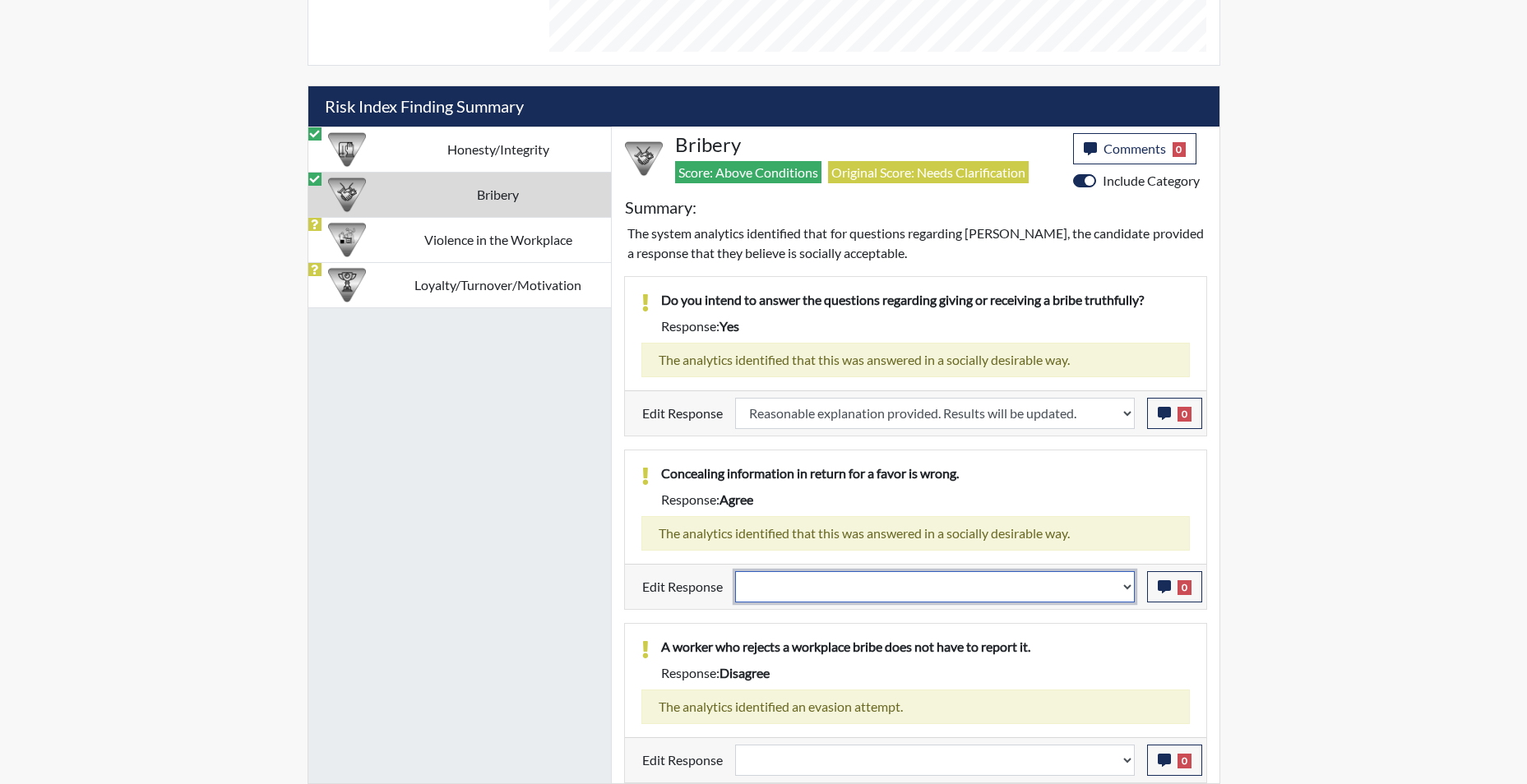
click at [1124, 596] on select "Question is not relevant. Results will be updated. Reasonable explanation provi…" at bounding box center [935, 588] width 400 height 32
select select "reasonable-explanation-provided"
click at [735, 572] on select "Question is not relevant. Results will be updated. Reasonable explanation provi…" at bounding box center [935, 588] width 400 height 32
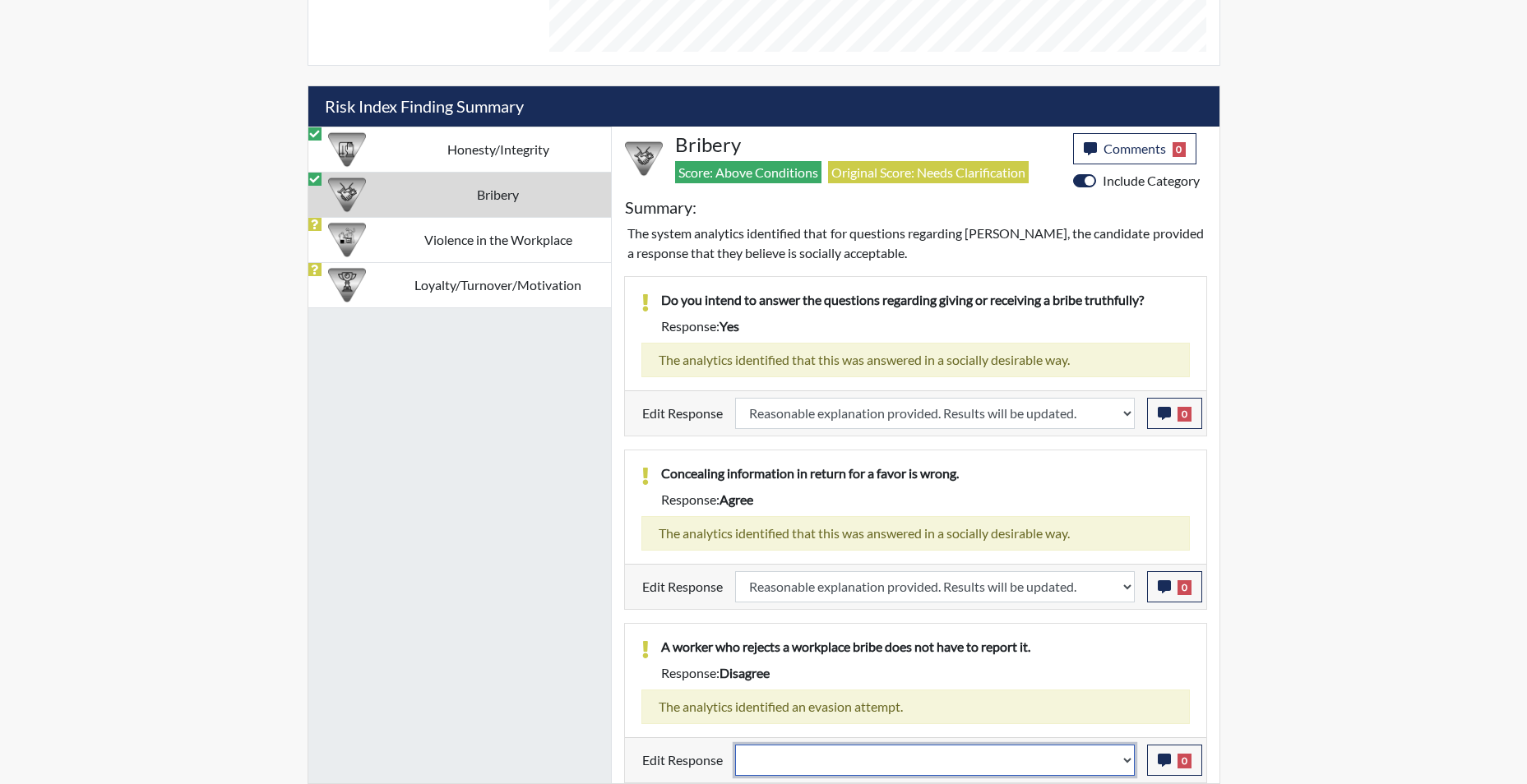
click at [1124, 767] on select "Question is not relevant. Results will be updated. Reasonable explanation provi…" at bounding box center [935, 761] width 400 height 32
select select "reasonable-explanation-provided"
click at [735, 745] on select "Question is not relevant. Results will be updated. Reasonable explanation provi…" at bounding box center [935, 761] width 400 height 32
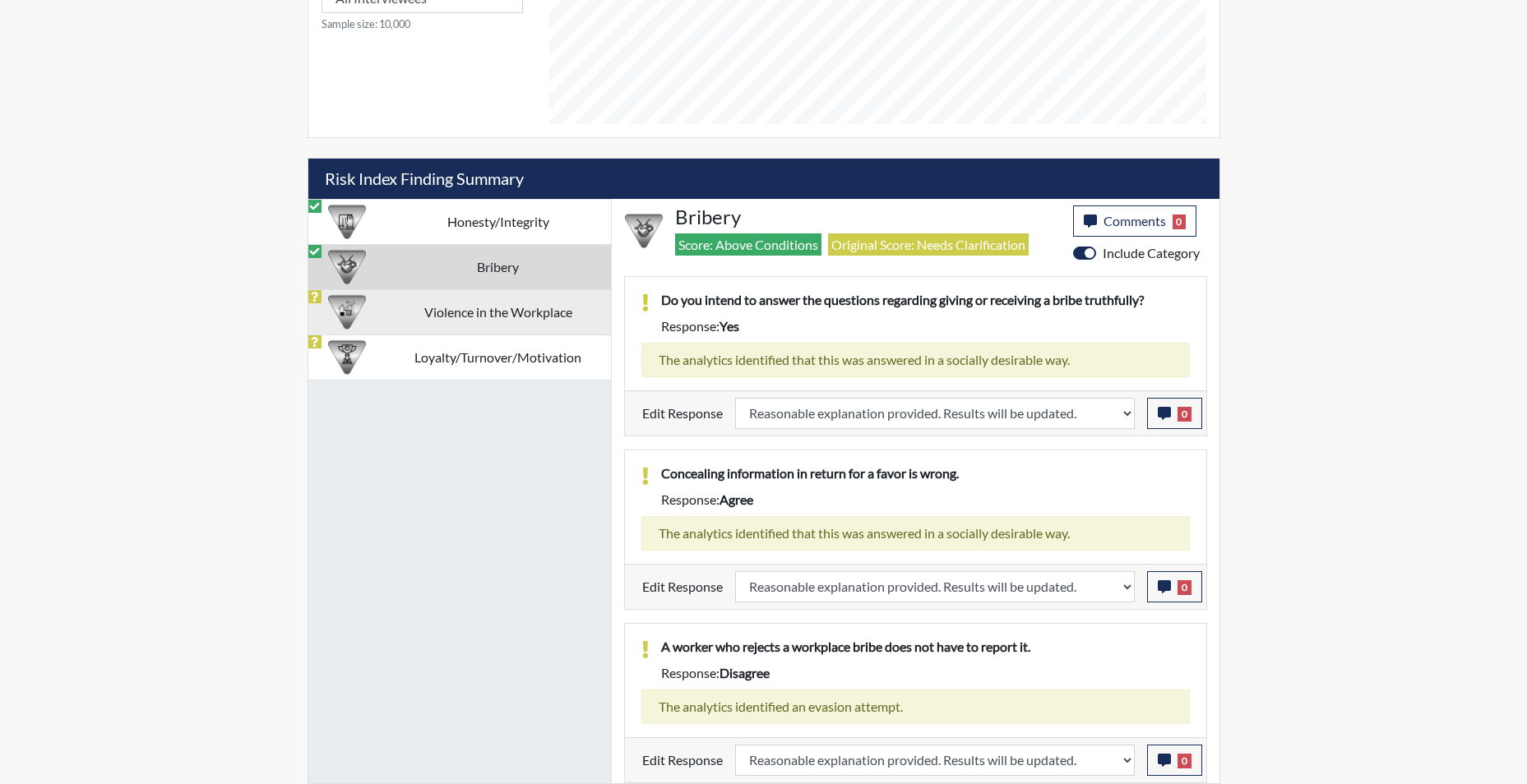
click at [509, 311] on td "Violence in the Workplace" at bounding box center [498, 311] width 225 height 45
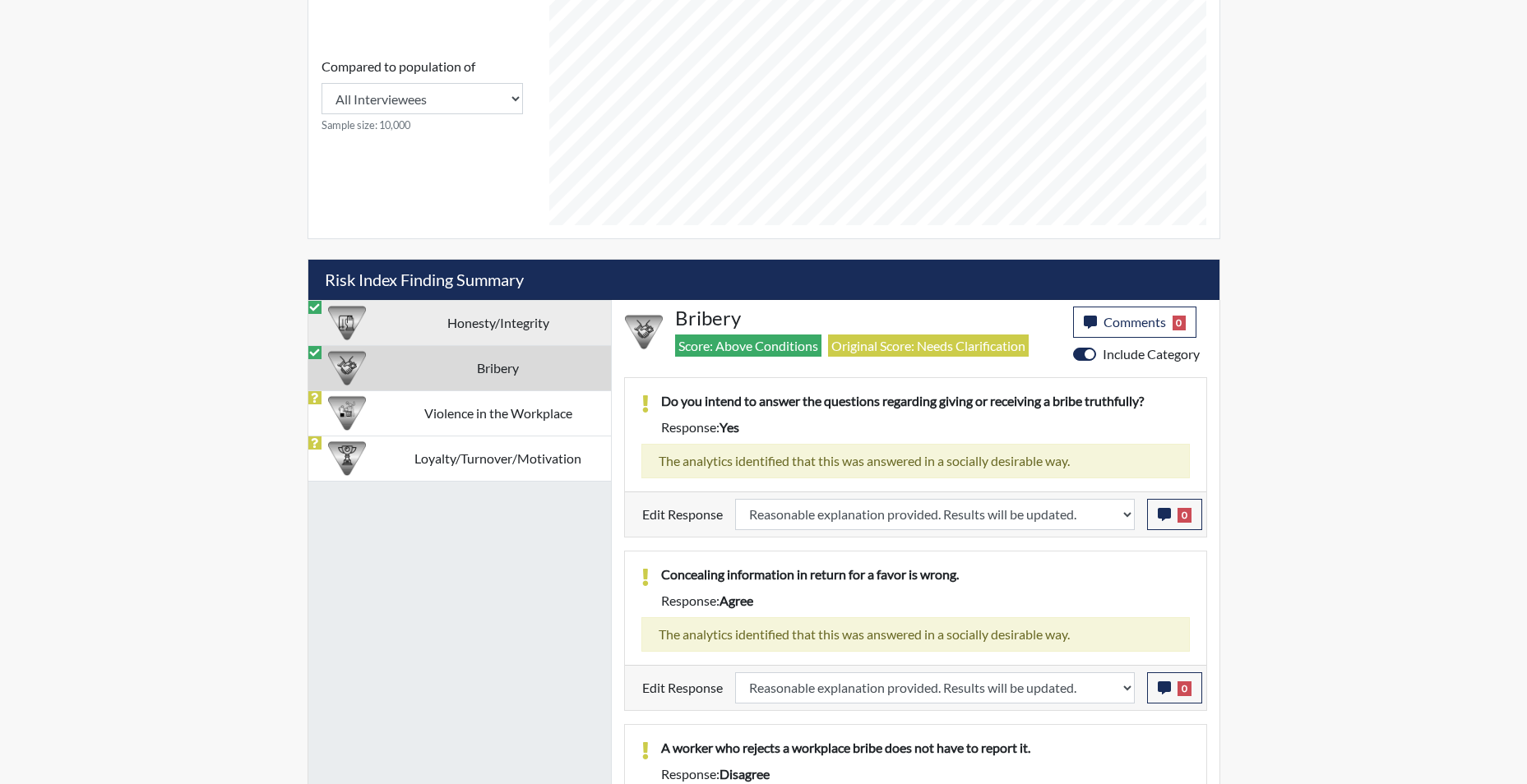
select select
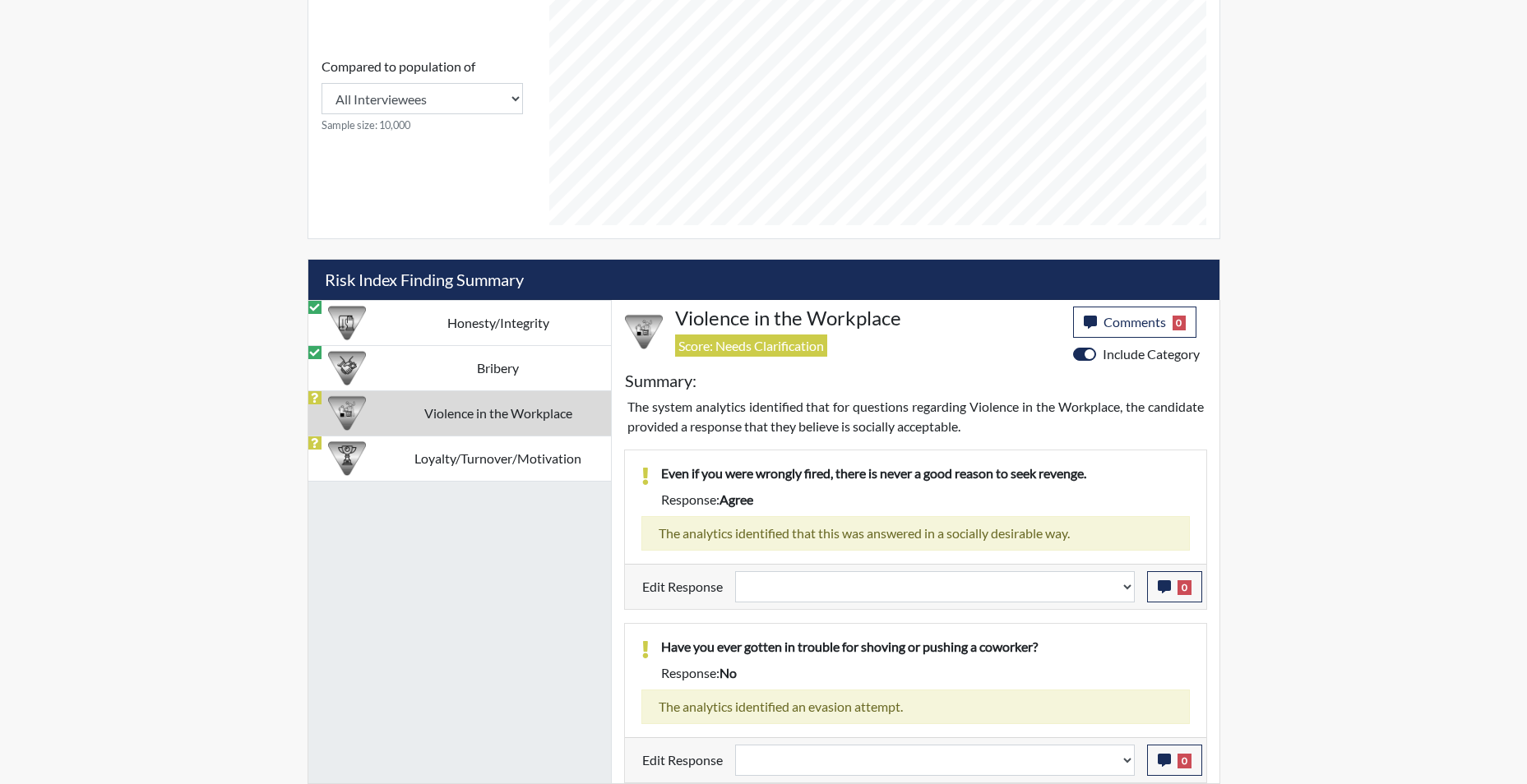
click at [521, 422] on td "Violence in the Workplace" at bounding box center [498, 412] width 225 height 45
click at [1126, 593] on select "Question is not relevant. Results will be updated. Reasonable explanation provi…" at bounding box center [935, 588] width 400 height 32
select select "reasonable-explanation-provided"
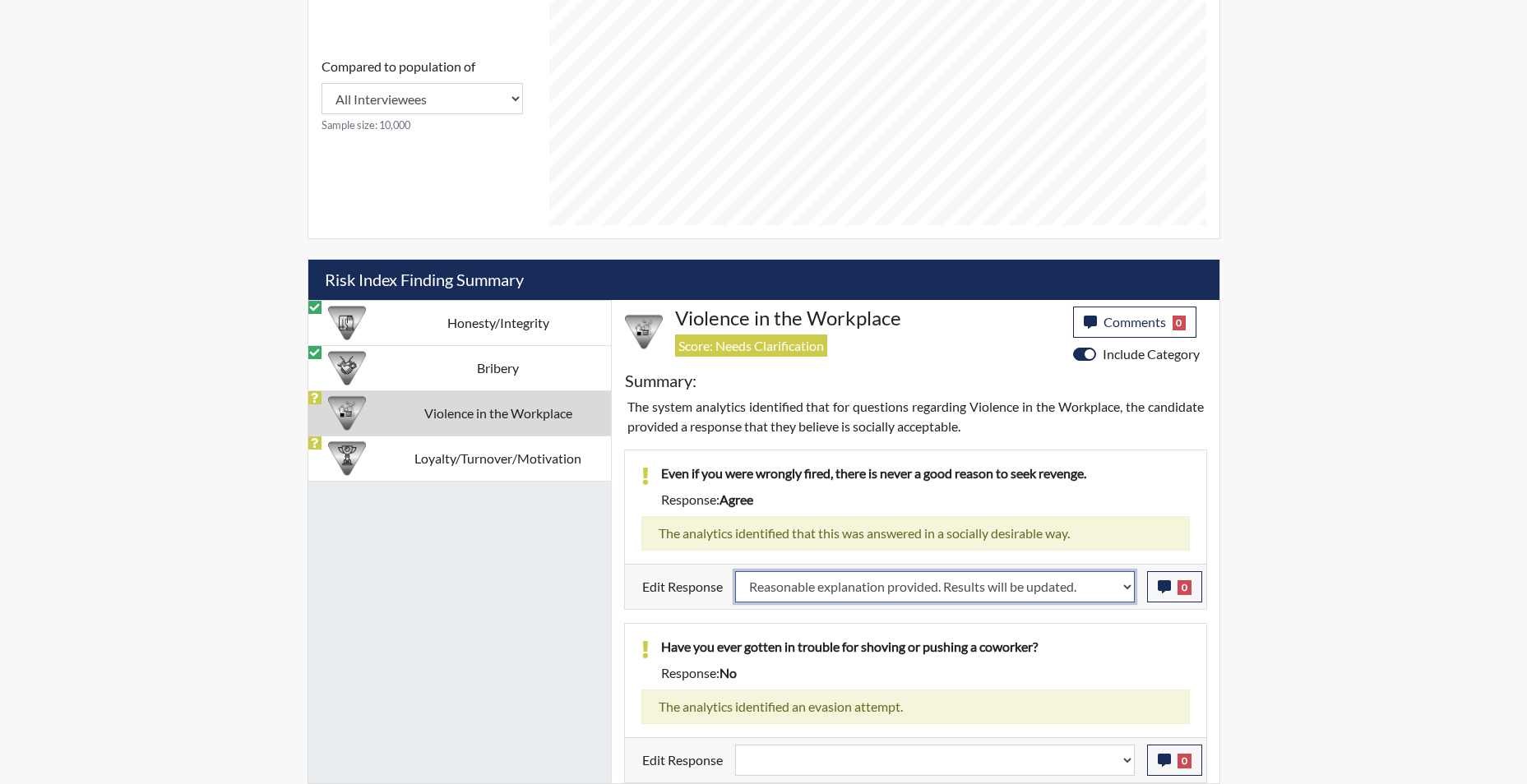
click at [735, 572] on select "Question is not relevant. Results will be updated. Reasonable explanation provi…" at bounding box center [935, 588] width 400 height 32
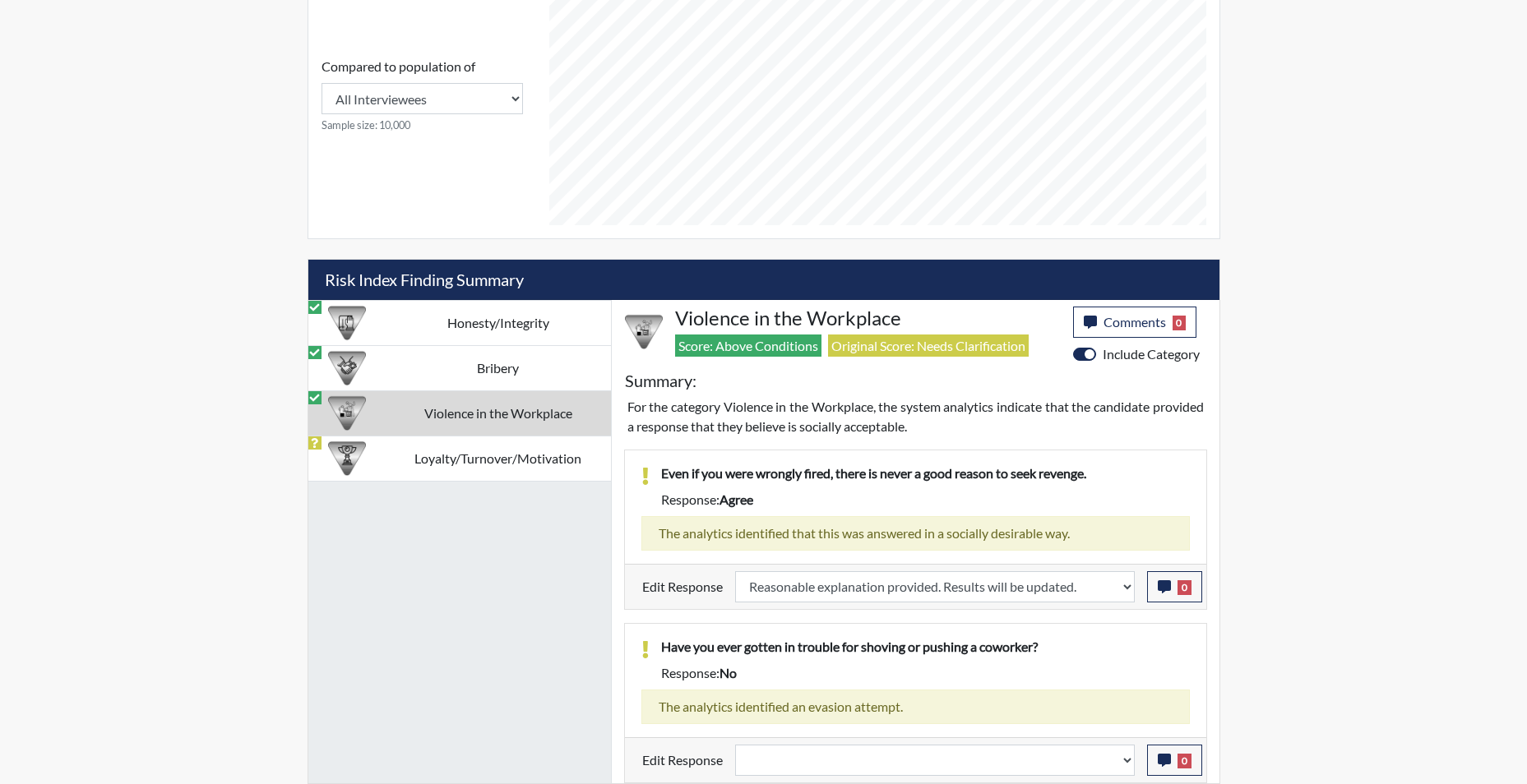
scroll to position [273, 683]
click at [1126, 767] on select "Question is not relevant. Results will be updated. Reasonable explanation provi…" at bounding box center [935, 761] width 400 height 32
select select "reasonable-explanation-provided"
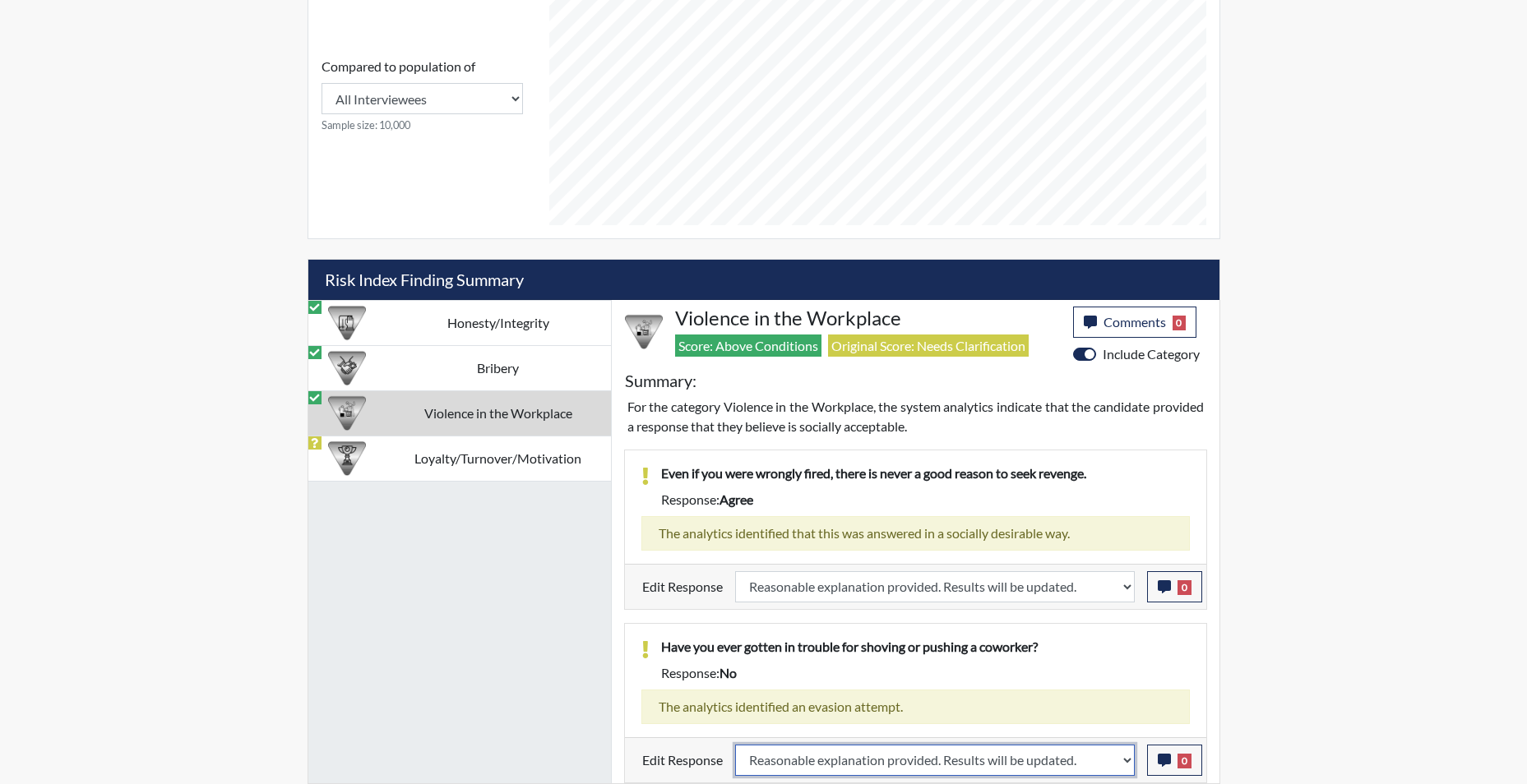
click at [735, 745] on select "Question is not relevant. Results will be updated. Reasonable explanation provi…" at bounding box center [935, 761] width 400 height 32
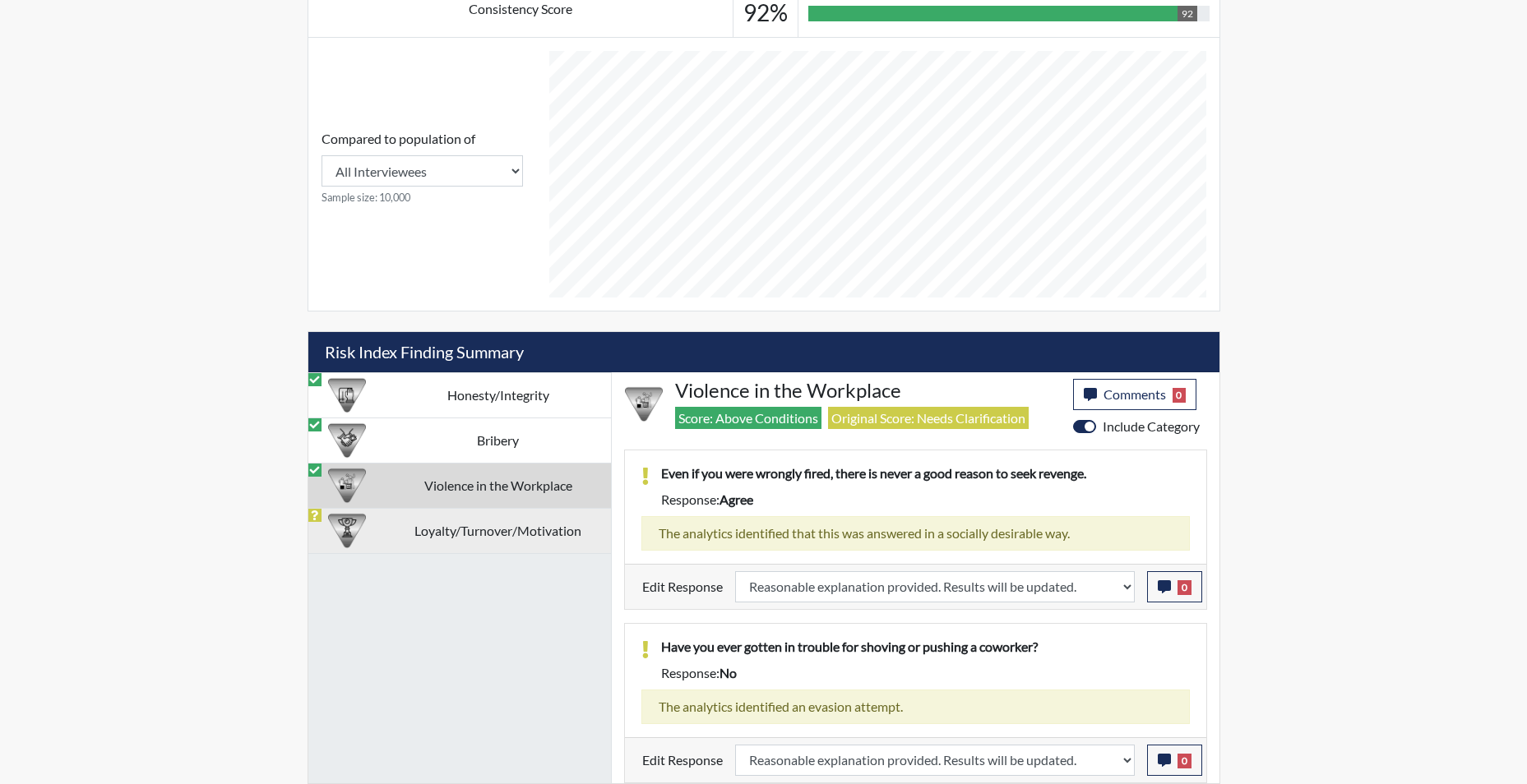
click at [485, 536] on td "Loyalty/Turnover/Motivation" at bounding box center [498, 530] width 225 height 45
select select
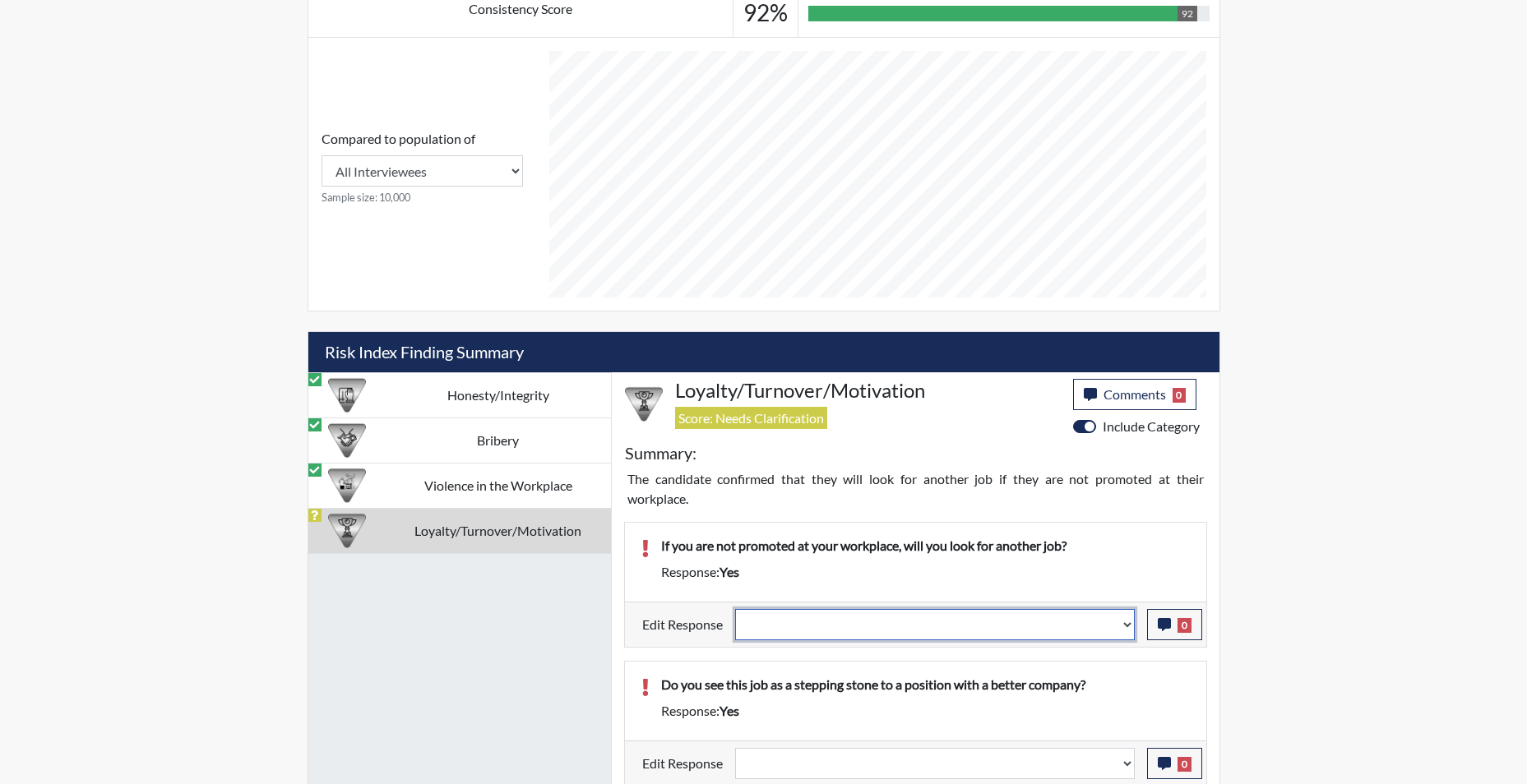
click at [1130, 633] on select "Question is not relevant. Results will be updated. Reasonable explanation provi…" at bounding box center [935, 625] width 400 height 32
select select "reasonable-explanation-provided"
click at [735, 609] on select "Question is not relevant. Results will be updated. Reasonable explanation provi…" at bounding box center [935, 625] width 400 height 32
select select
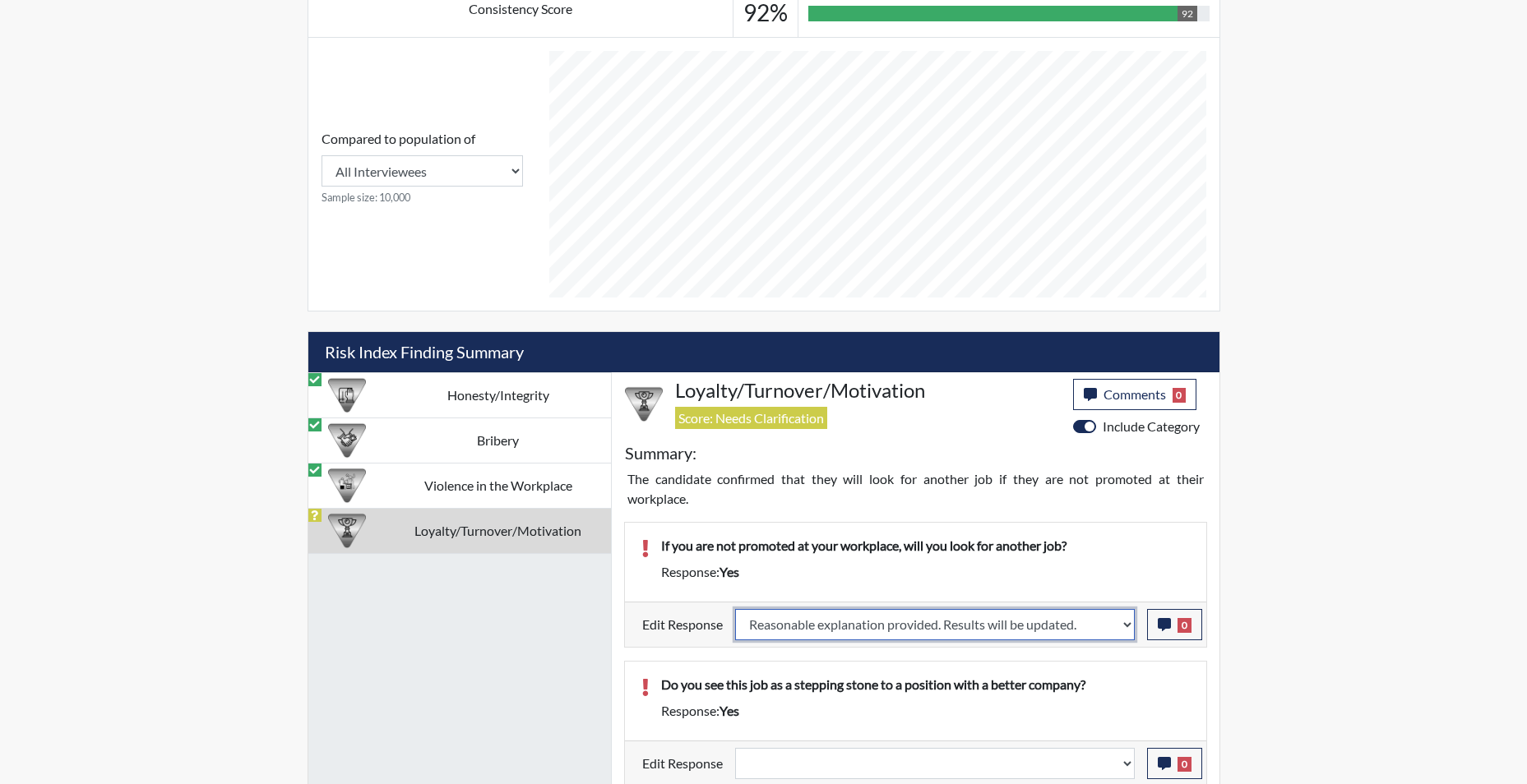
select select
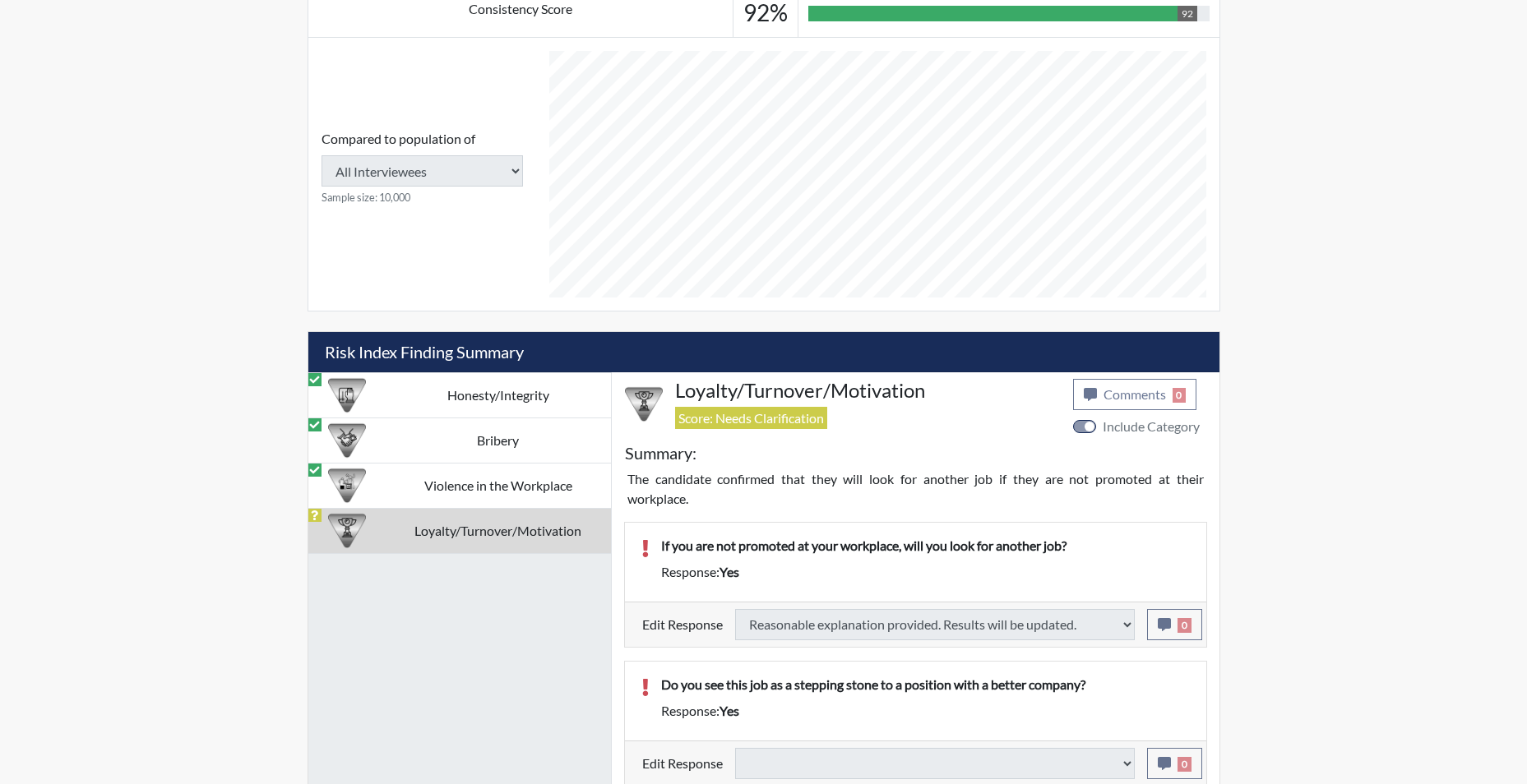
select select
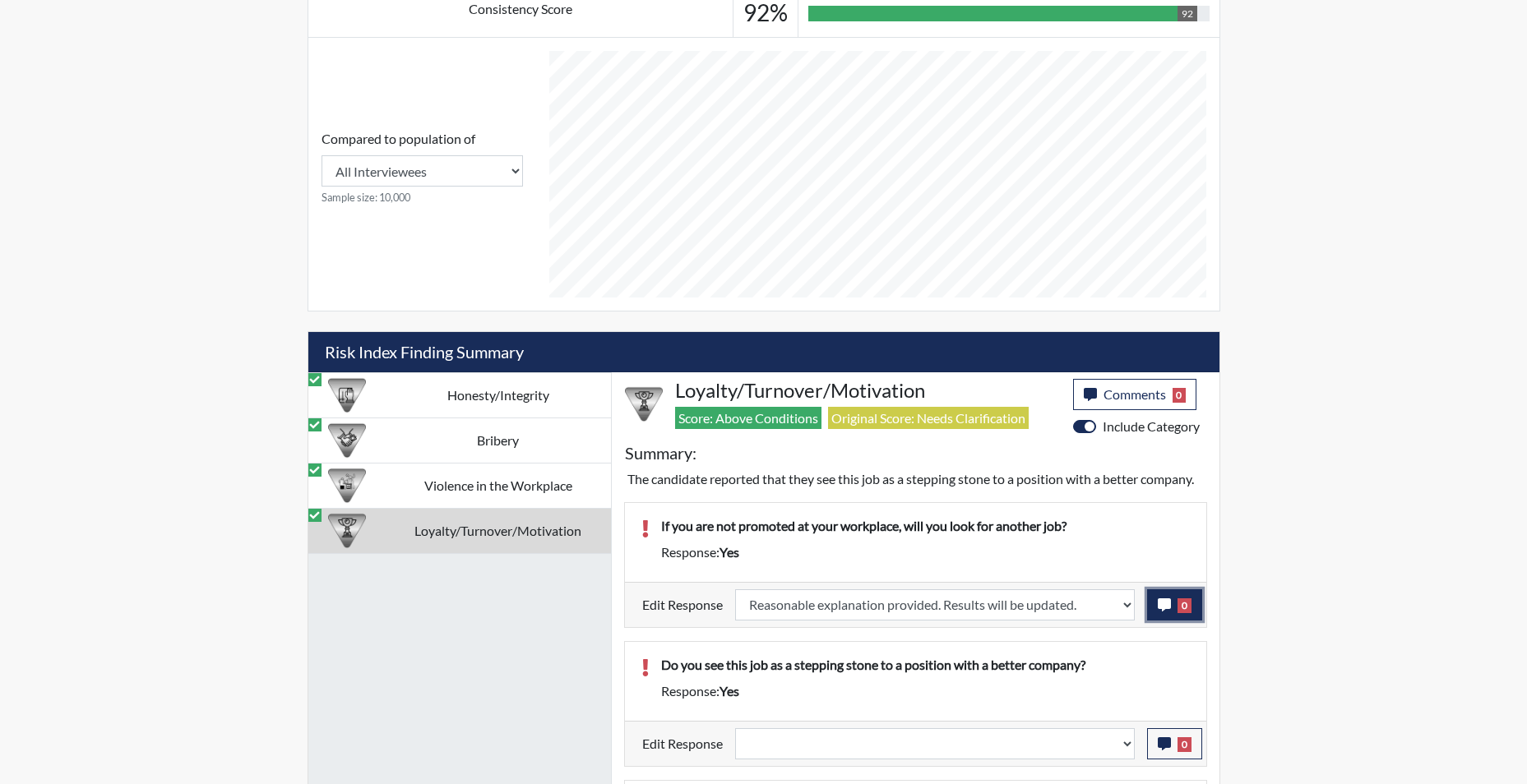
click at [1163, 595] on button "0" at bounding box center [1175, 605] width 55 height 32
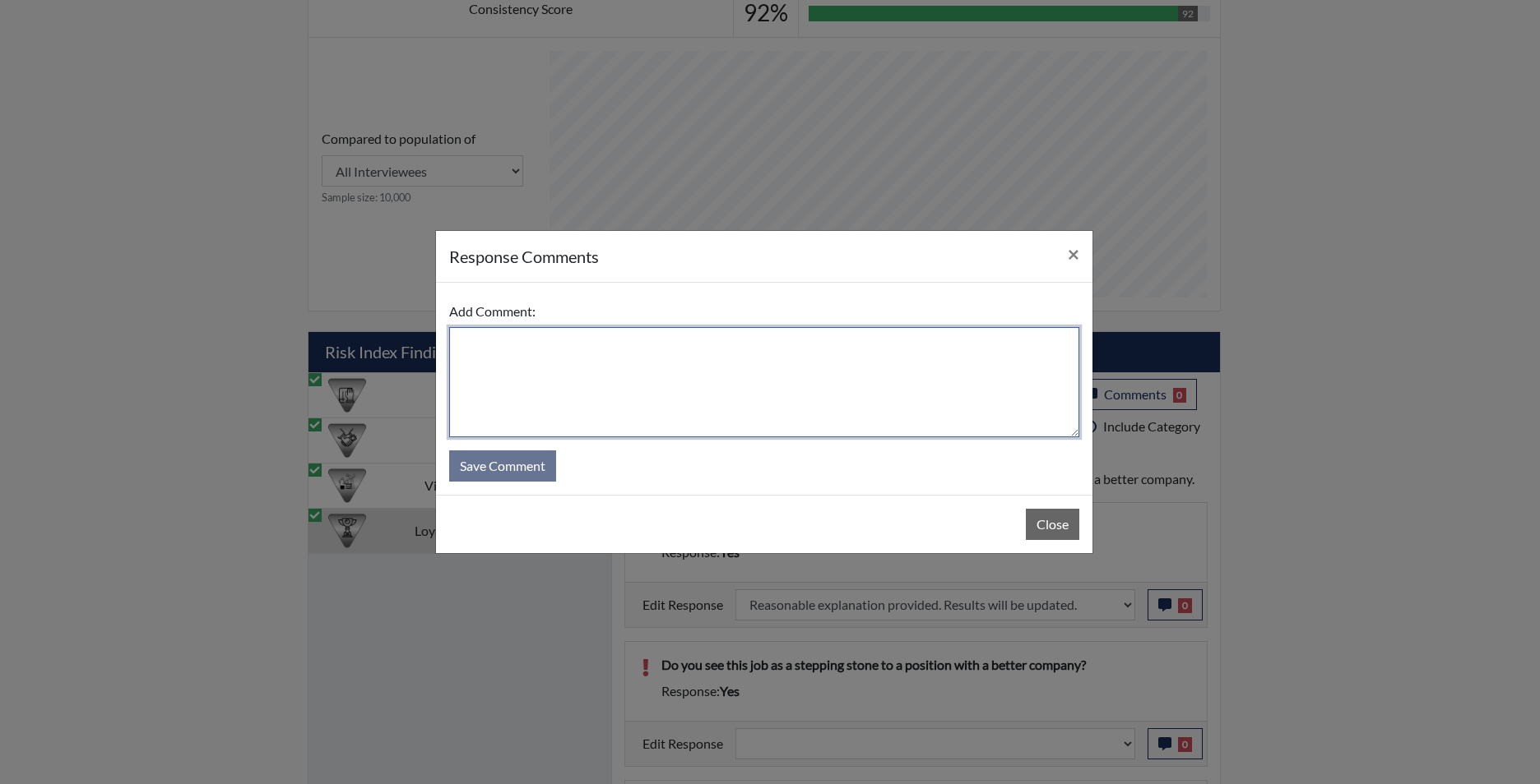
click at [566, 373] on textarea at bounding box center [764, 382] width 630 height 110
type textarea "app states no"
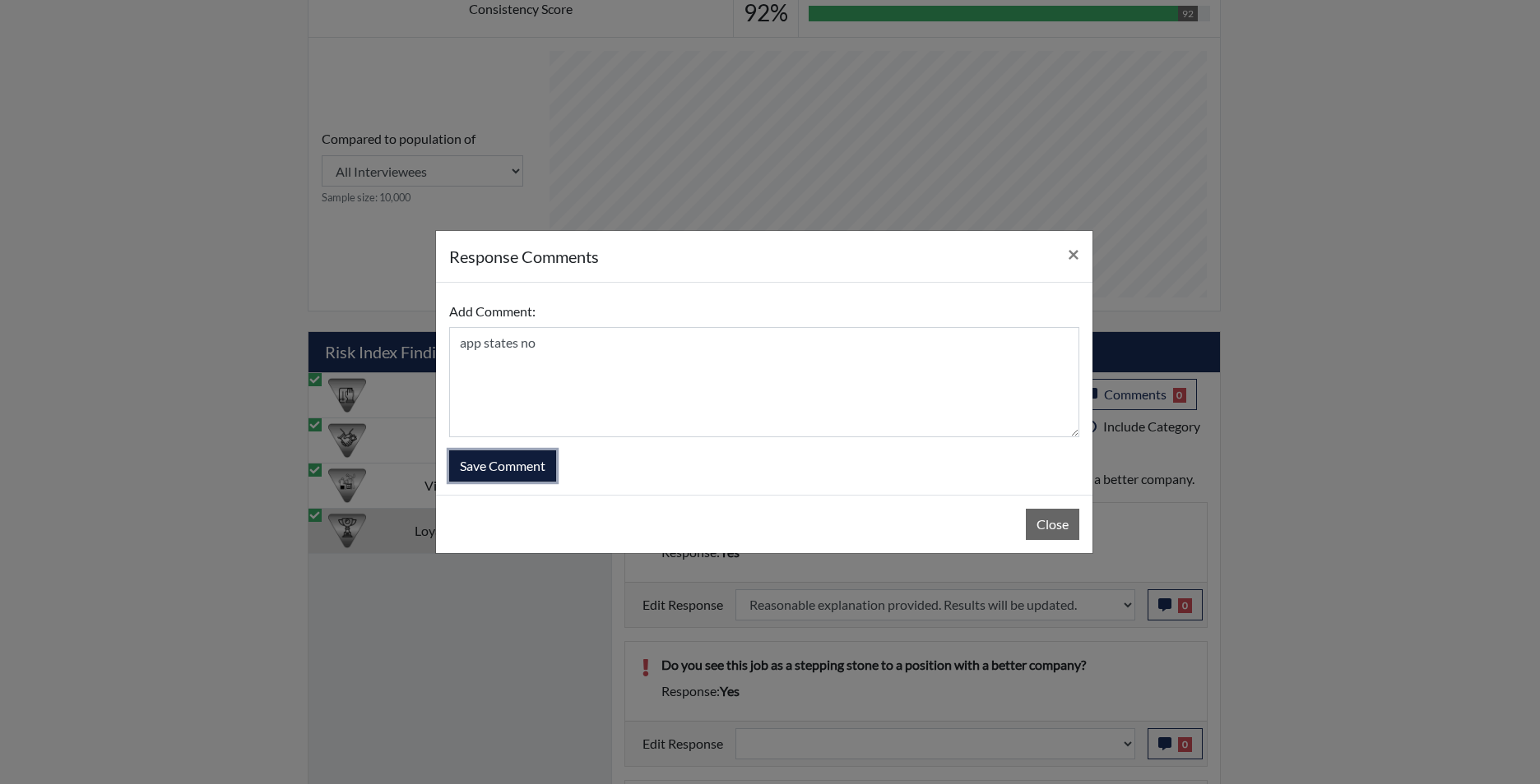
click at [494, 464] on button "Save Comment" at bounding box center [502, 466] width 107 height 32
select select
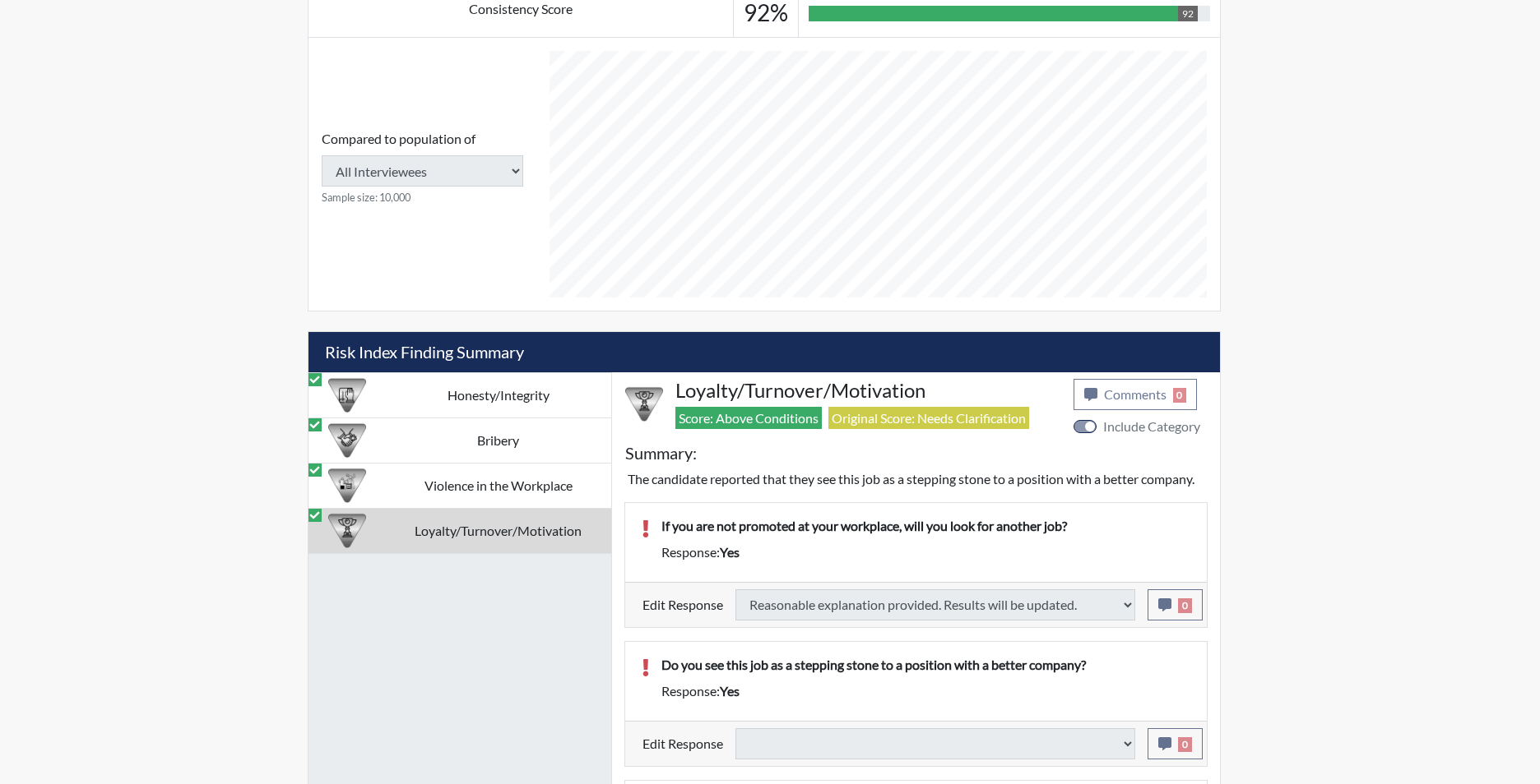
select select
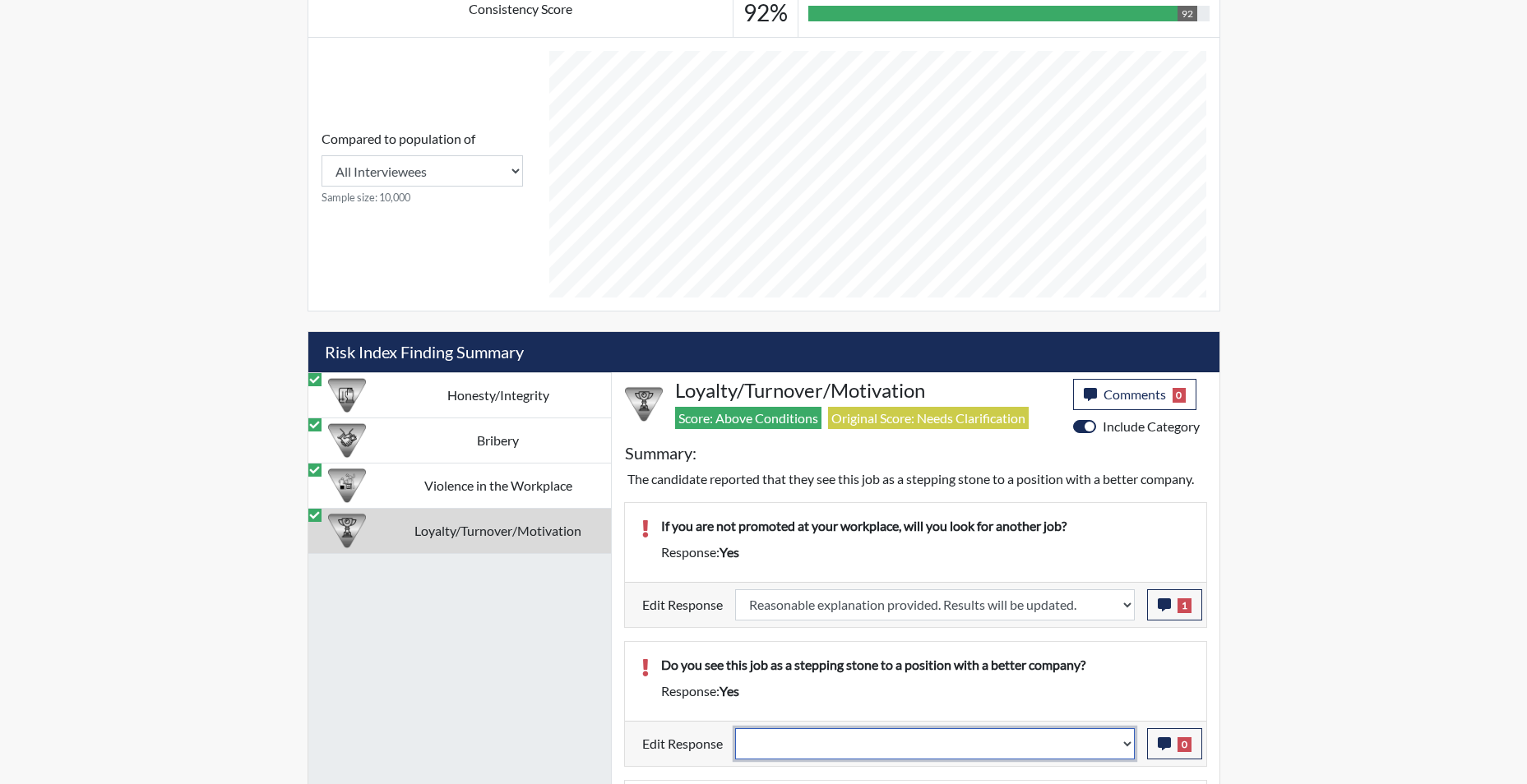
click at [1127, 748] on select "Question is not relevant. Results will be updated. Reasonable explanation provi…" at bounding box center [935, 744] width 400 height 32
select select "reasonable-explanation-provided"
click at [735, 728] on select "Question is not relevant. Results will be updated. Reasonable explanation provi…" at bounding box center [935, 744] width 400 height 32
select select
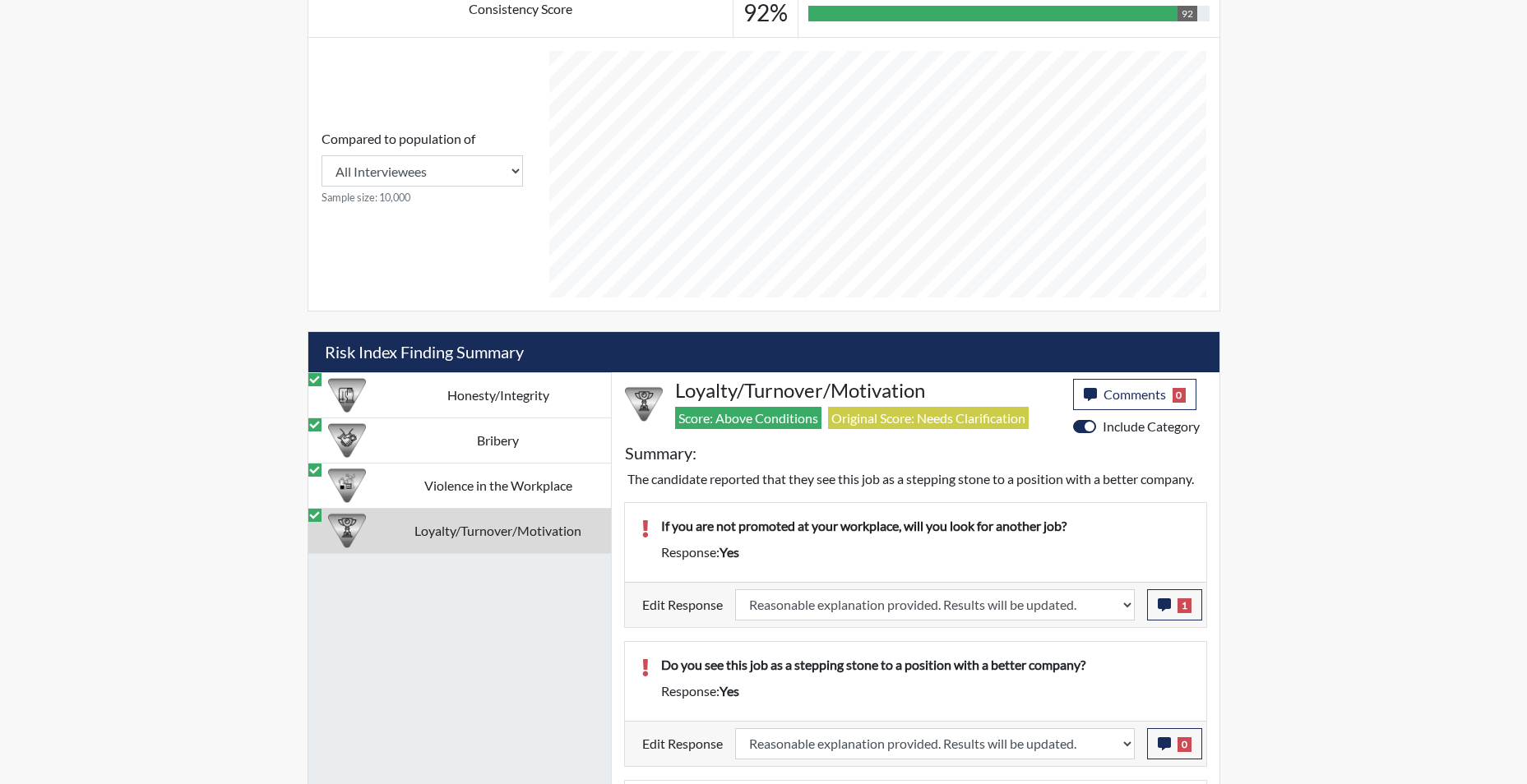
select select
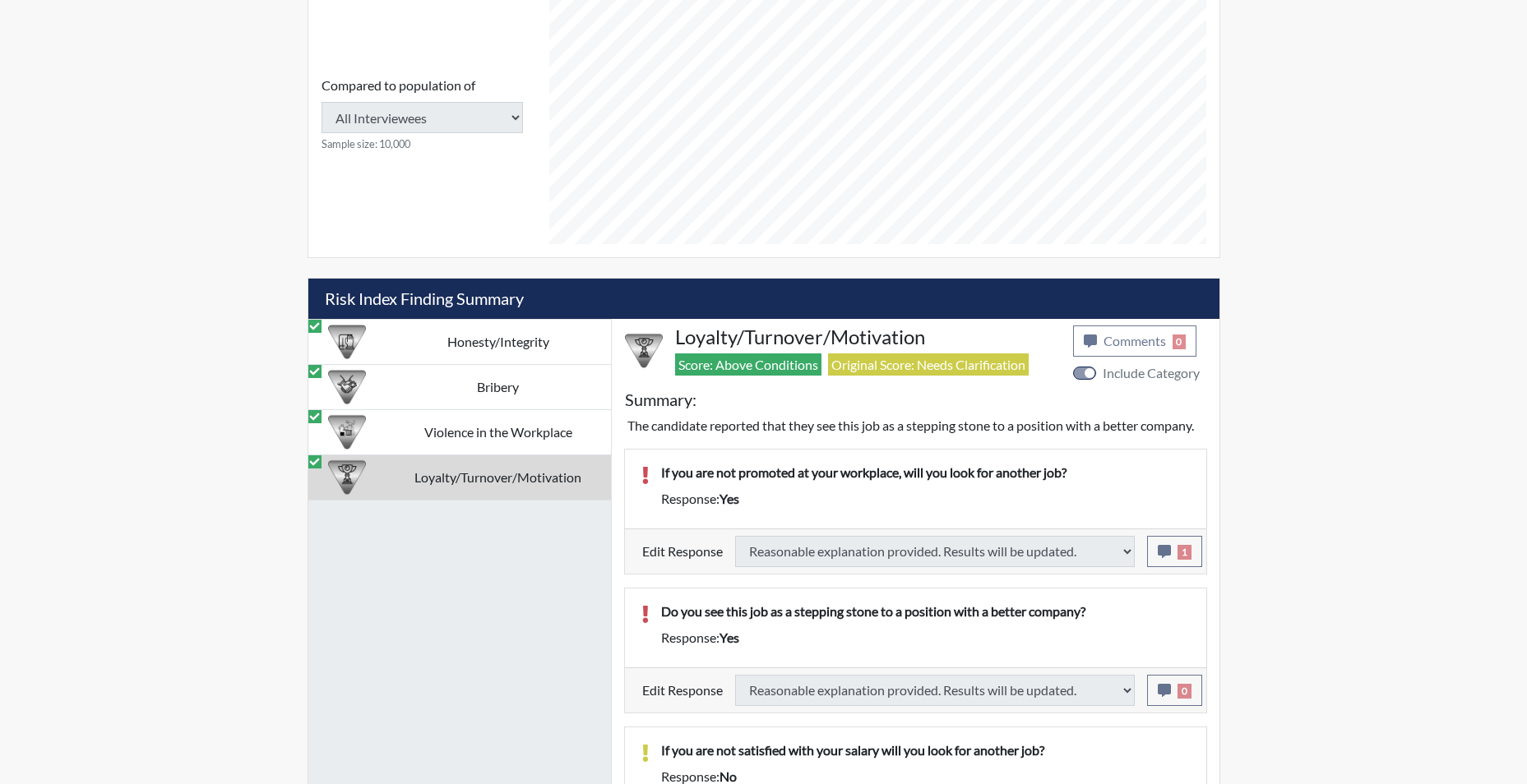
select select
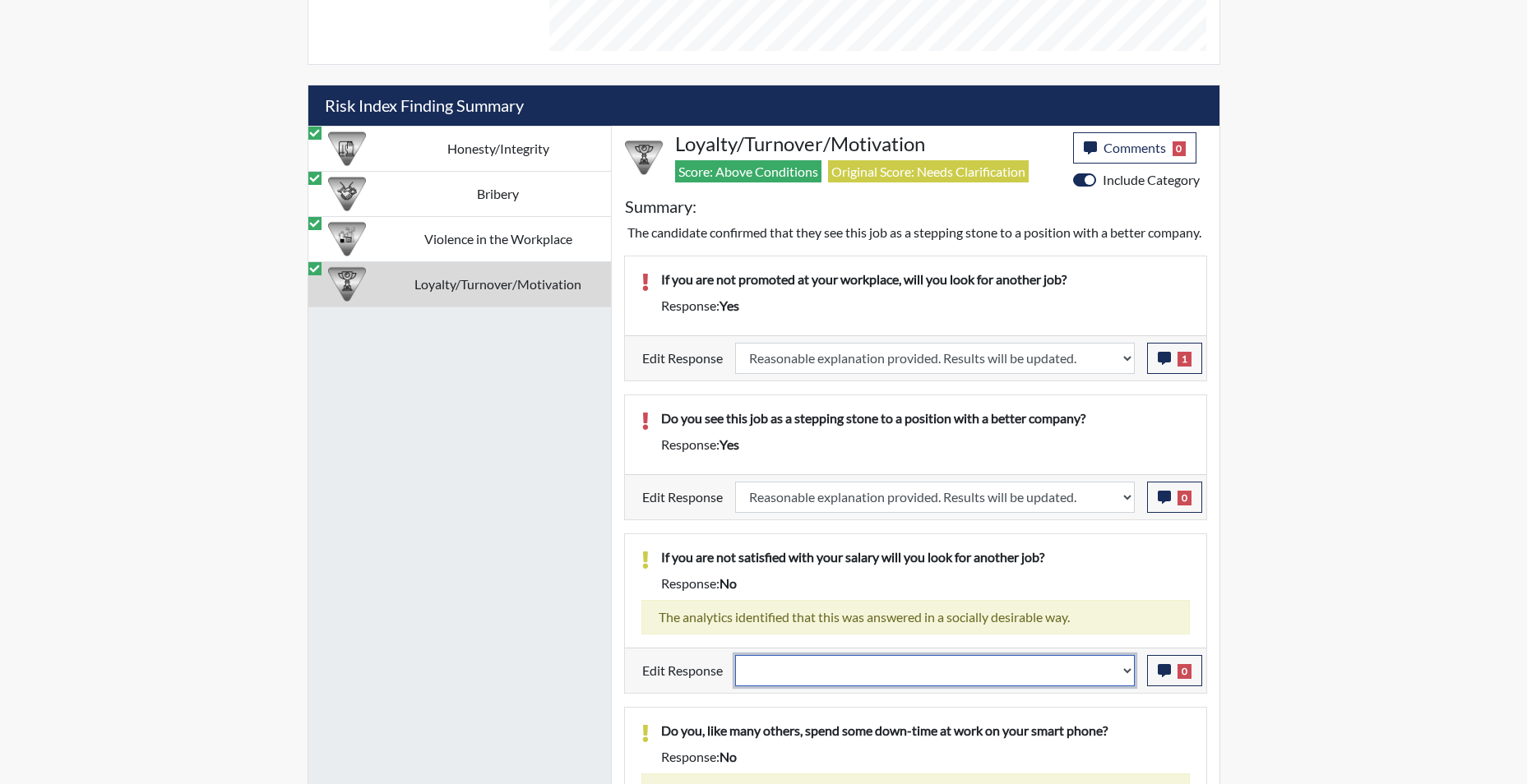
click at [1126, 687] on select "Question is not relevant. Results will be updated. Reasonable explanation provi…" at bounding box center [935, 671] width 400 height 32
select select "reasonable-explanation-provided"
click at [735, 674] on select "Question is not relevant. Results will be updated. Reasonable explanation provi…" at bounding box center [935, 671] width 400 height 32
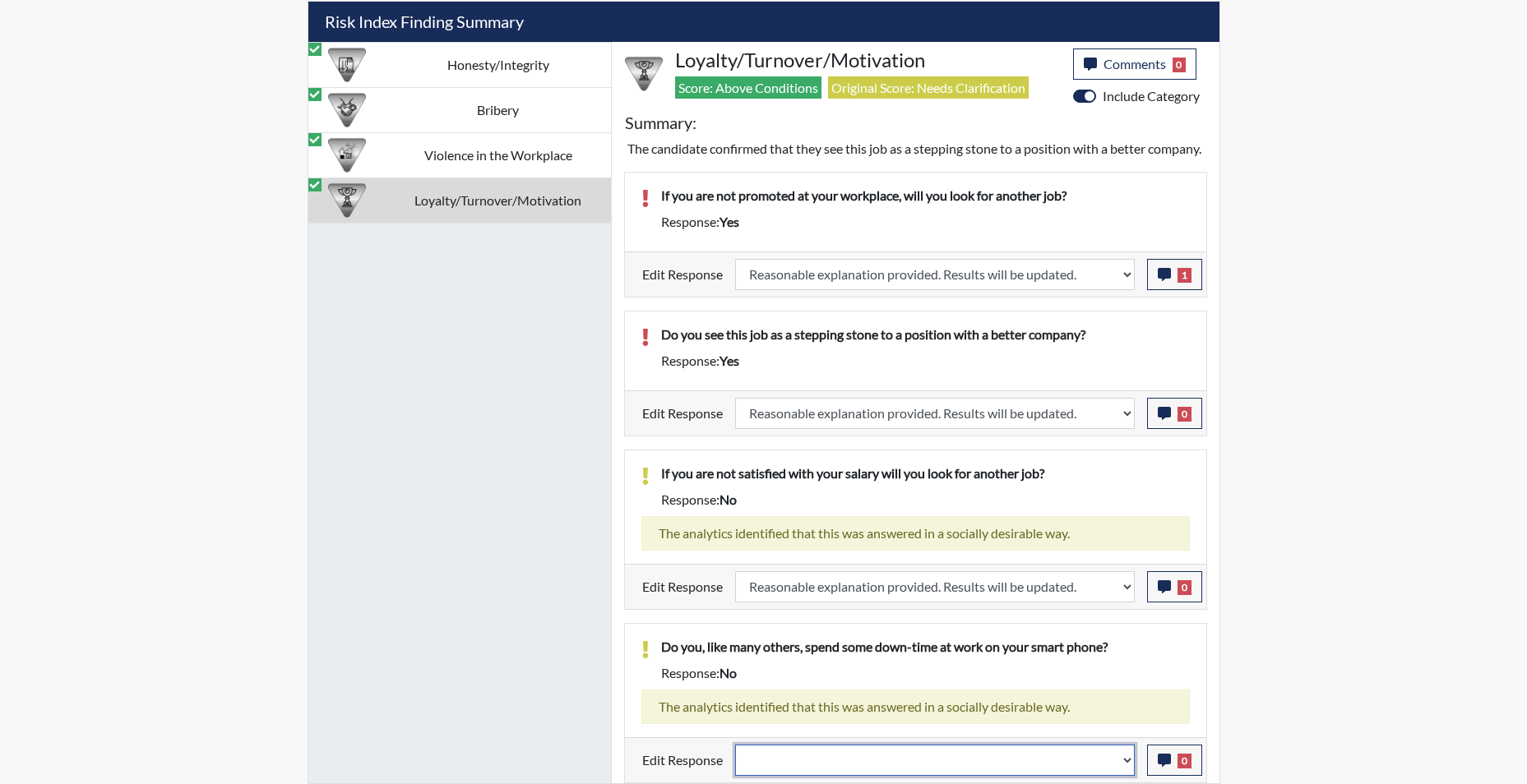
click at [1126, 770] on select "Question is not relevant. Results will be updated. Reasonable explanation provi…" at bounding box center [935, 761] width 400 height 32
select select "reasonable-explanation-provided"
click at [735, 745] on select "Question is not relevant. Results will be updated. Reasonable explanation provi…" at bounding box center [935, 761] width 400 height 32
